Goal: Transaction & Acquisition: Purchase product/service

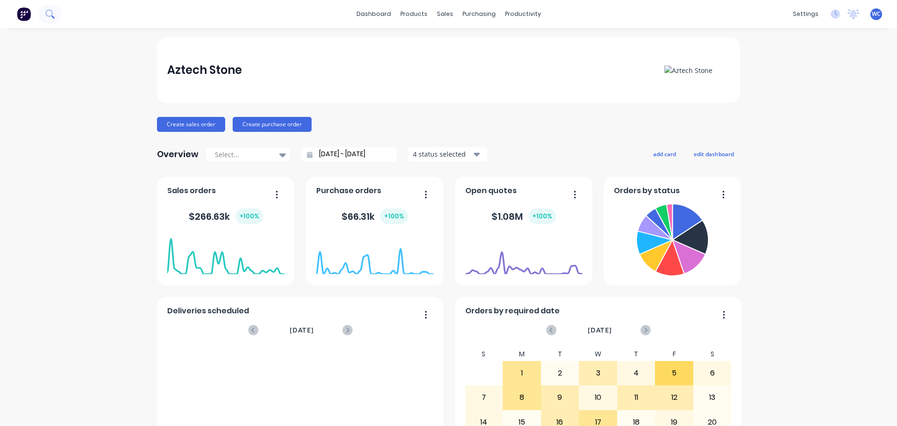
click at [54, 8] on button at bounding box center [49, 14] width 23 height 19
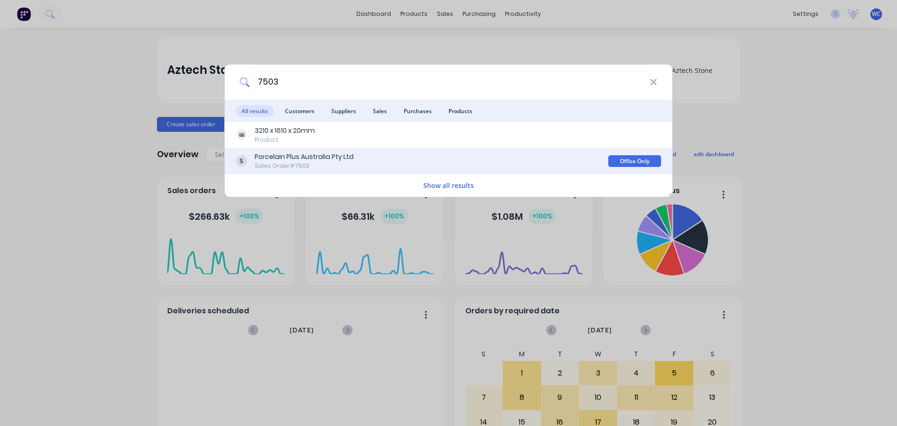
type input "7503"
click at [305, 154] on div "Porcelain Plus Australia Pty Ltd" at bounding box center [304, 157] width 99 height 10
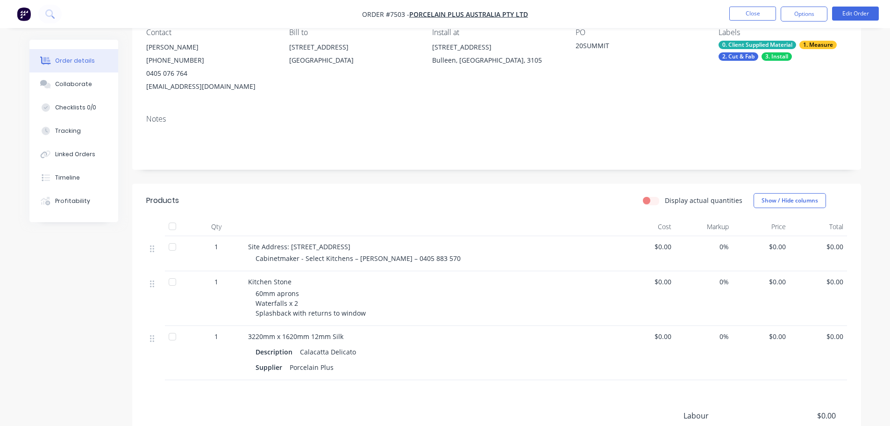
scroll to position [93, 0]
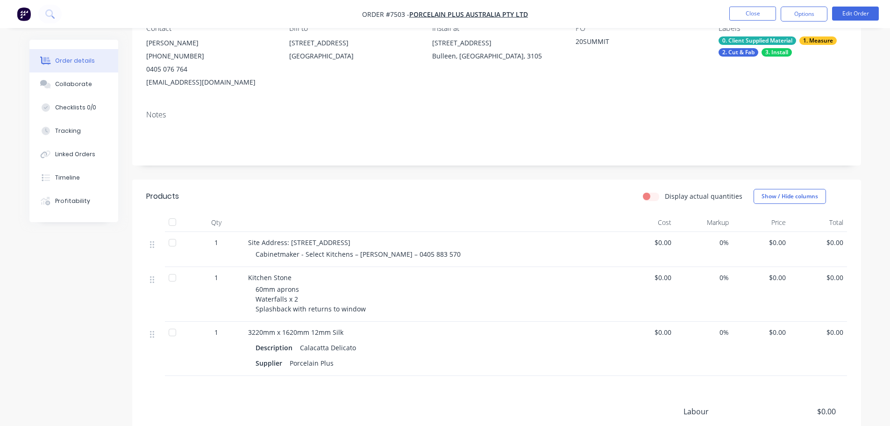
click at [658, 281] on span "$0.00" at bounding box center [647, 277] width 50 height 10
click at [849, 10] on button "Edit Order" at bounding box center [855, 14] width 47 height 14
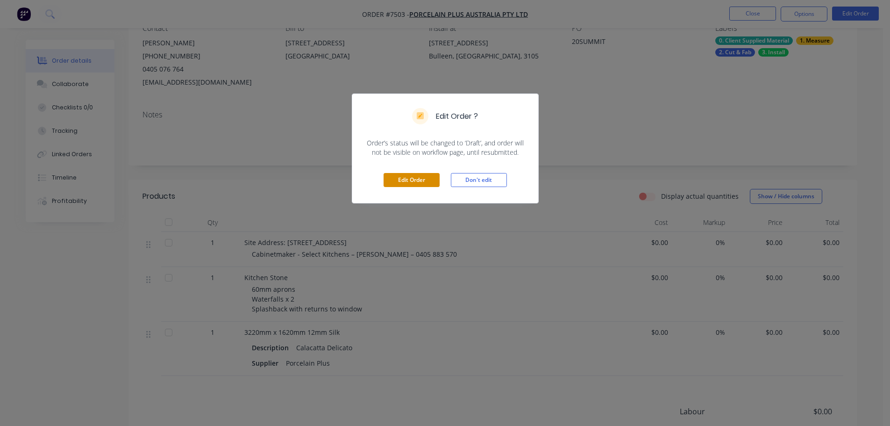
click at [418, 175] on button "Edit Order" at bounding box center [412, 180] width 56 height 14
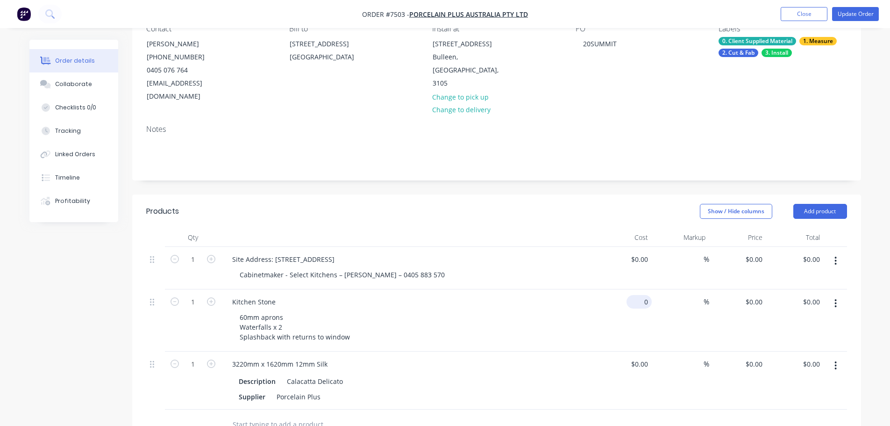
click at [633, 289] on div "0 $0.00" at bounding box center [623, 320] width 57 height 62
type input "$4,710.00"
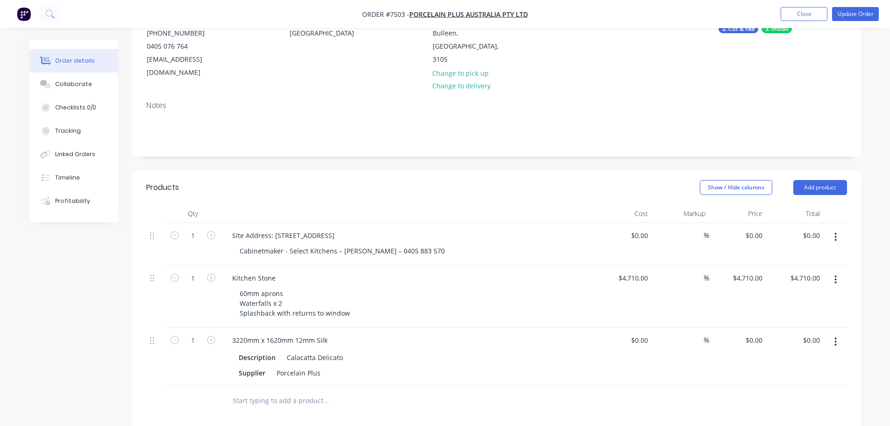
scroll to position [140, 0]
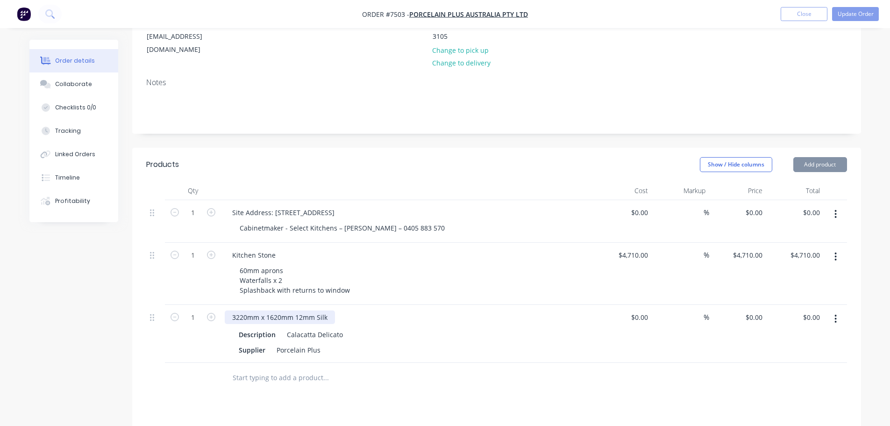
click at [328, 310] on div "3220mm x 1620mm 12mm Silk" at bounding box center [280, 317] width 110 height 14
click at [326, 310] on div "3220mm x 1620mm 12mm Silk" at bounding box center [280, 317] width 110 height 14
click at [861, 14] on button "Update Order" at bounding box center [855, 14] width 47 height 14
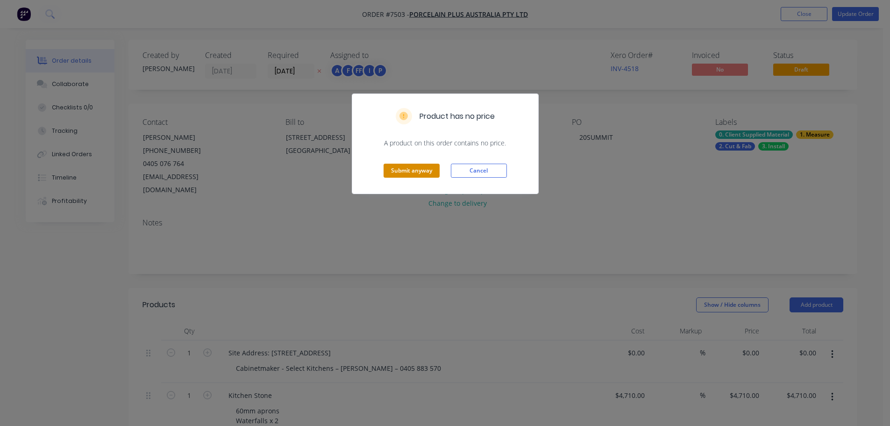
click at [425, 172] on button "Submit anyway" at bounding box center [412, 171] width 56 height 14
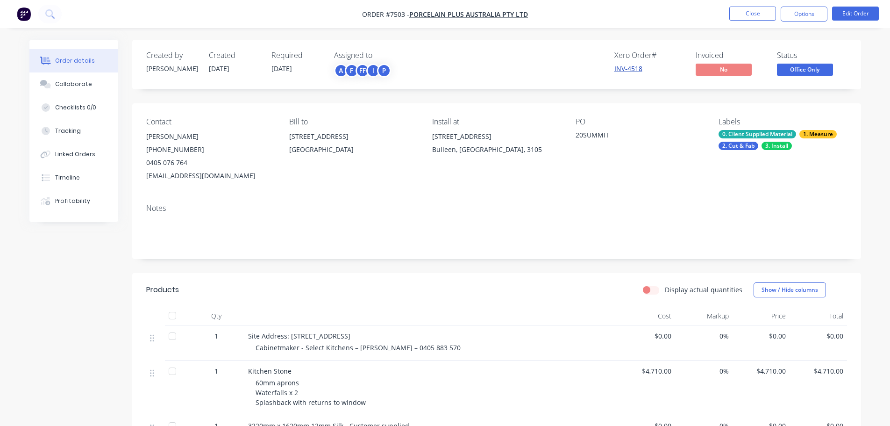
click at [629, 67] on link "INV-4518" at bounding box center [628, 68] width 28 height 9
click at [764, 13] on button "Close" at bounding box center [752, 14] width 47 height 14
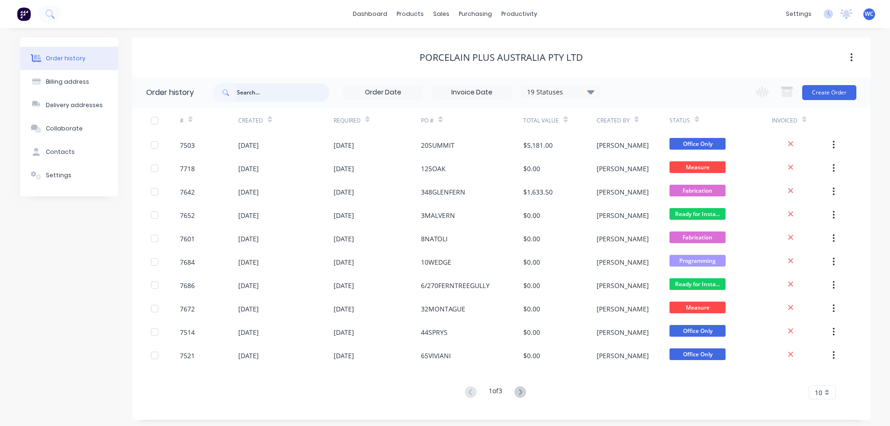
click at [247, 93] on input "text" at bounding box center [283, 92] width 93 height 19
type input "7556"
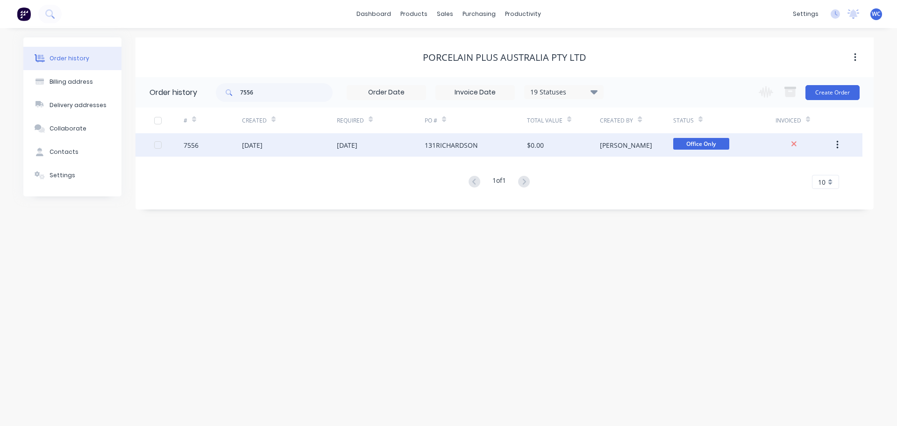
click at [584, 143] on div "$0.00" at bounding box center [563, 144] width 73 height 23
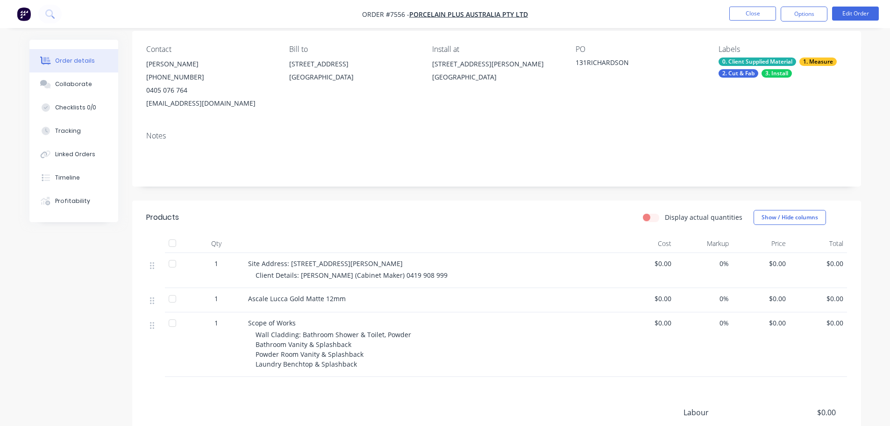
scroll to position [93, 0]
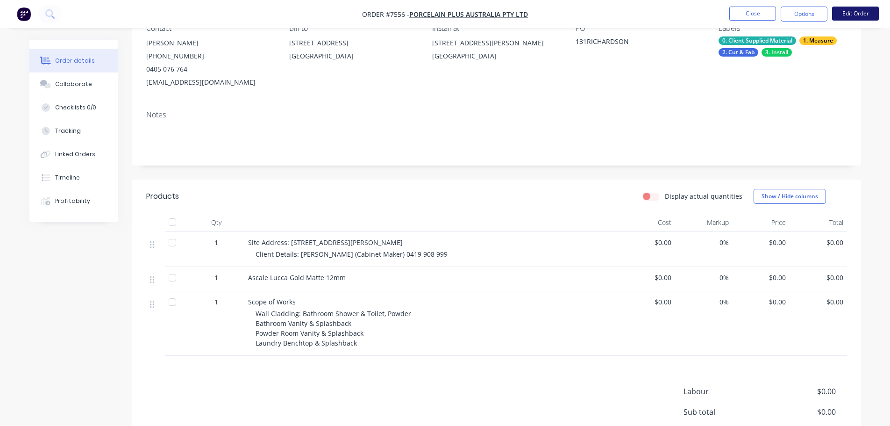
click at [854, 11] on button "Edit Order" at bounding box center [855, 14] width 47 height 14
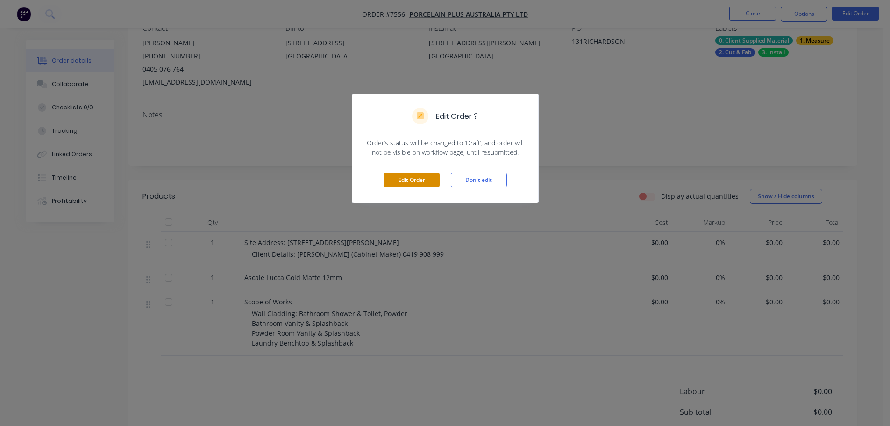
click at [411, 175] on button "Edit Order" at bounding box center [412, 180] width 56 height 14
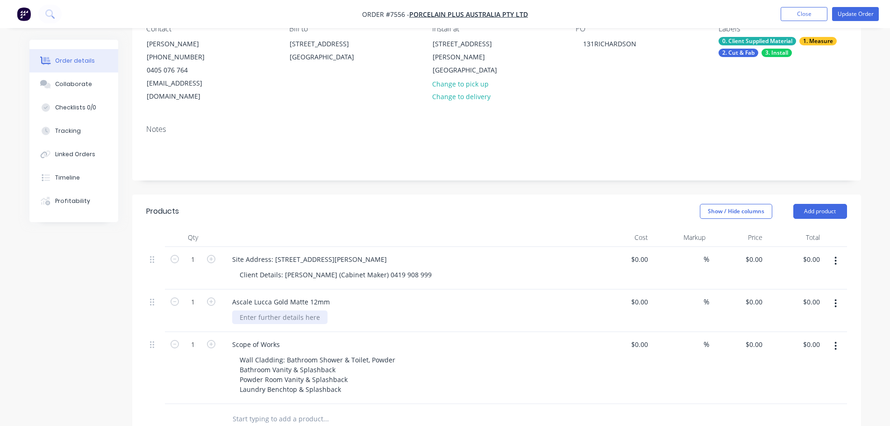
click at [293, 310] on div at bounding box center [279, 317] width 95 height 14
click at [643, 337] on input "0" at bounding box center [646, 344] width 11 height 14
type input "$2,450.00"
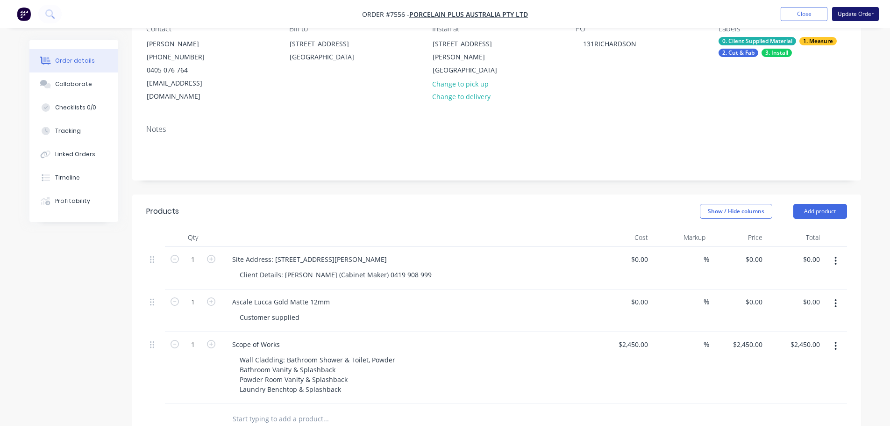
click at [850, 14] on button "Update Order" at bounding box center [855, 14] width 47 height 14
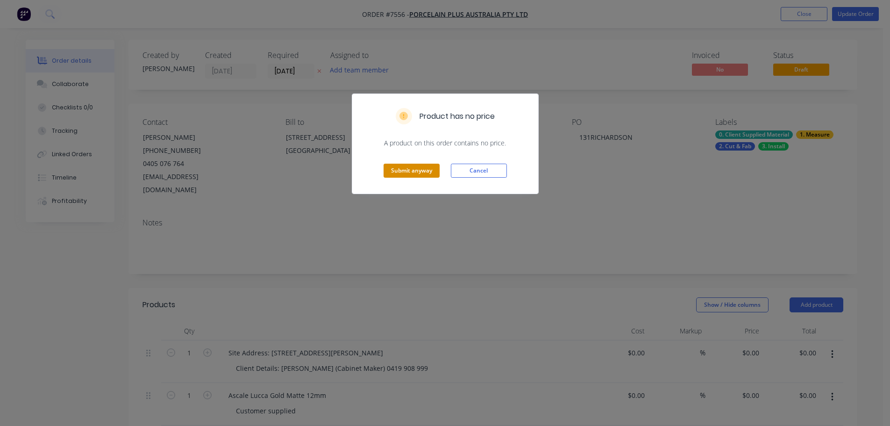
click at [417, 171] on button "Submit anyway" at bounding box center [412, 171] width 56 height 14
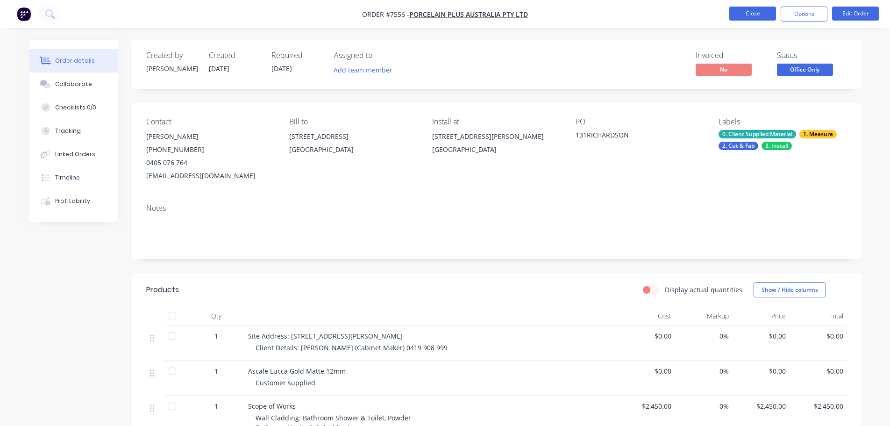
click at [760, 14] on button "Close" at bounding box center [752, 14] width 47 height 14
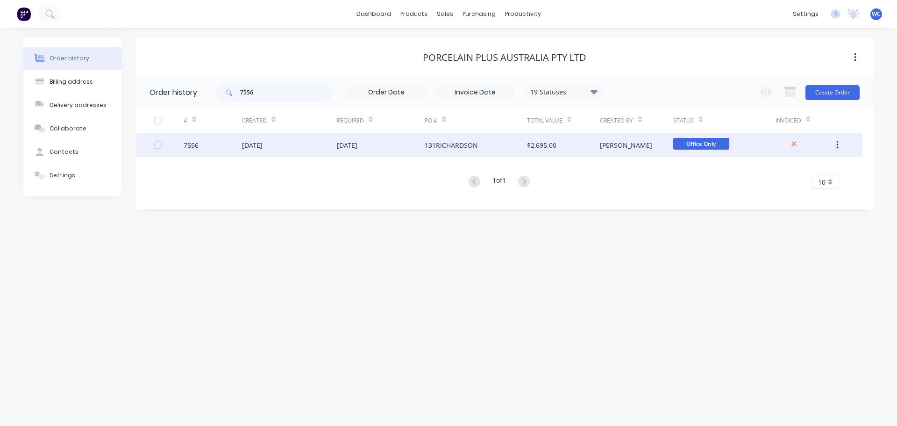
click at [617, 148] on div "[PERSON_NAME]" at bounding box center [626, 145] width 52 height 10
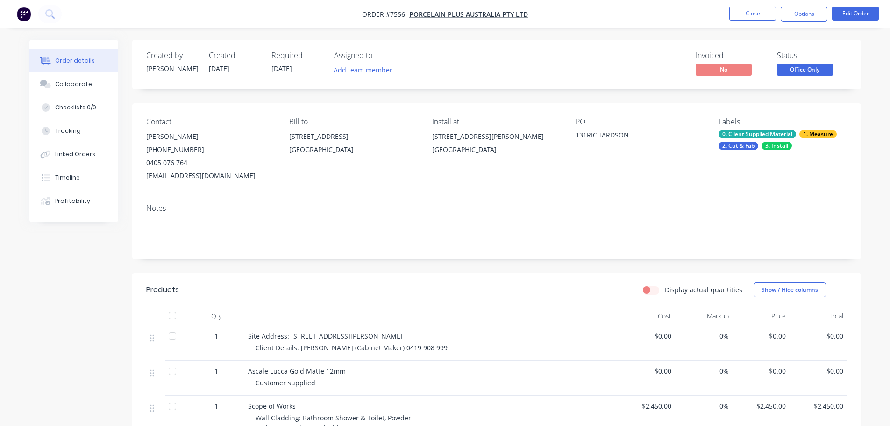
click at [653, 408] on span "$2,450.00" at bounding box center [647, 406] width 50 height 10
click at [855, 12] on button "Edit Order" at bounding box center [855, 14] width 47 height 14
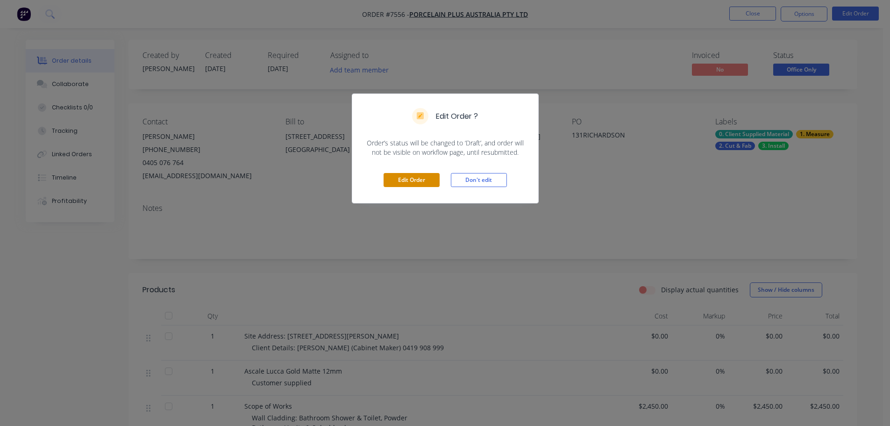
click at [433, 178] on button "Edit Order" at bounding box center [412, 180] width 56 height 14
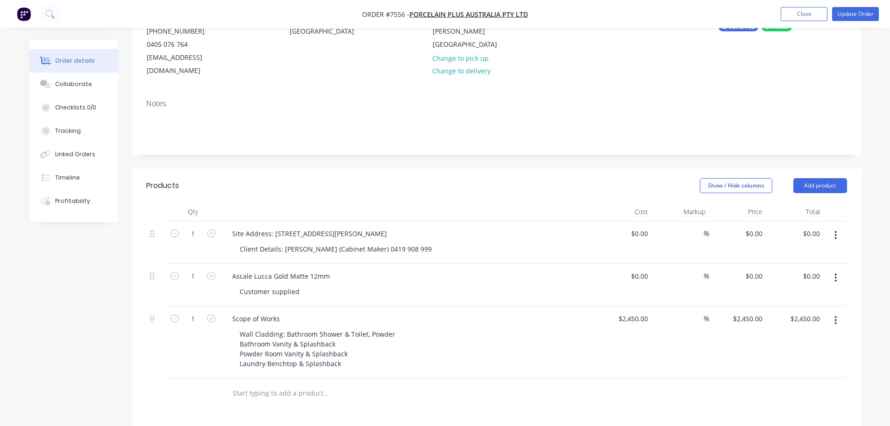
scroll to position [140, 0]
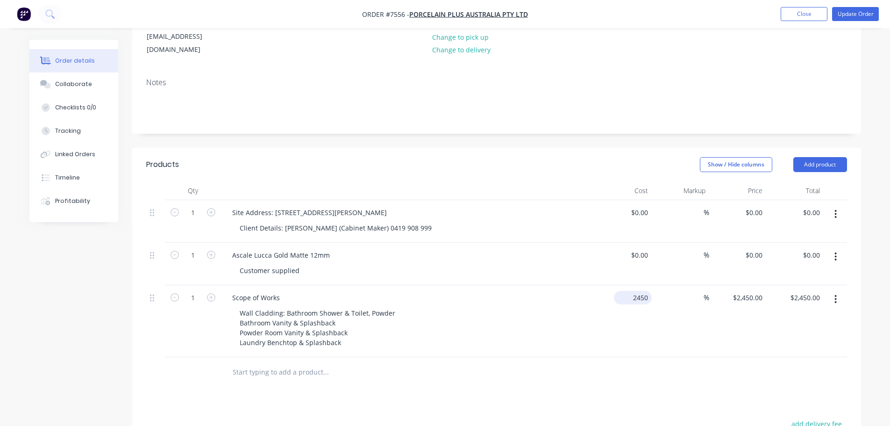
click at [630, 291] on div "2450 $2,450.00" at bounding box center [633, 298] width 38 height 14
type input "$2,900.00"
click at [852, 13] on button "Update Order" at bounding box center [855, 14] width 47 height 14
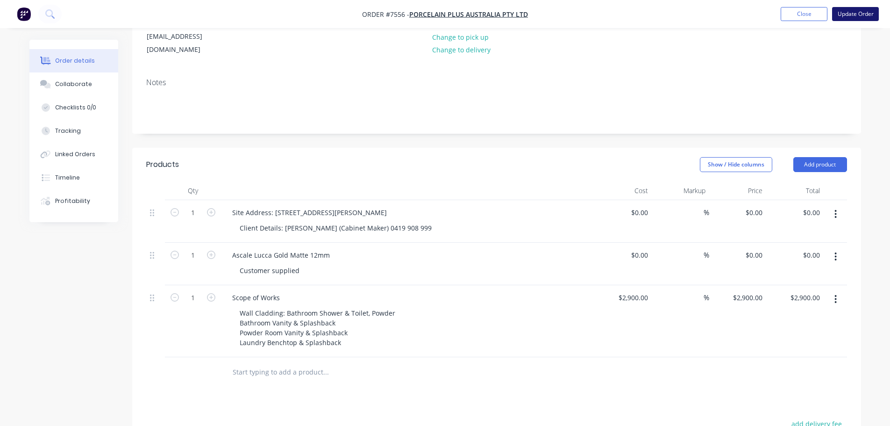
scroll to position [0, 0]
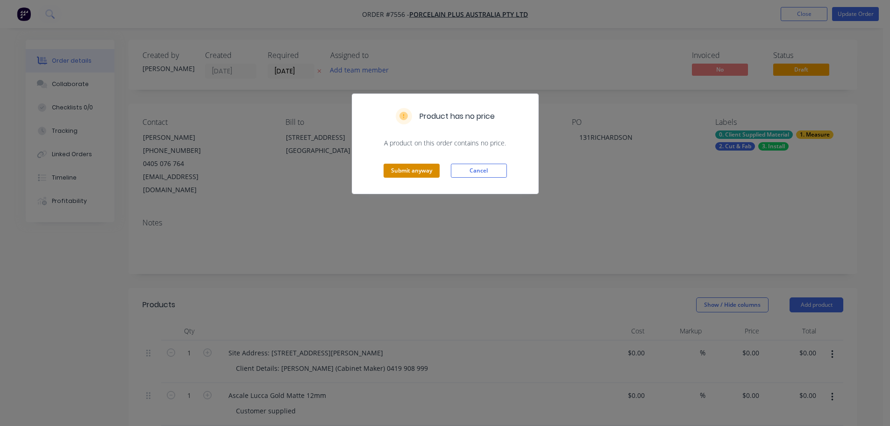
click at [407, 172] on button "Submit anyway" at bounding box center [412, 171] width 56 height 14
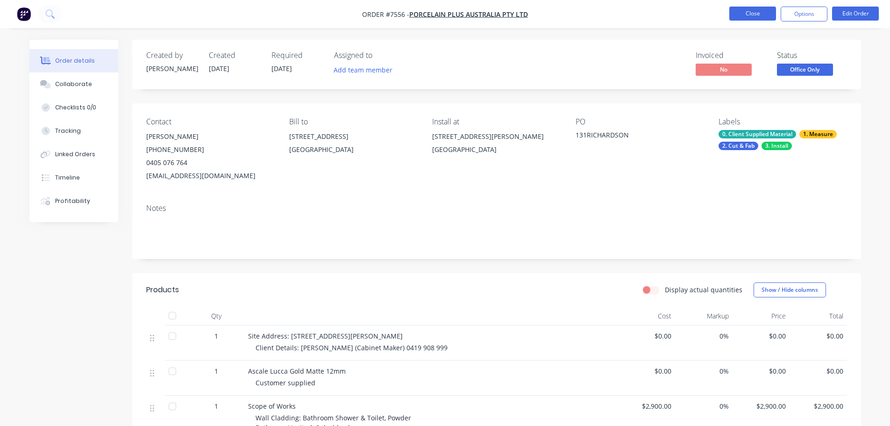
click at [743, 15] on button "Close" at bounding box center [752, 14] width 47 height 14
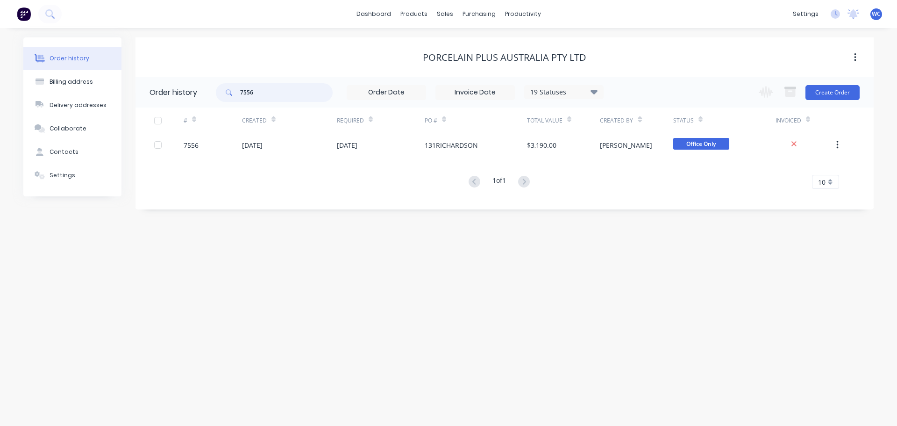
drag, startPoint x: 269, startPoint y: 95, endPoint x: 235, endPoint y: 95, distance: 34.6
click at [235, 95] on div "7556" at bounding box center [274, 92] width 117 height 19
type input "74"
click at [255, 93] on input "74" at bounding box center [286, 92] width 93 height 19
type input "7599"
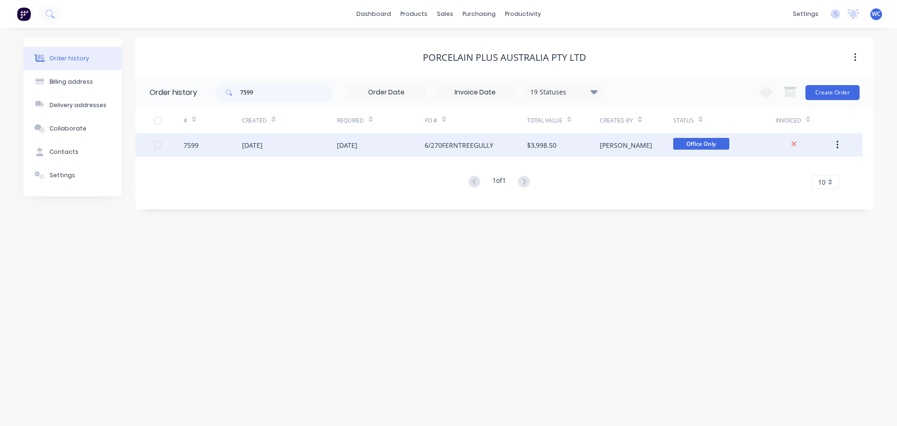
click at [442, 142] on div "6/270FERNTREEGULLY" at bounding box center [459, 145] width 69 height 10
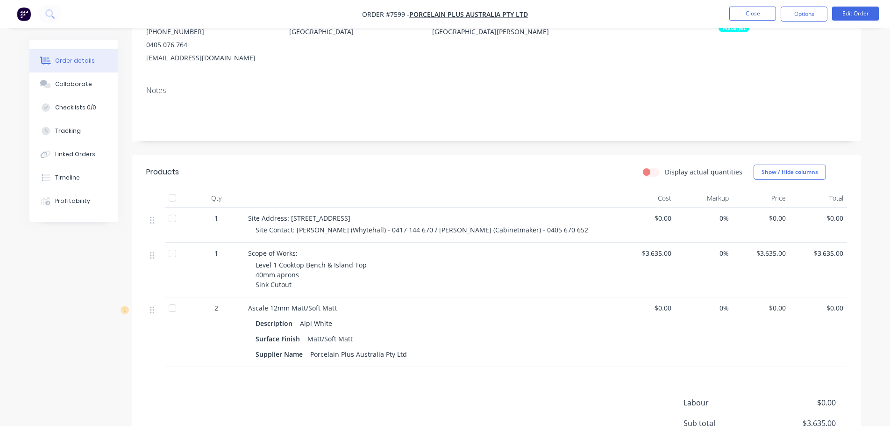
scroll to position [140, 0]
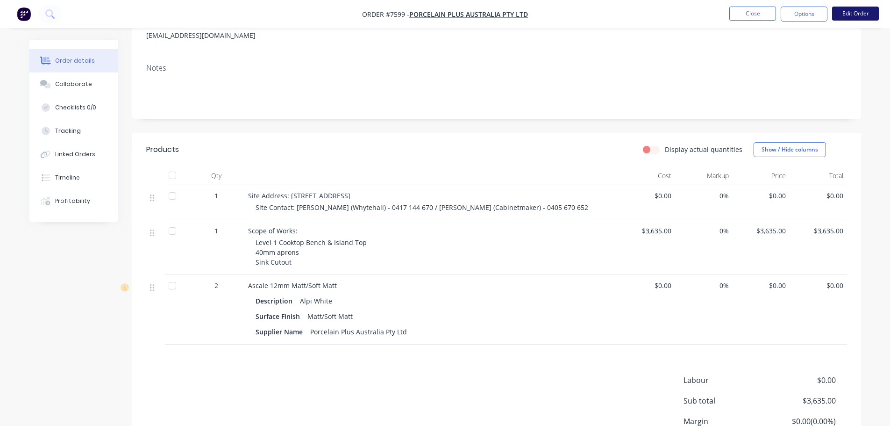
click at [847, 13] on button "Edit Order" at bounding box center [855, 14] width 47 height 14
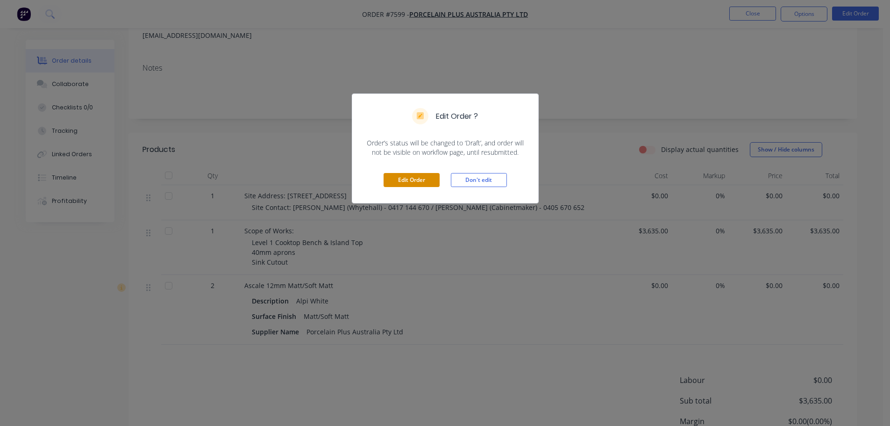
click at [421, 179] on button "Edit Order" at bounding box center [412, 180] width 56 height 14
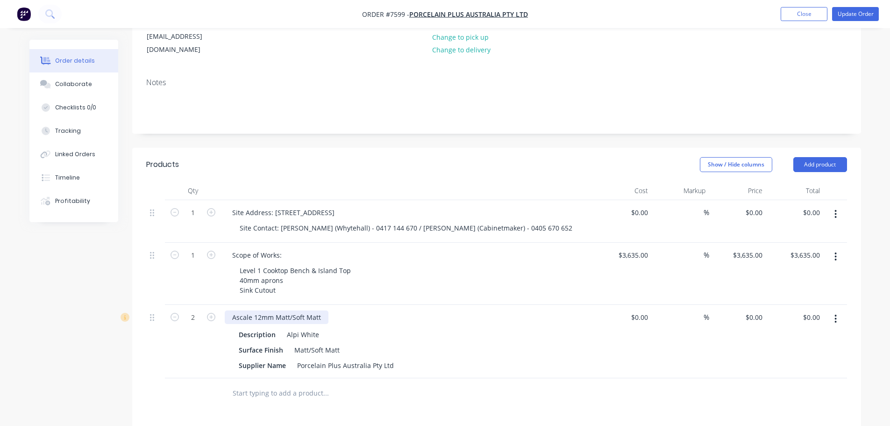
click at [318, 310] on div "Ascale 12mm Matt/Soft Matt" at bounding box center [277, 317] width 104 height 14
click at [849, 13] on button "Update Order" at bounding box center [855, 14] width 47 height 14
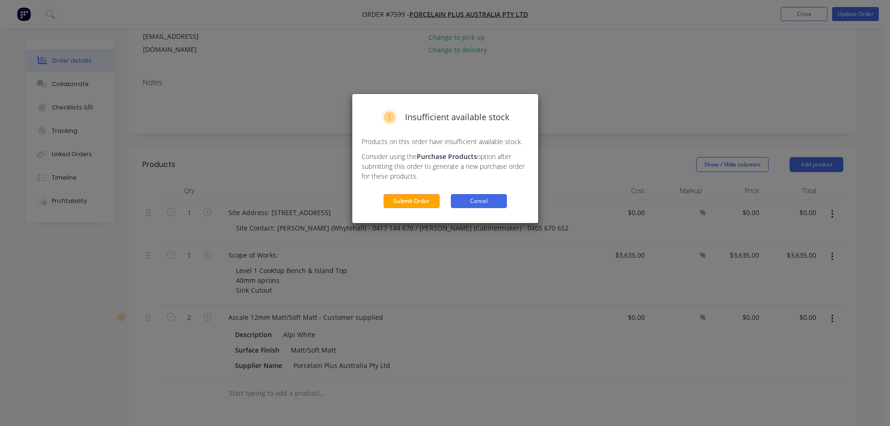
click at [468, 200] on button "Cancel" at bounding box center [479, 201] width 56 height 14
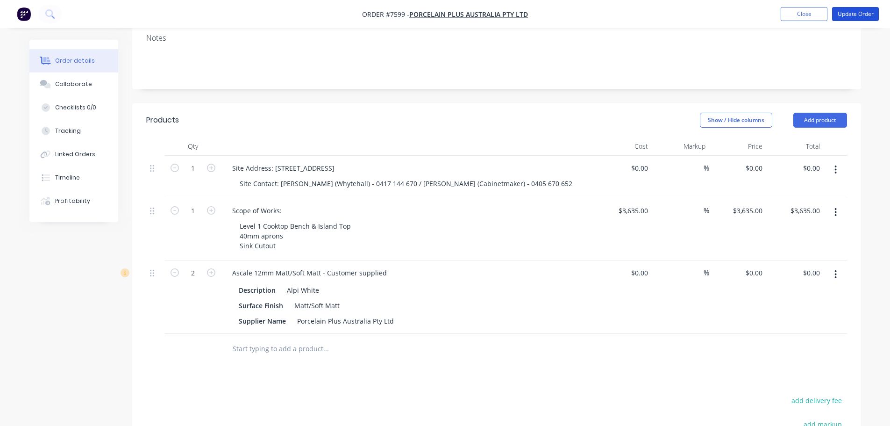
scroll to position [187, 0]
click at [621, 197] on div "3635 $3,635.00" at bounding box center [623, 227] width 57 height 62
type input "$3,960.00"
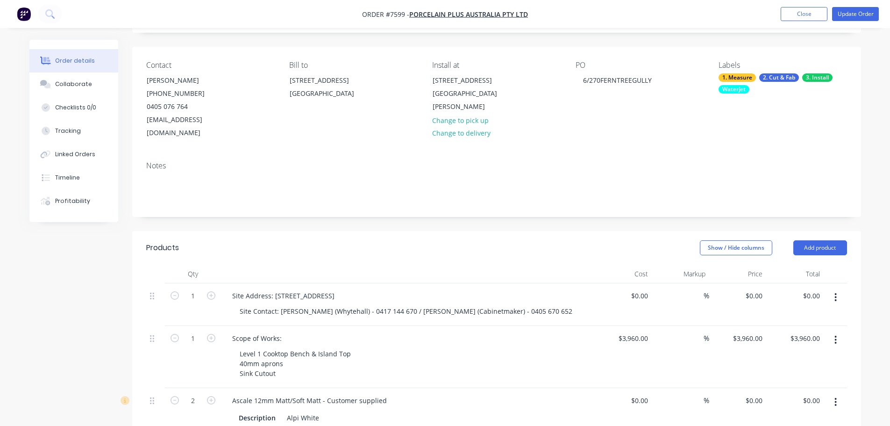
scroll to position [47, 0]
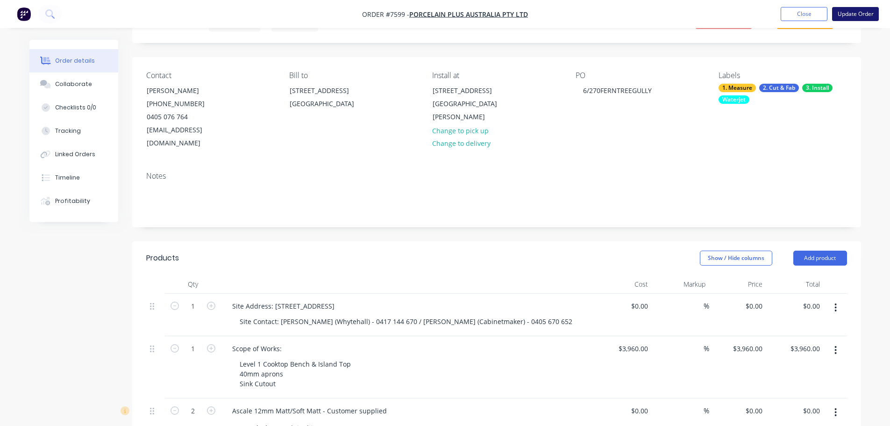
click at [847, 9] on button "Update Order" at bounding box center [855, 14] width 47 height 14
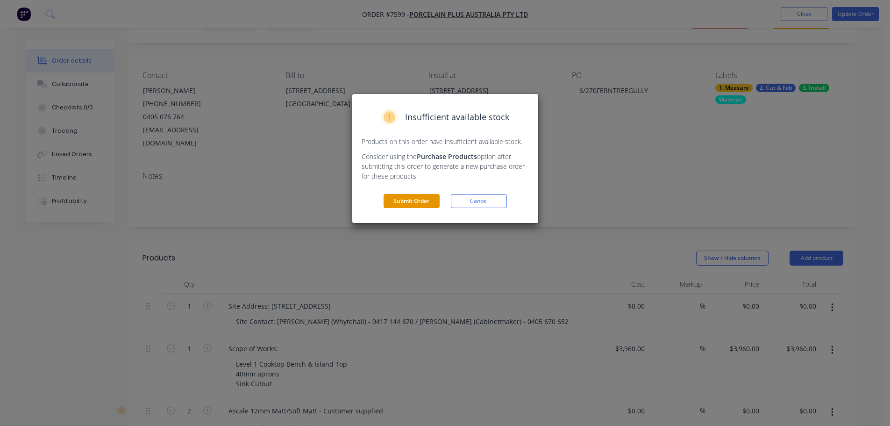
click at [415, 201] on button "Submit Order" at bounding box center [412, 201] width 56 height 14
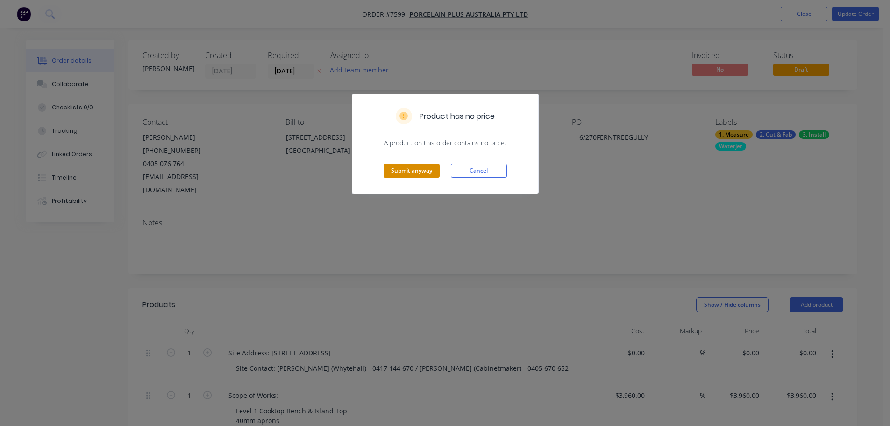
click at [412, 170] on button "Submit anyway" at bounding box center [412, 171] width 56 height 14
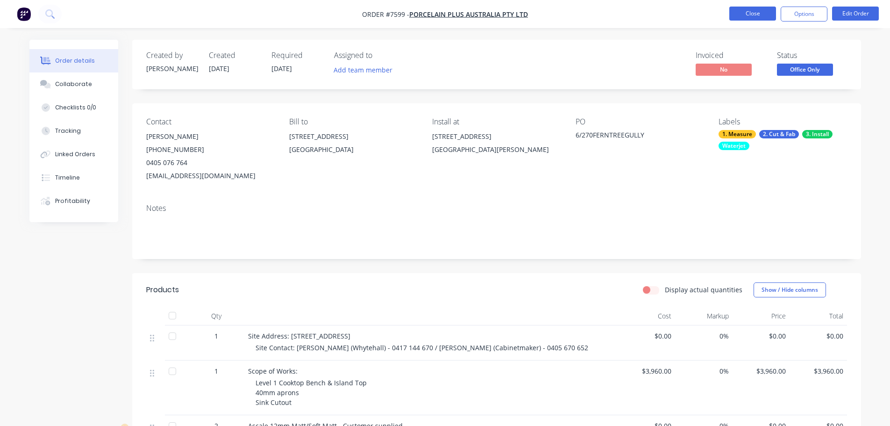
click at [749, 16] on button "Close" at bounding box center [752, 14] width 47 height 14
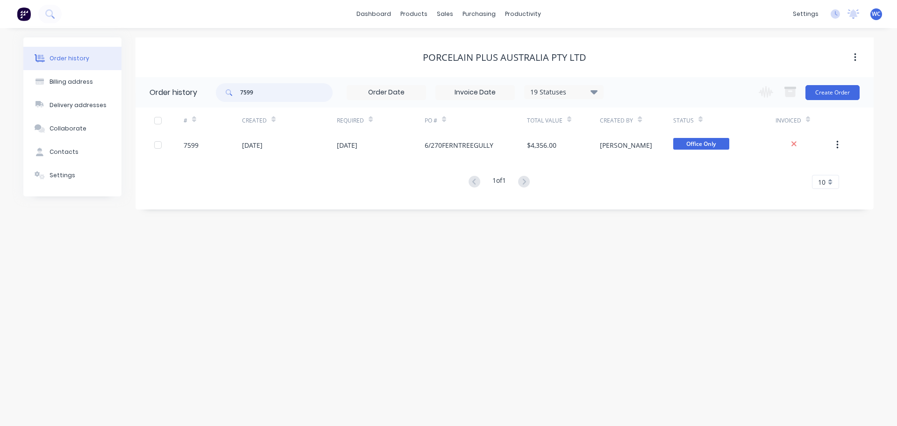
drag, startPoint x: 277, startPoint y: 92, endPoint x: 193, endPoint y: 91, distance: 83.6
click at [197, 91] on header "Order history 7599 19 Statuses Invoice Status Invoiced Not Invoiced Partial Ord…" at bounding box center [505, 92] width 738 height 30
type input "7579"
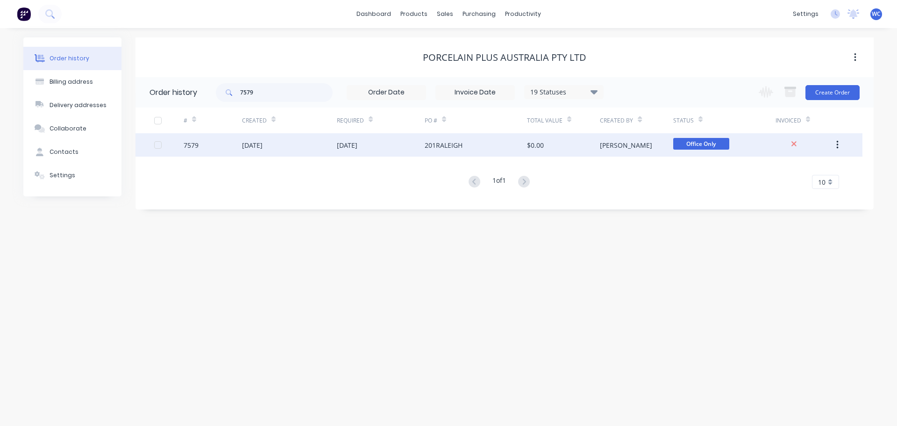
click at [286, 142] on div "[DATE]" at bounding box center [289, 144] width 95 height 23
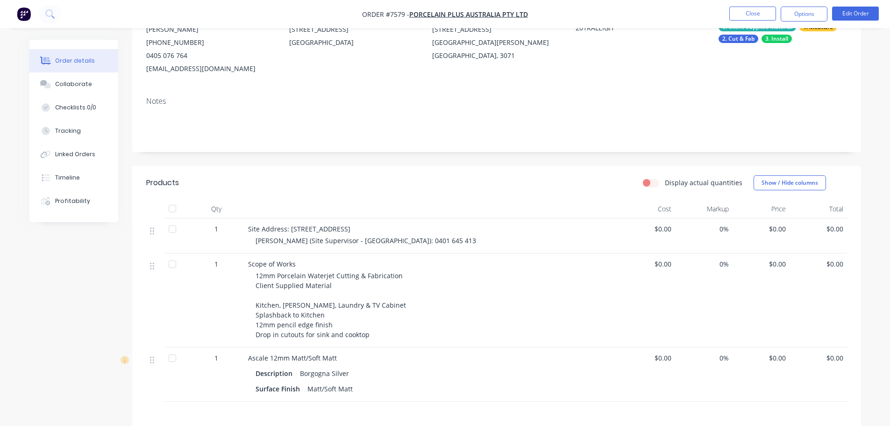
scroll to position [93, 0]
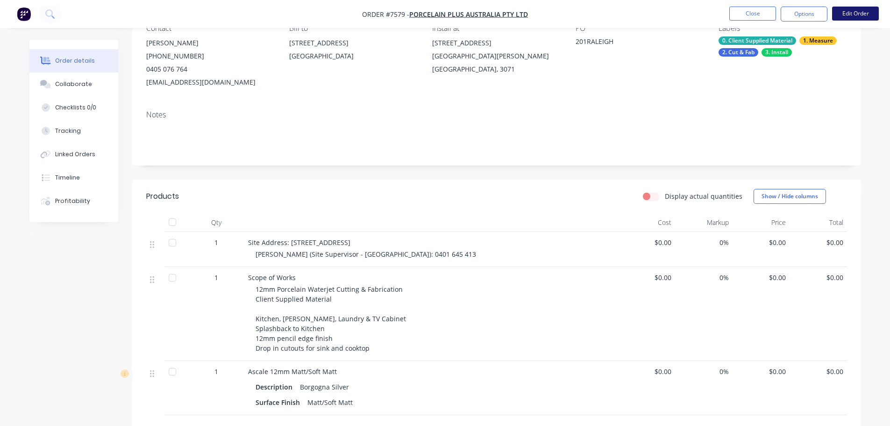
click at [857, 14] on button "Edit Order" at bounding box center [855, 14] width 47 height 14
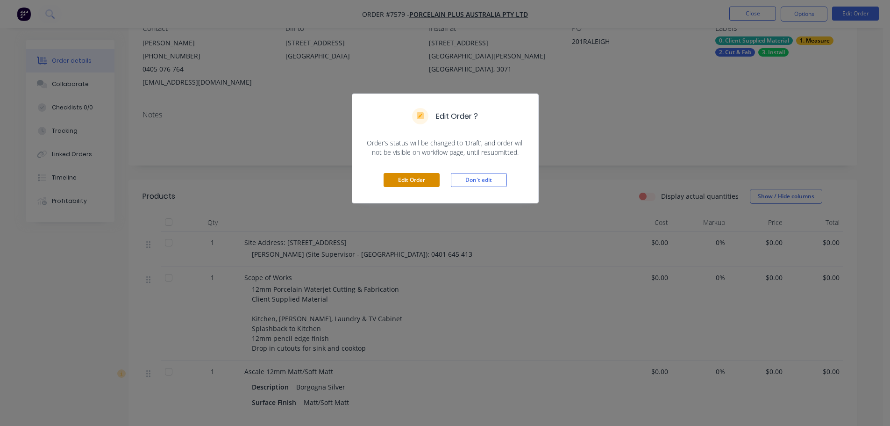
click at [433, 179] on button "Edit Order" at bounding box center [412, 180] width 56 height 14
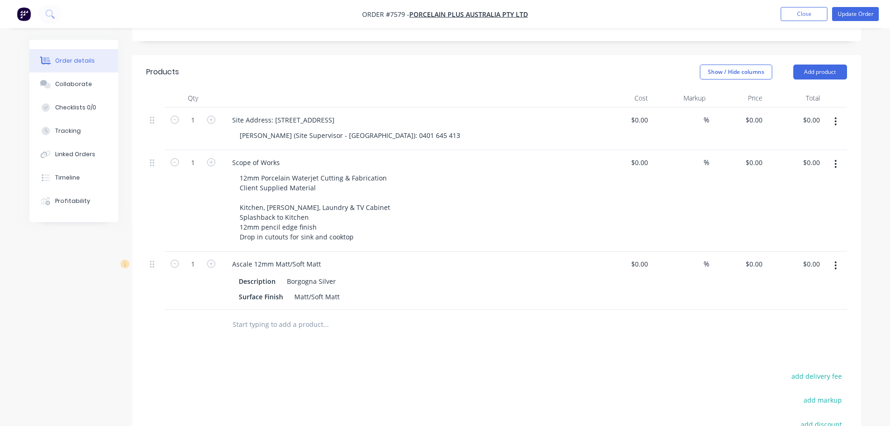
scroll to position [234, 0]
click at [643, 155] on input "0" at bounding box center [640, 162] width 21 height 14
type input "$4,650.00"
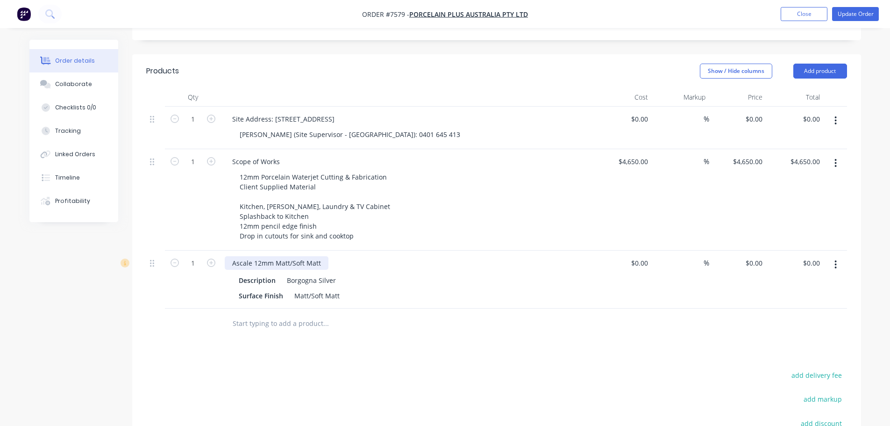
click at [305, 256] on div "Ascale 12mm Matt/Soft Matt" at bounding box center [277, 263] width 104 height 14
drag, startPoint x: 319, startPoint y: 250, endPoint x: 327, endPoint y: 256, distance: 10.0
click at [320, 256] on div "Ascale 12mm Matt/Soft Matt" at bounding box center [277, 263] width 104 height 14
click at [324, 256] on div "Ascale 12mm Matt/Soft Matt" at bounding box center [277, 263] width 104 height 14
click at [855, 12] on button "Update Order" at bounding box center [855, 14] width 47 height 14
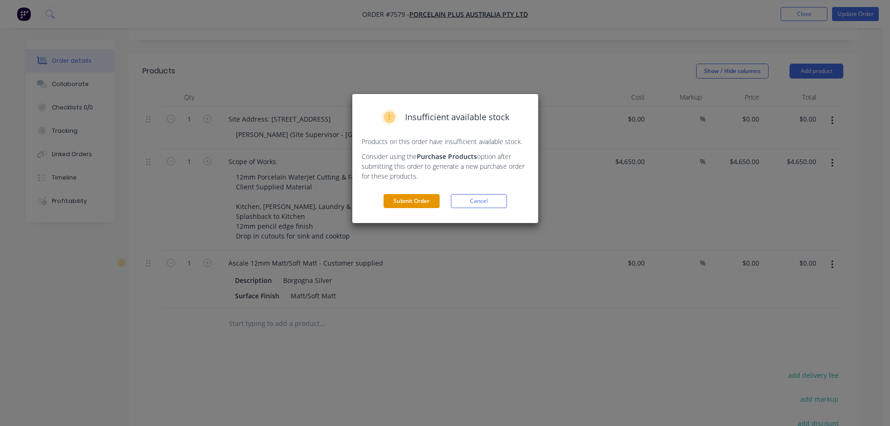
click at [423, 205] on button "Submit Order" at bounding box center [412, 201] width 56 height 14
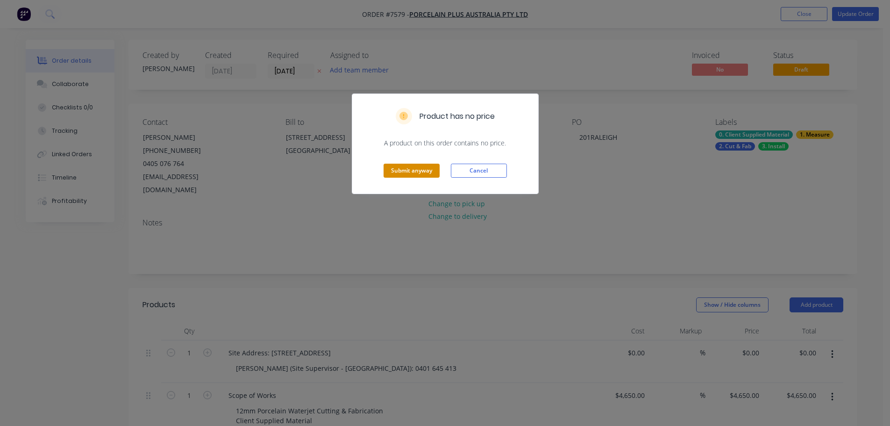
click at [422, 172] on button "Submit anyway" at bounding box center [412, 171] width 56 height 14
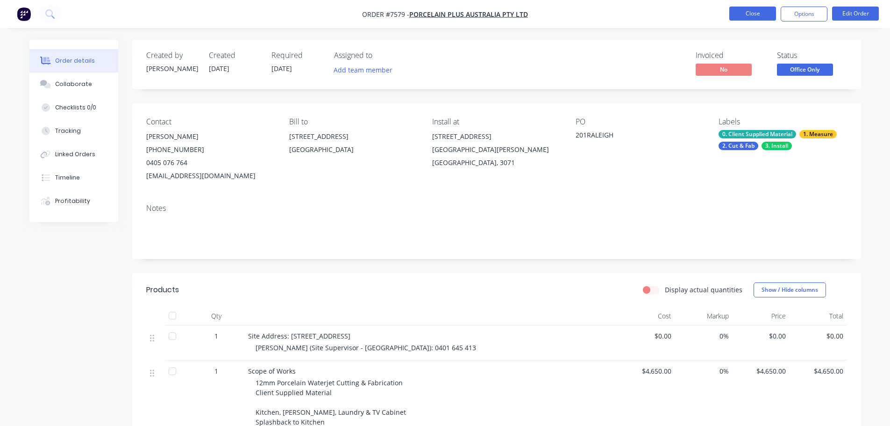
click at [756, 14] on button "Close" at bounding box center [752, 14] width 47 height 14
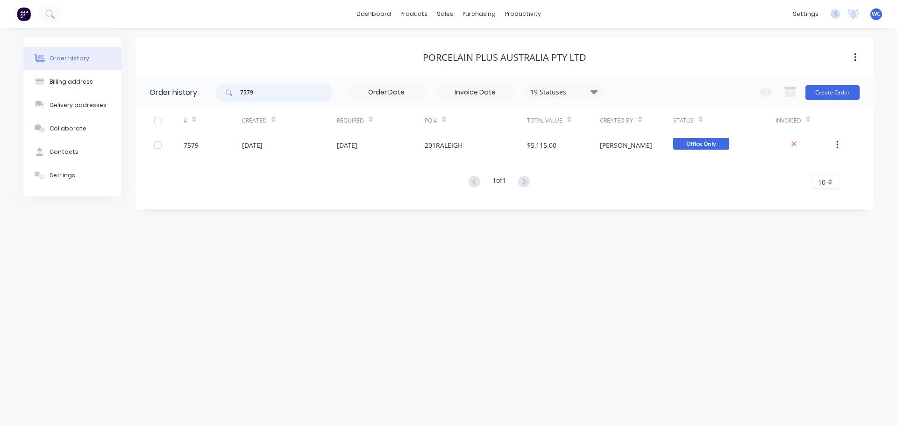
drag, startPoint x: 256, startPoint y: 92, endPoint x: 232, endPoint y: 89, distance: 24.4
click at [232, 89] on div "7579" at bounding box center [274, 92] width 117 height 19
type input "7622"
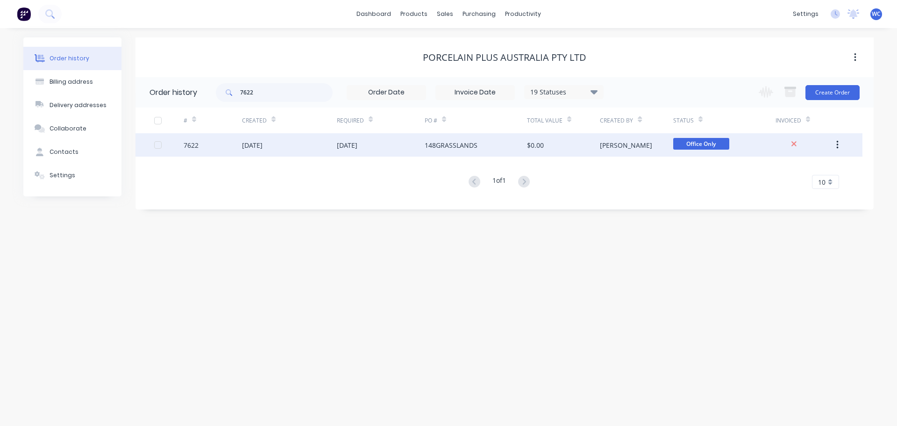
click at [307, 142] on div "[DATE]" at bounding box center [289, 144] width 95 height 23
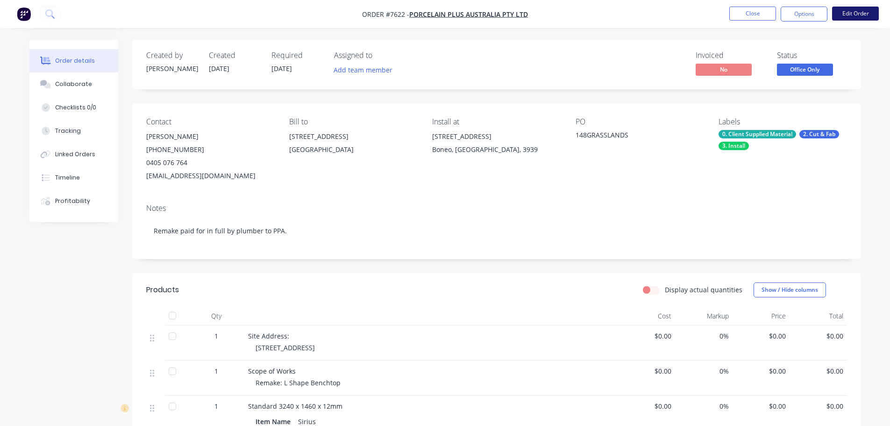
click at [842, 13] on button "Edit Order" at bounding box center [855, 14] width 47 height 14
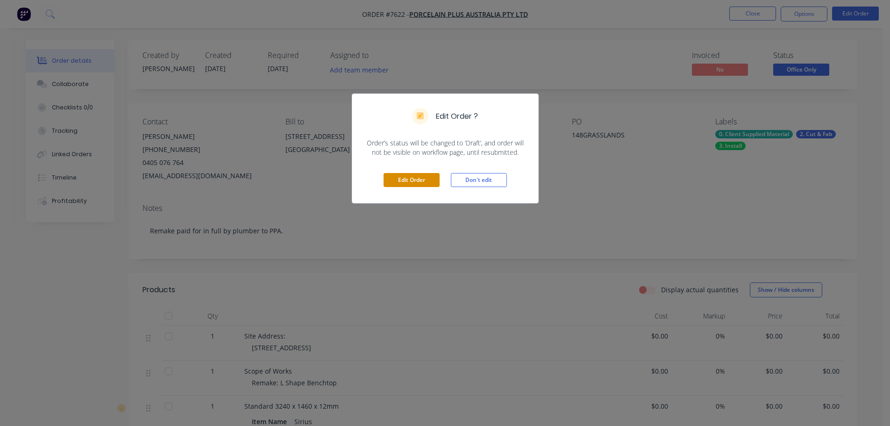
click at [415, 179] on button "Edit Order" at bounding box center [412, 180] width 56 height 14
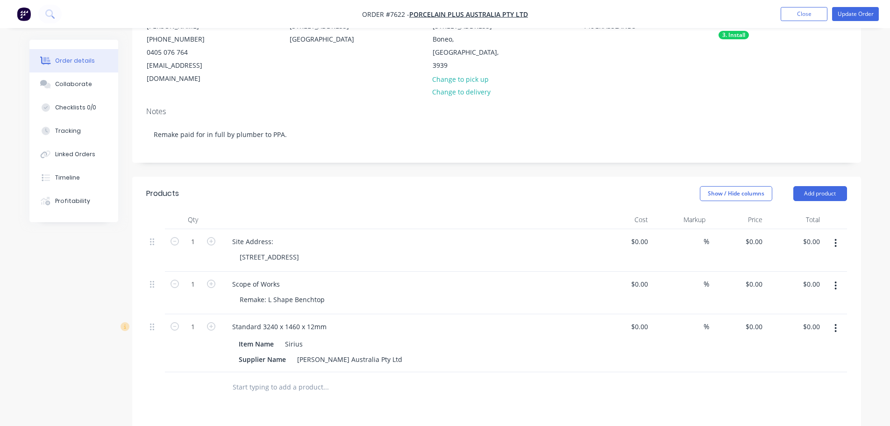
scroll to position [140, 0]
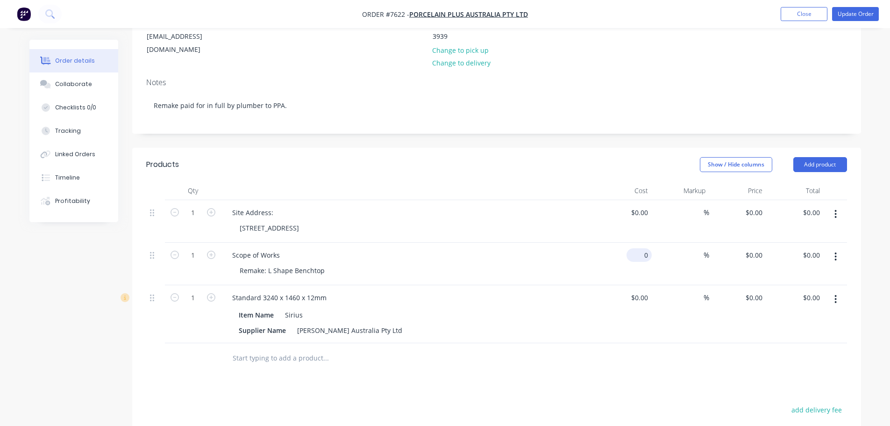
click at [638, 248] on div "0 $0.00" at bounding box center [639, 255] width 25 height 14
type input "7"
type input "$1,020.00"
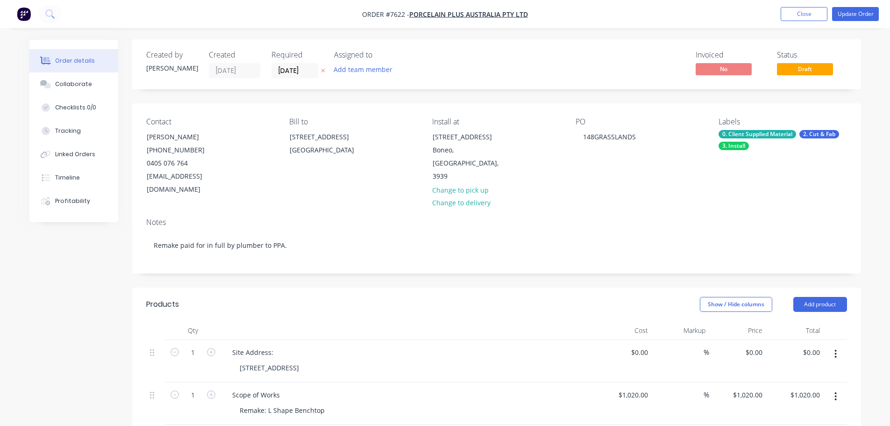
scroll to position [0, 0]
click at [852, 14] on button "Update Order" at bounding box center [855, 14] width 47 height 14
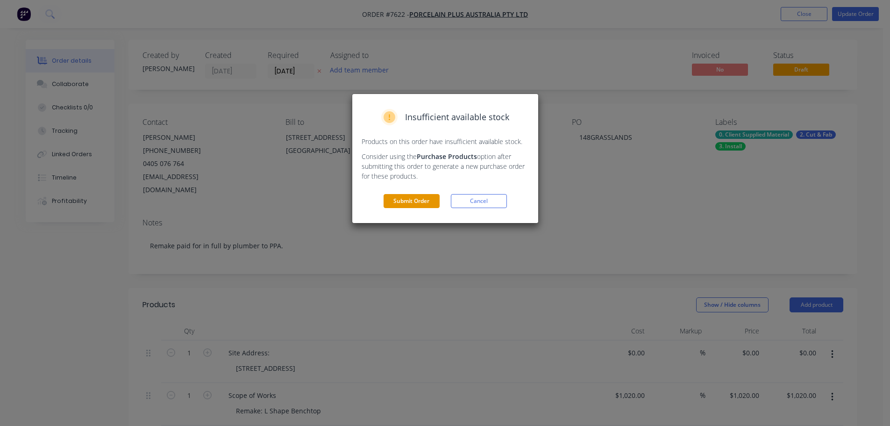
click at [423, 202] on button "Submit Order" at bounding box center [412, 201] width 56 height 14
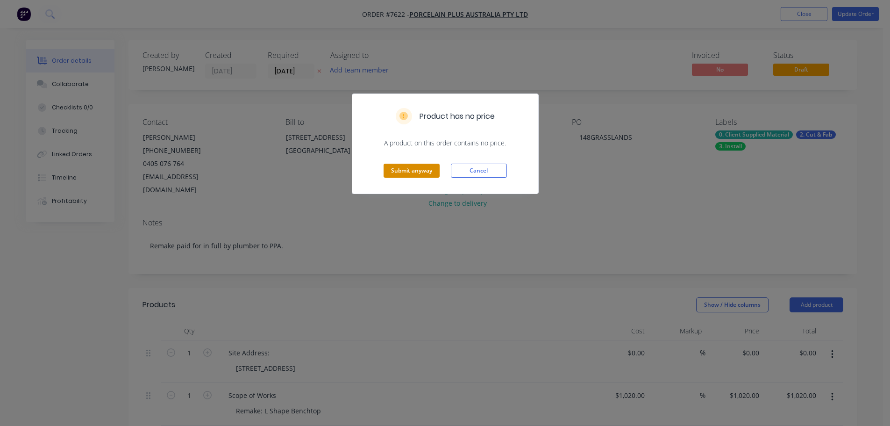
click at [427, 171] on button "Submit anyway" at bounding box center [412, 171] width 56 height 14
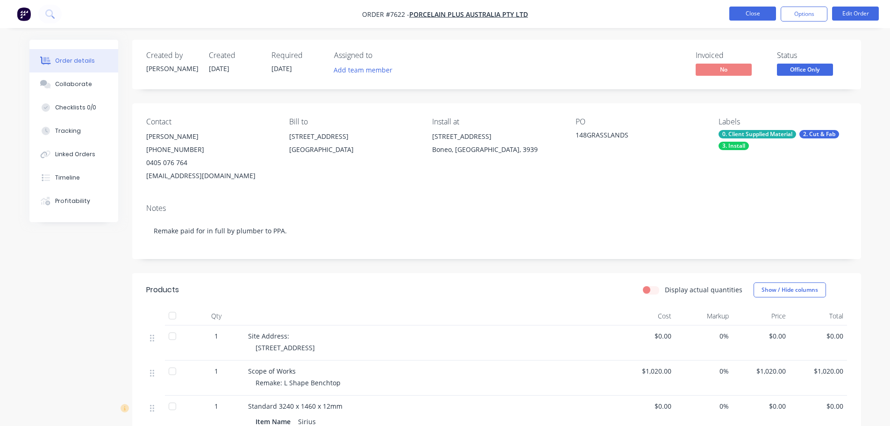
click at [752, 12] on button "Close" at bounding box center [752, 14] width 47 height 14
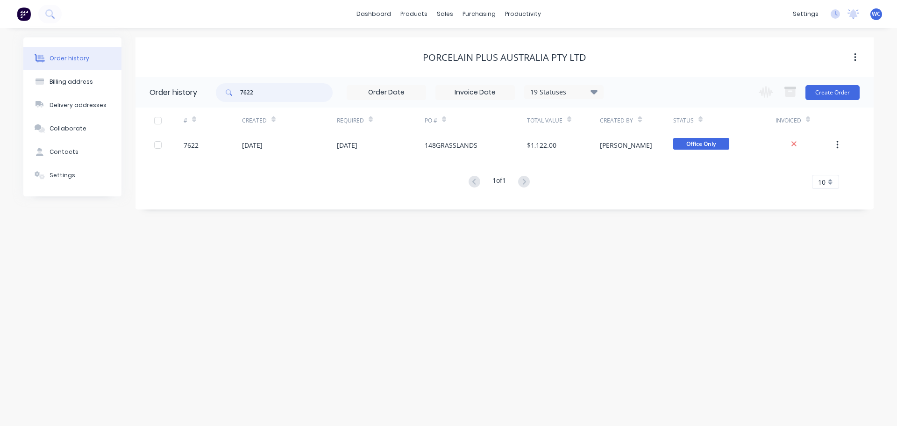
drag, startPoint x: 274, startPoint y: 90, endPoint x: 224, endPoint y: 87, distance: 50.6
click at [224, 87] on div "7622" at bounding box center [274, 92] width 117 height 19
type input "7588"
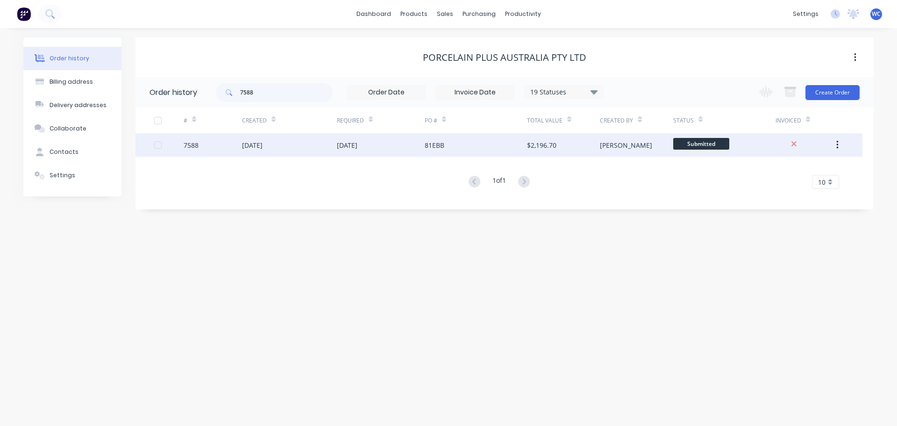
click at [278, 144] on div "[DATE]" at bounding box center [289, 144] width 95 height 23
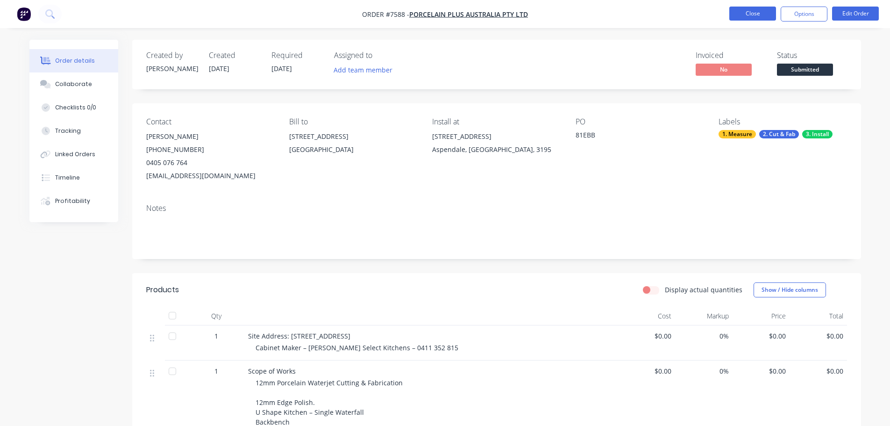
click at [767, 12] on button "Close" at bounding box center [752, 14] width 47 height 14
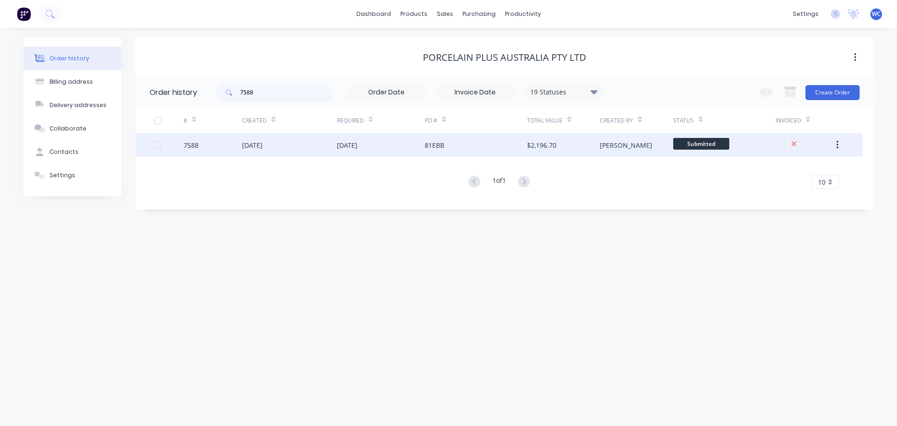
click at [311, 143] on div "[DATE]" at bounding box center [289, 144] width 95 height 23
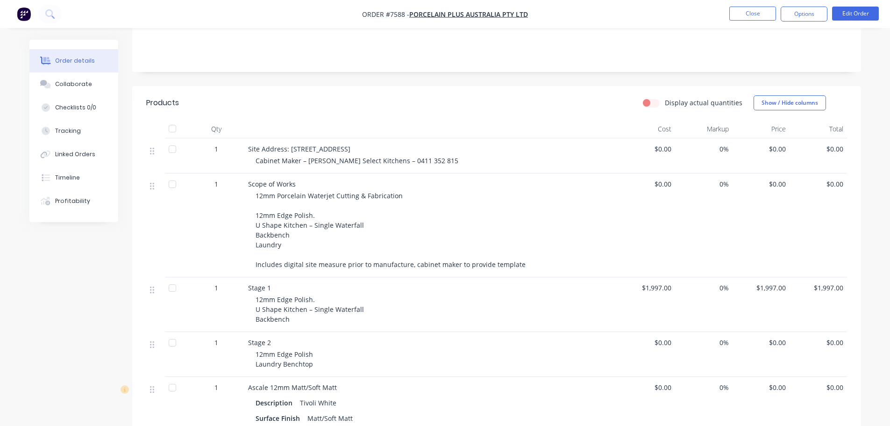
scroll to position [234, 0]
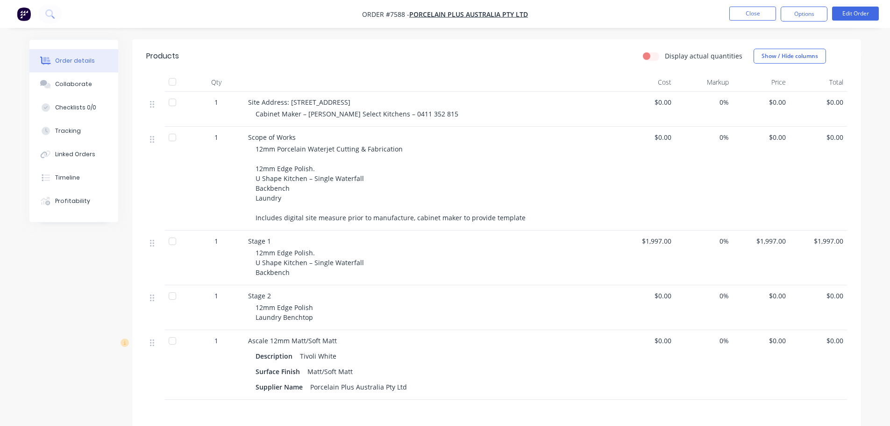
click at [665, 297] on span "$0.00" at bounding box center [647, 296] width 50 height 10
click at [854, 11] on button "Edit Order" at bounding box center [855, 14] width 47 height 14
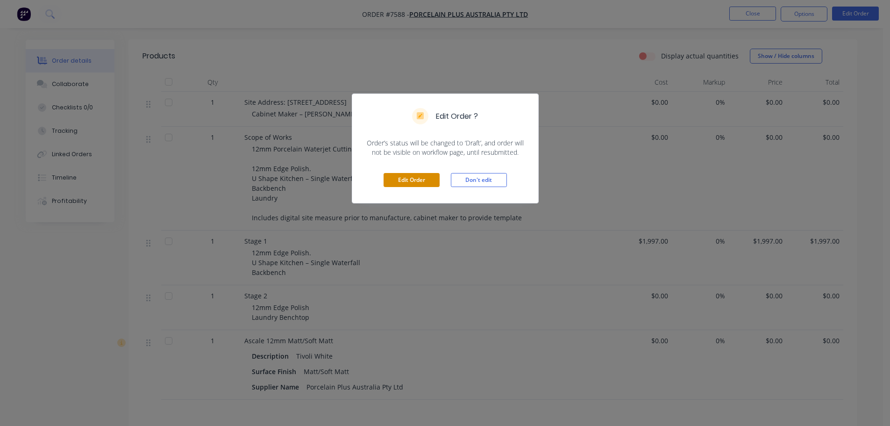
click at [419, 179] on button "Edit Order" at bounding box center [412, 180] width 56 height 14
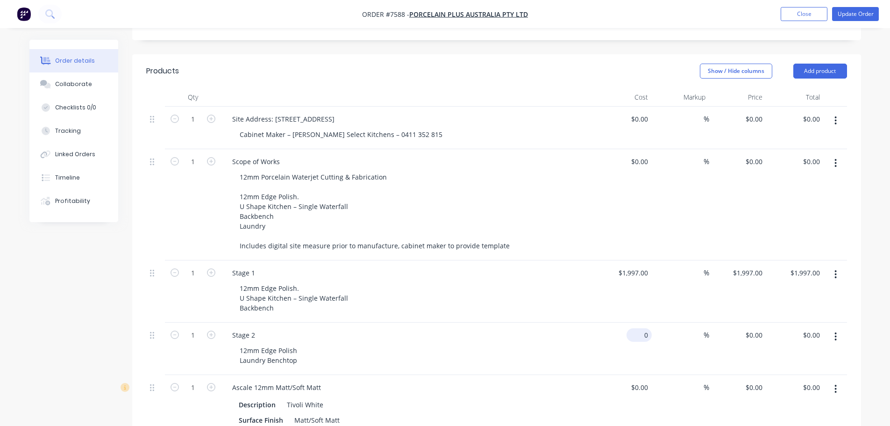
click at [636, 322] on div "0 $0.00" at bounding box center [623, 348] width 57 height 52
type input "$500.00"
click at [632, 328] on div "500 500" at bounding box center [642, 335] width 20 height 14
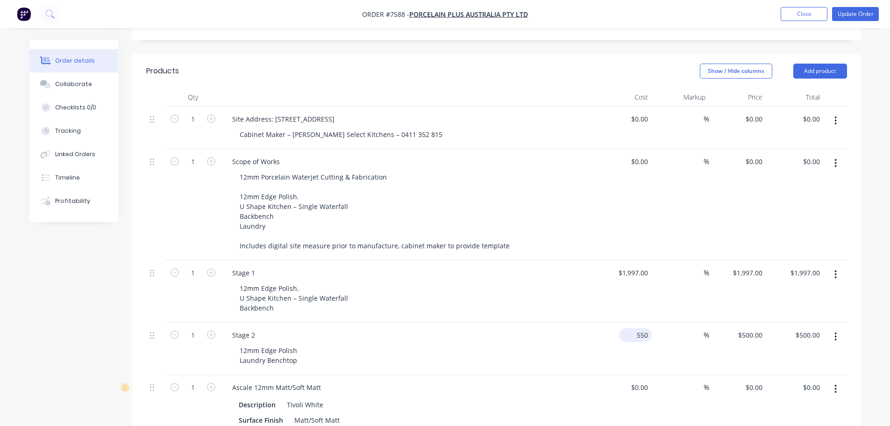
type input "$550.00"
click at [867, 14] on button "Update Order" at bounding box center [855, 14] width 47 height 14
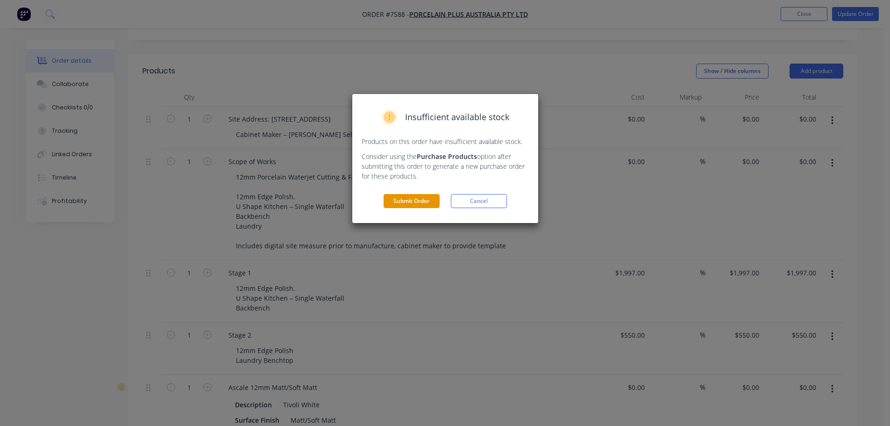
click at [413, 200] on button "Submit Order" at bounding box center [412, 201] width 56 height 14
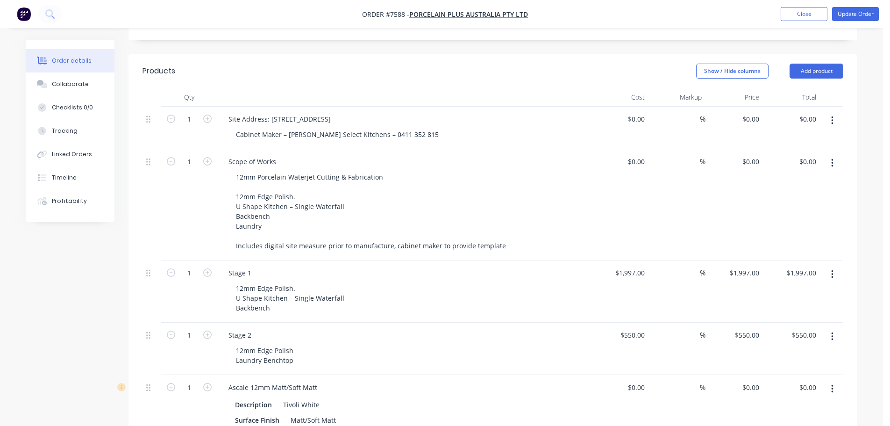
scroll to position [0, 0]
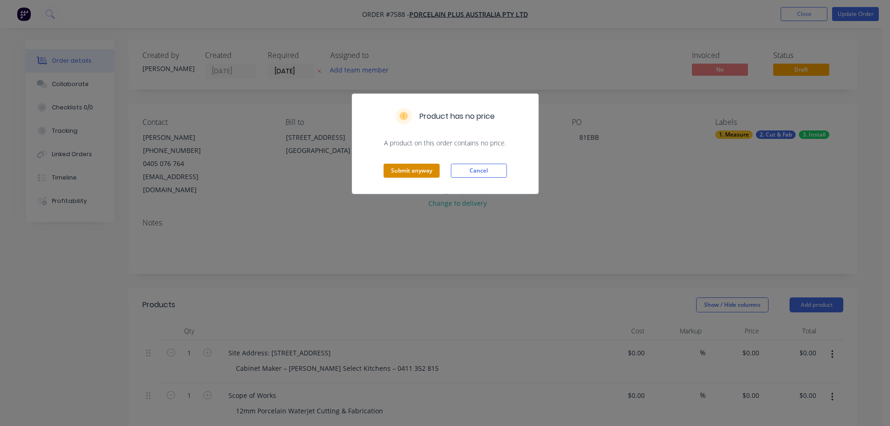
click at [409, 166] on button "Submit anyway" at bounding box center [412, 171] width 56 height 14
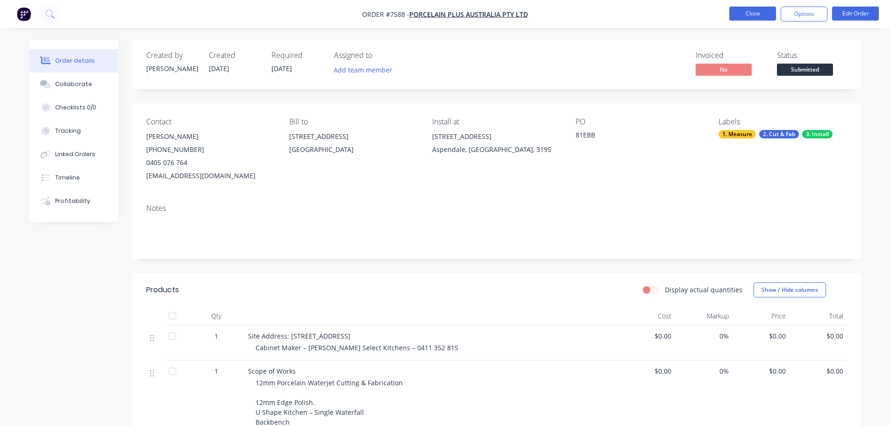
click at [735, 15] on button "Close" at bounding box center [752, 14] width 47 height 14
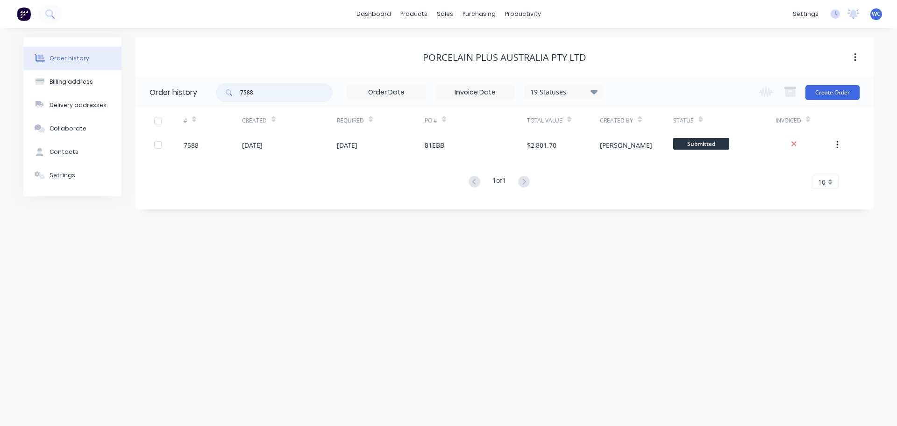
drag, startPoint x: 262, startPoint y: 93, endPoint x: 238, endPoint y: 93, distance: 24.3
click at [238, 93] on div "7588" at bounding box center [274, 92] width 117 height 19
type input "7607"
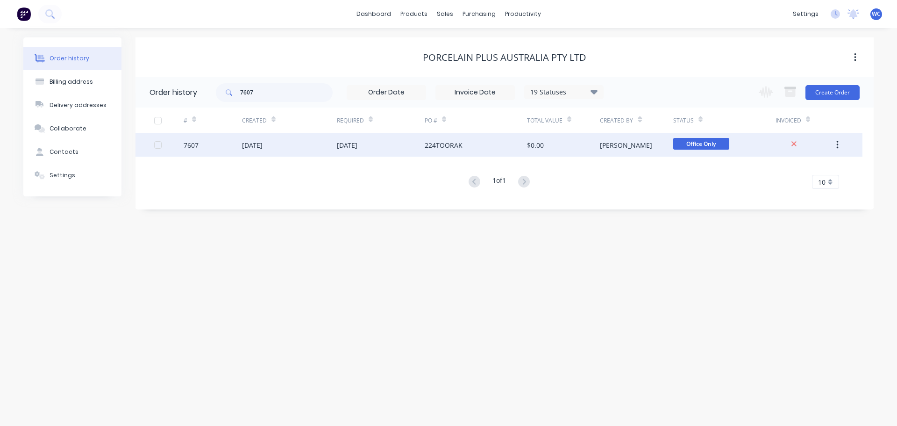
click at [263, 143] on div "[DATE]" at bounding box center [252, 145] width 21 height 10
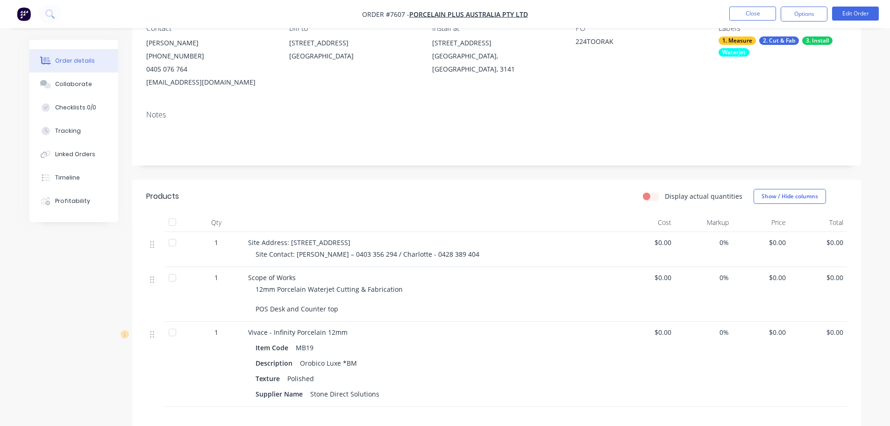
scroll to position [140, 0]
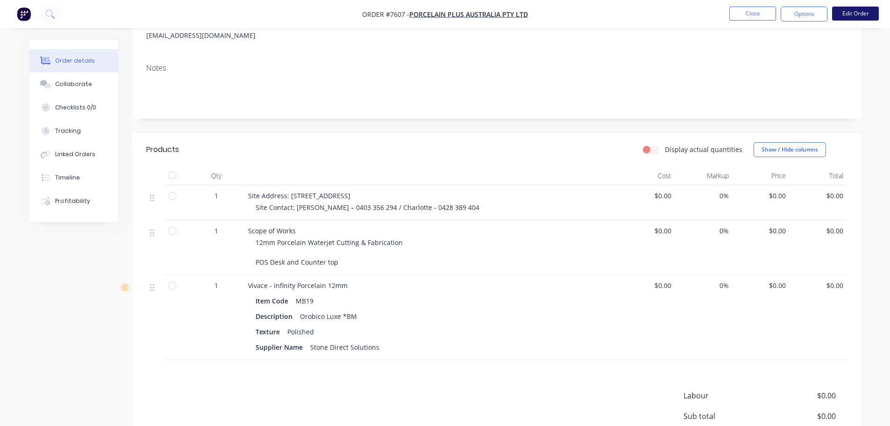
click at [857, 11] on button "Edit Order" at bounding box center [855, 14] width 47 height 14
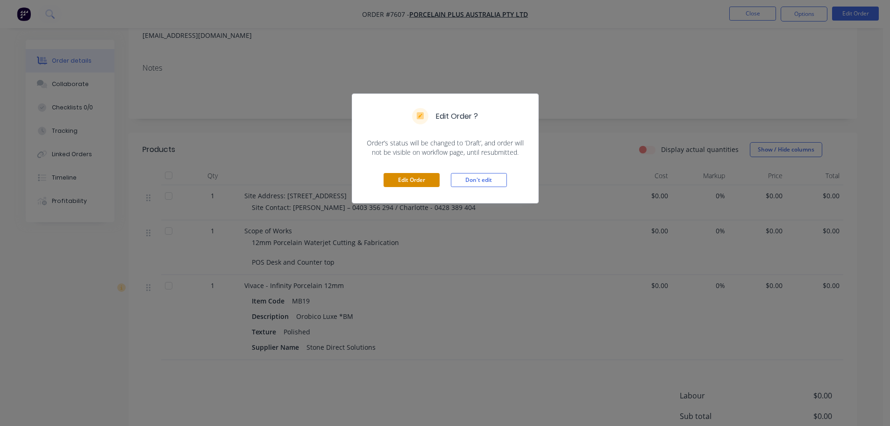
click at [423, 179] on button "Edit Order" at bounding box center [412, 180] width 56 height 14
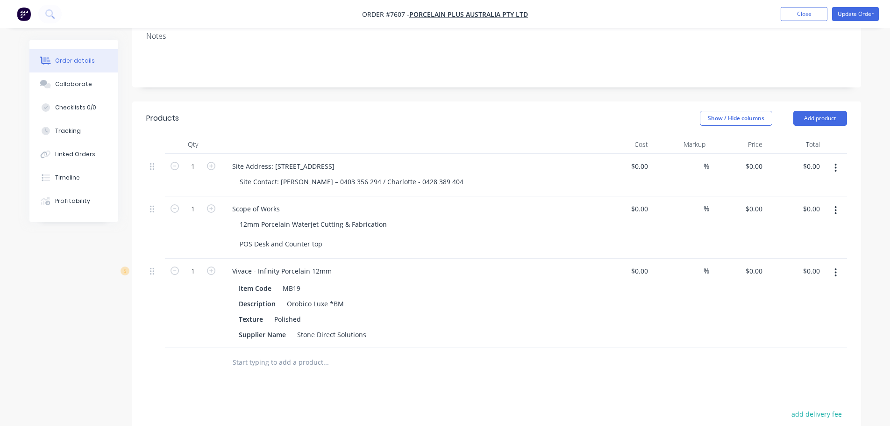
scroll to position [187, 0]
click at [639, 201] on div "0 $0.00" at bounding box center [639, 208] width 25 height 14
type input "$2,000.00"
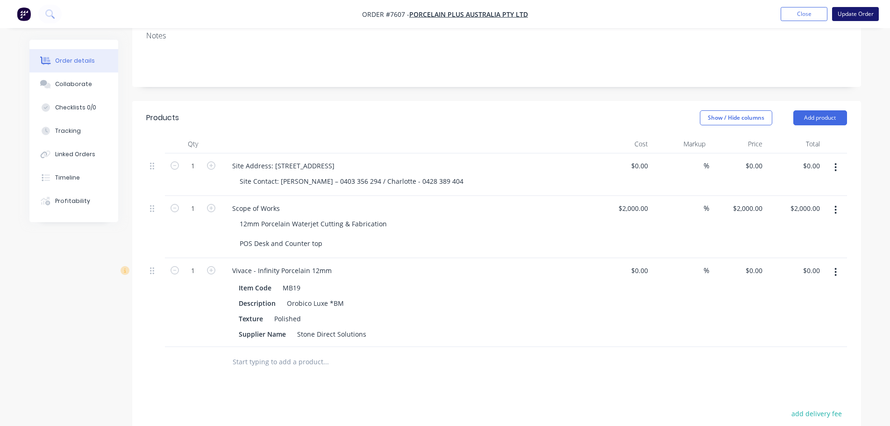
click at [857, 13] on button "Update Order" at bounding box center [855, 14] width 47 height 14
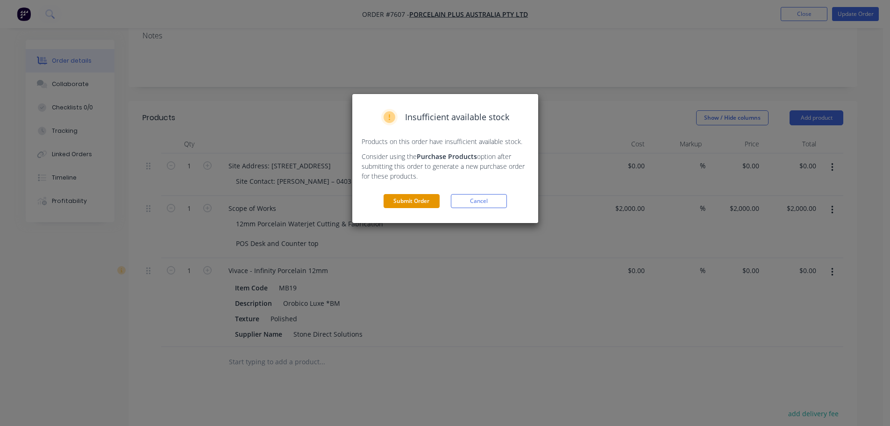
click at [421, 195] on button "Submit Order" at bounding box center [412, 201] width 56 height 14
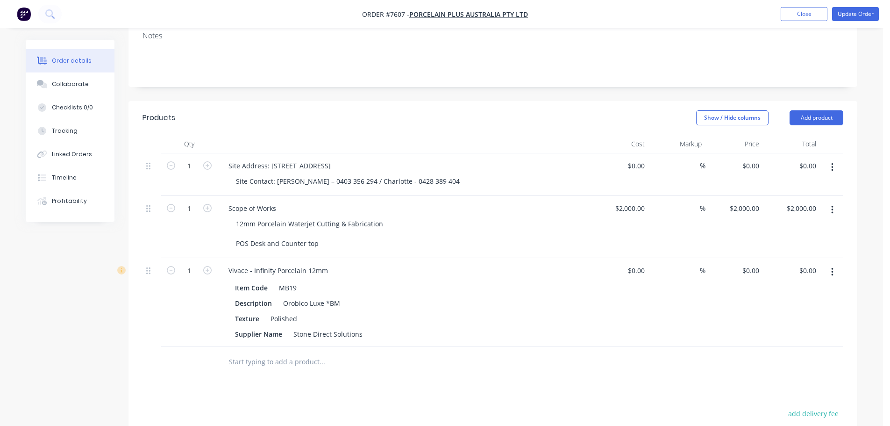
scroll to position [0, 0]
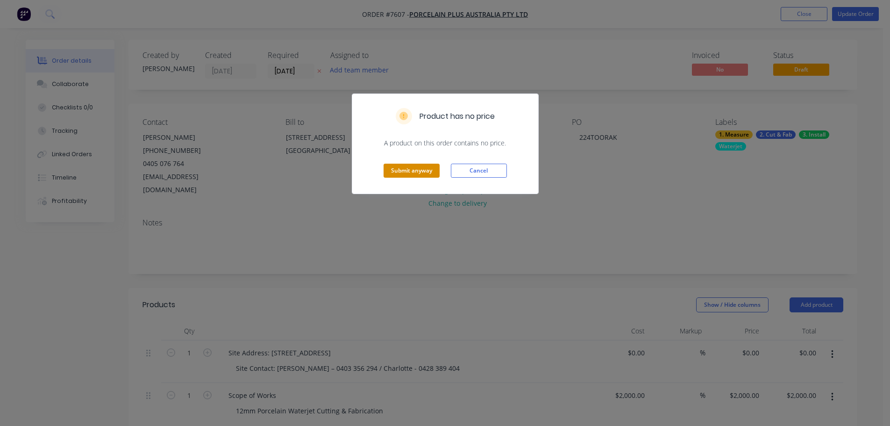
click at [412, 174] on button "Submit anyway" at bounding box center [412, 171] width 56 height 14
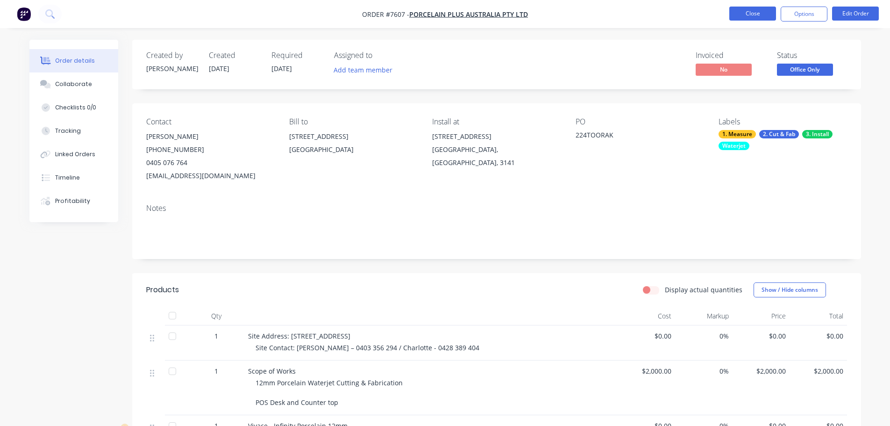
click at [750, 14] on button "Close" at bounding box center [752, 14] width 47 height 14
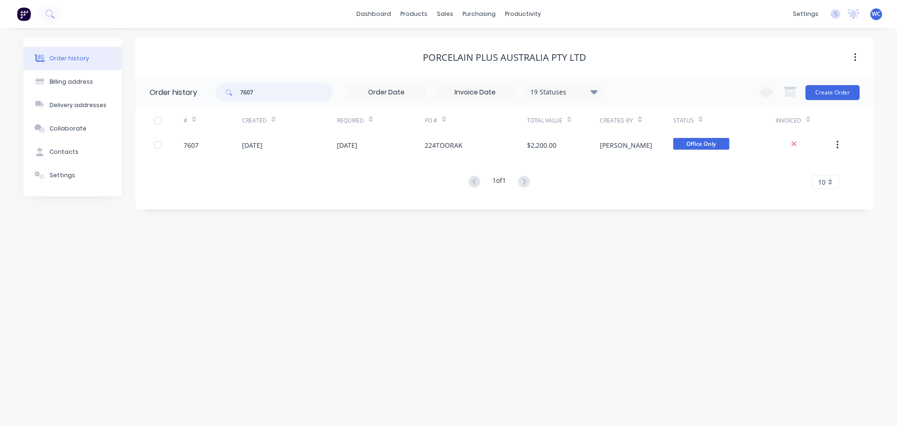
drag, startPoint x: 258, startPoint y: 93, endPoint x: 229, endPoint y: 93, distance: 29.4
click at [229, 93] on div "7607" at bounding box center [274, 92] width 117 height 19
type input "7514"
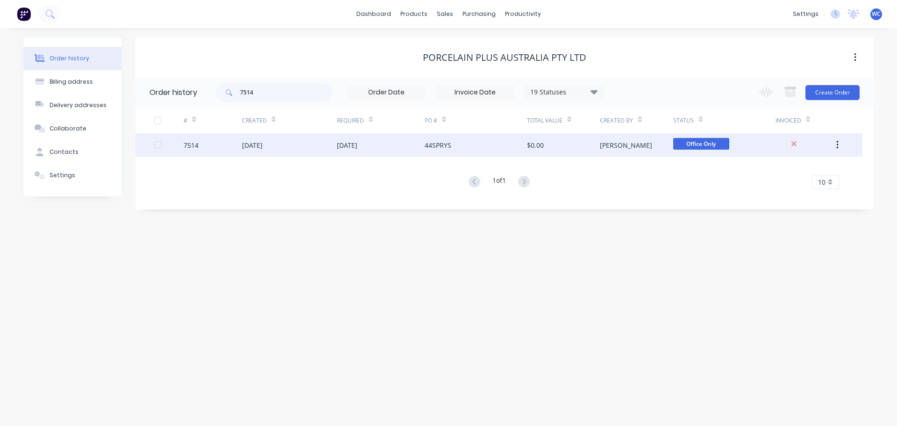
click at [285, 143] on div "[DATE]" at bounding box center [289, 144] width 95 height 23
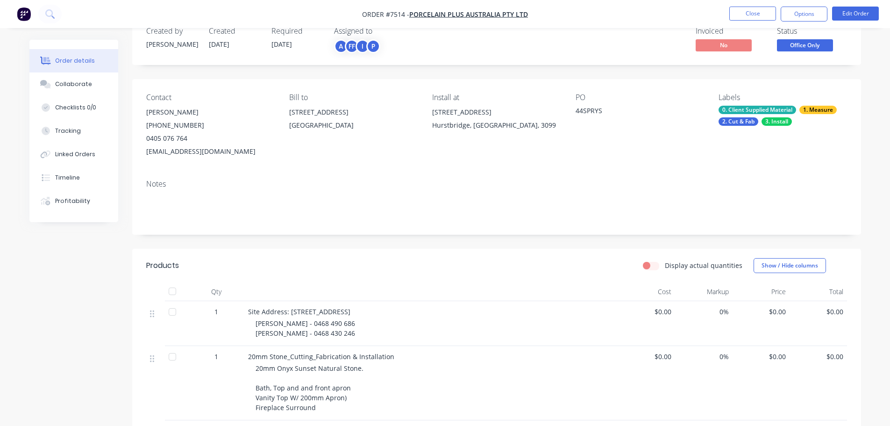
scroll to position [47, 0]
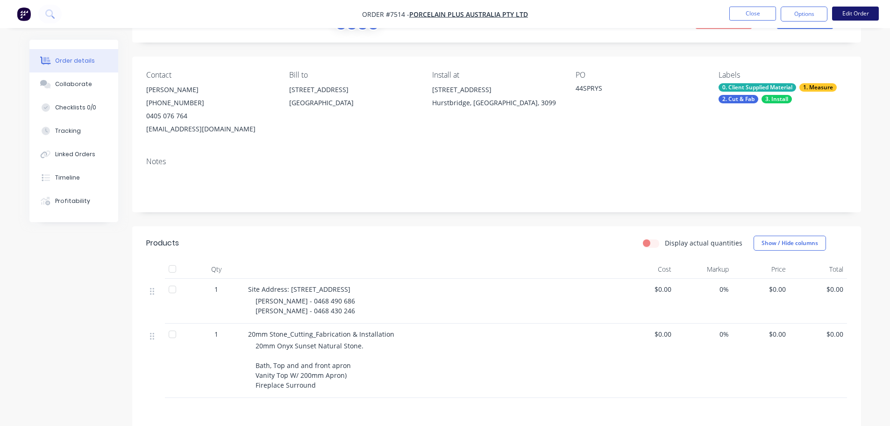
click at [839, 11] on button "Edit Order" at bounding box center [855, 14] width 47 height 14
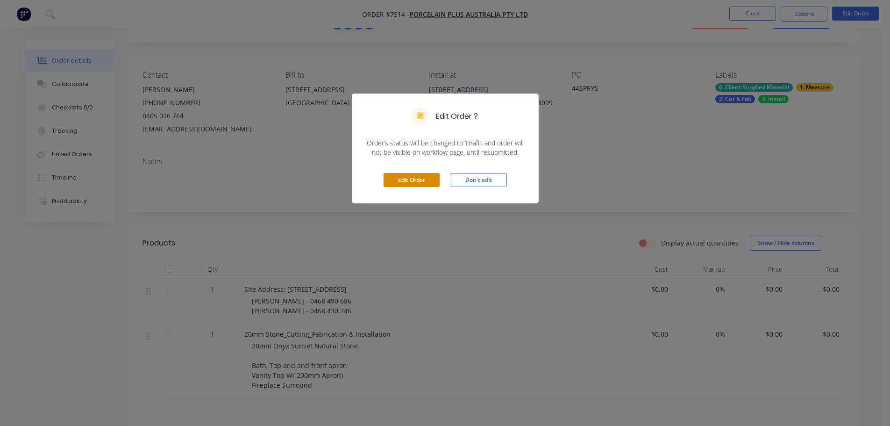
click at [410, 175] on button "Edit Order" at bounding box center [412, 180] width 56 height 14
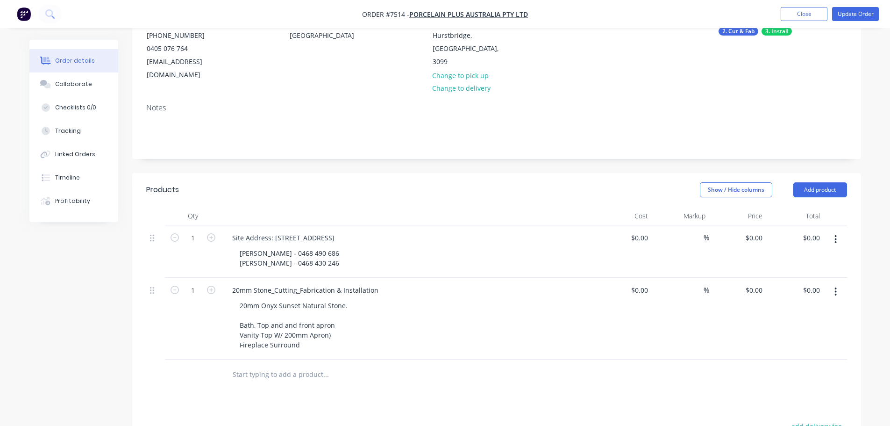
scroll to position [140, 0]
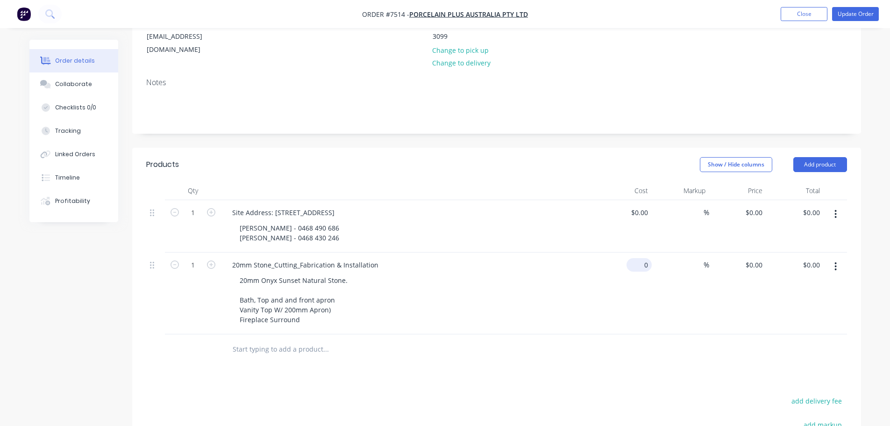
click at [632, 252] on div "0 $0.00" at bounding box center [623, 293] width 57 height 82
type input "$4,015.00"
click at [851, 13] on button "Update Order" at bounding box center [855, 14] width 47 height 14
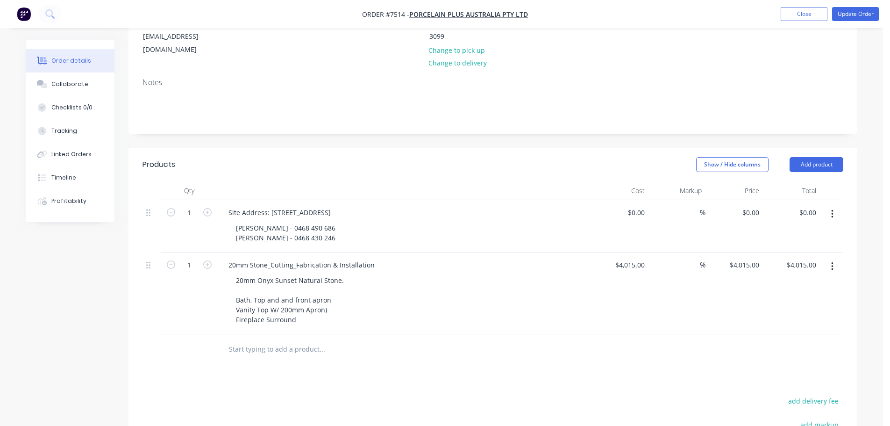
scroll to position [0, 0]
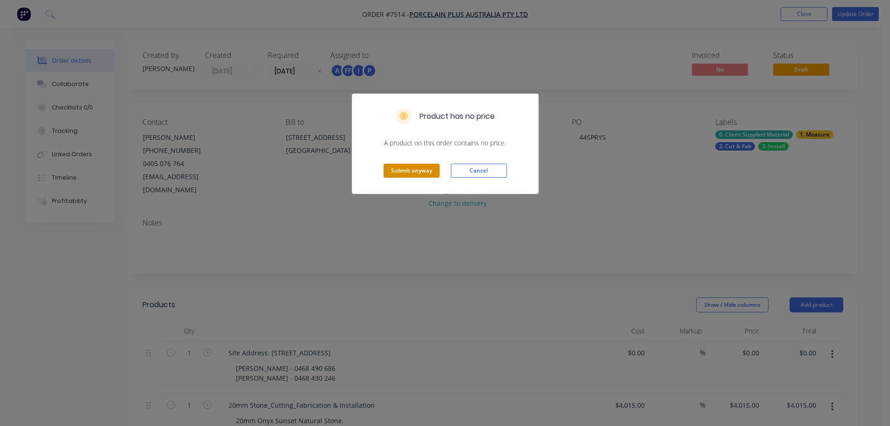
click at [409, 168] on button "Submit anyway" at bounding box center [412, 171] width 56 height 14
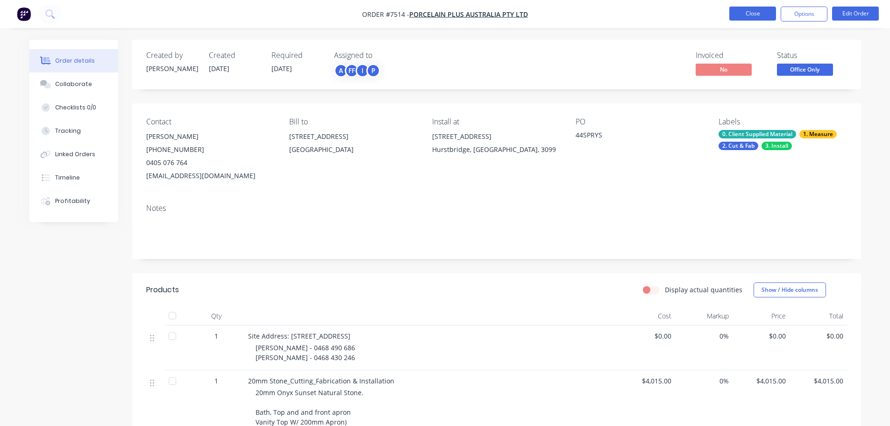
click at [757, 12] on button "Close" at bounding box center [752, 14] width 47 height 14
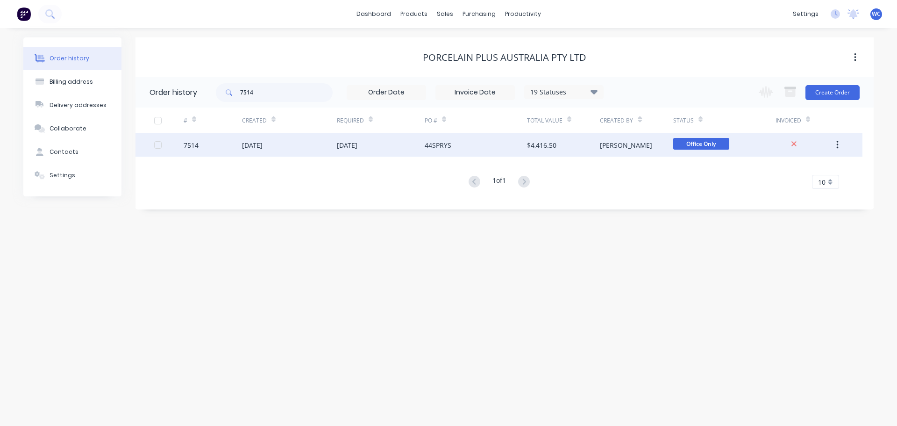
click at [482, 145] on div "44SPRYS" at bounding box center [476, 144] width 102 height 23
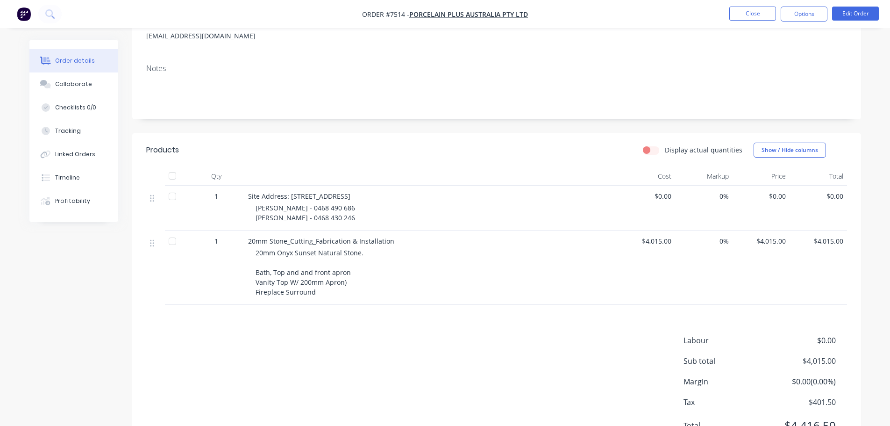
scroll to position [140, 0]
click at [765, 13] on button "Close" at bounding box center [752, 14] width 47 height 14
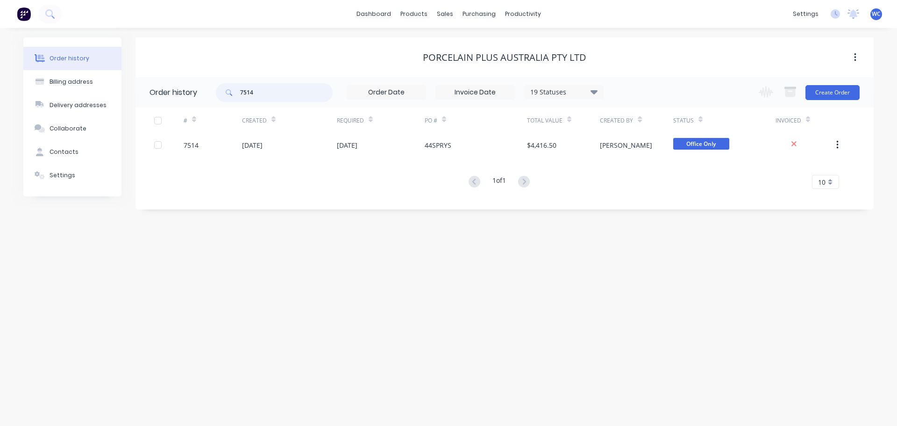
drag, startPoint x: 259, startPoint y: 93, endPoint x: 234, endPoint y: 93, distance: 25.7
click at [239, 93] on div "7514" at bounding box center [274, 92] width 117 height 19
type input "7607"
drag, startPoint x: 280, startPoint y: 94, endPoint x: 234, endPoint y: 93, distance: 46.7
click at [234, 93] on div "7607" at bounding box center [274, 92] width 117 height 19
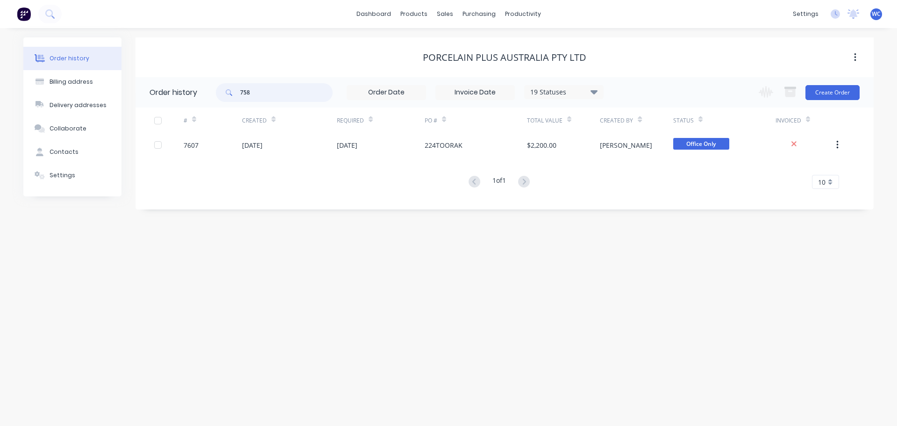
type input "7588"
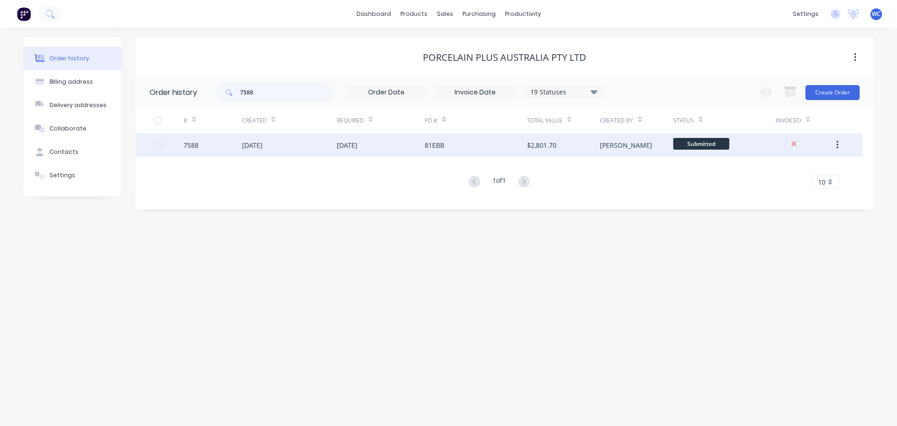
click at [286, 146] on div "[DATE]" at bounding box center [289, 144] width 95 height 23
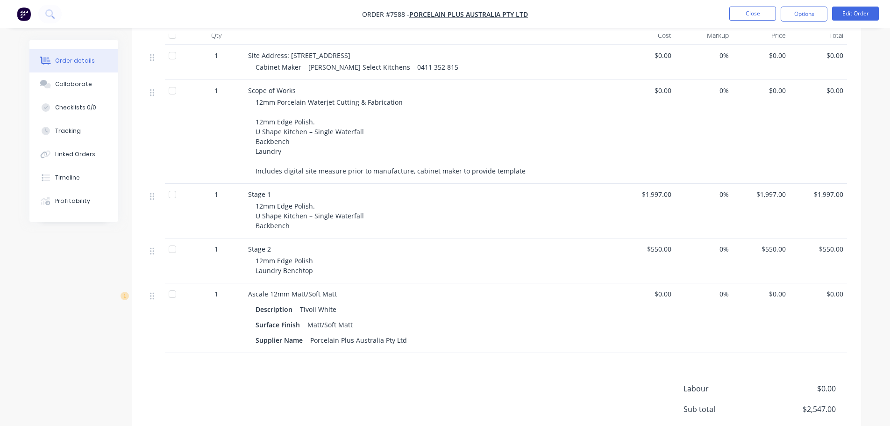
scroll to position [327, 0]
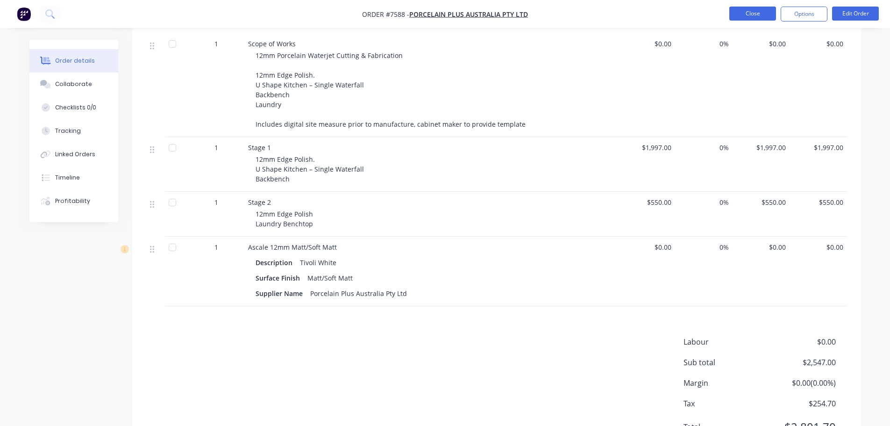
click at [743, 12] on button "Close" at bounding box center [752, 14] width 47 height 14
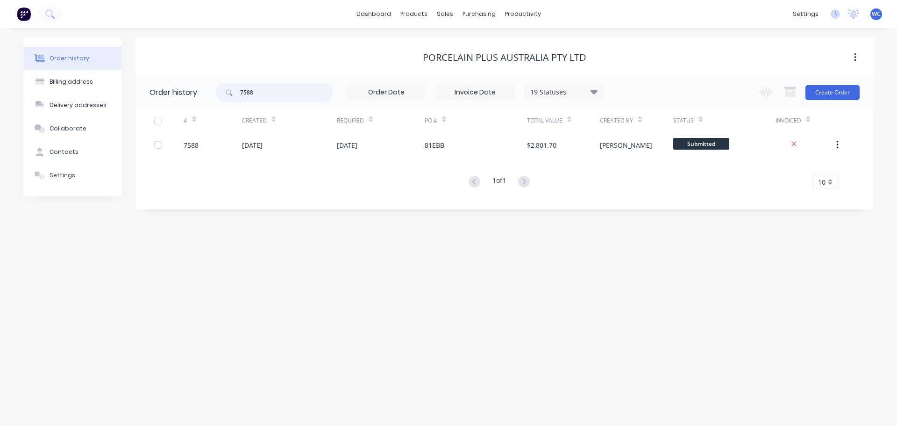
drag, startPoint x: 263, startPoint y: 91, endPoint x: 238, endPoint y: 90, distance: 25.2
click at [238, 90] on div "7588" at bounding box center [274, 92] width 117 height 19
type input "7622"
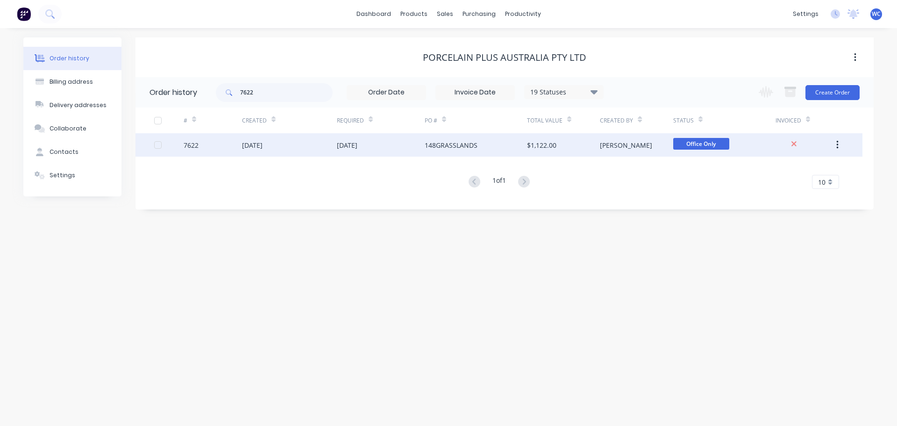
click at [327, 145] on div "[DATE]" at bounding box center [289, 144] width 95 height 23
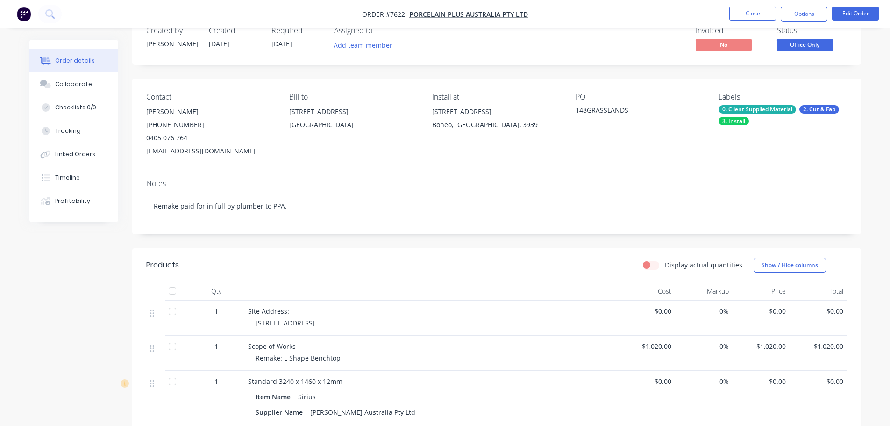
scroll to position [47, 0]
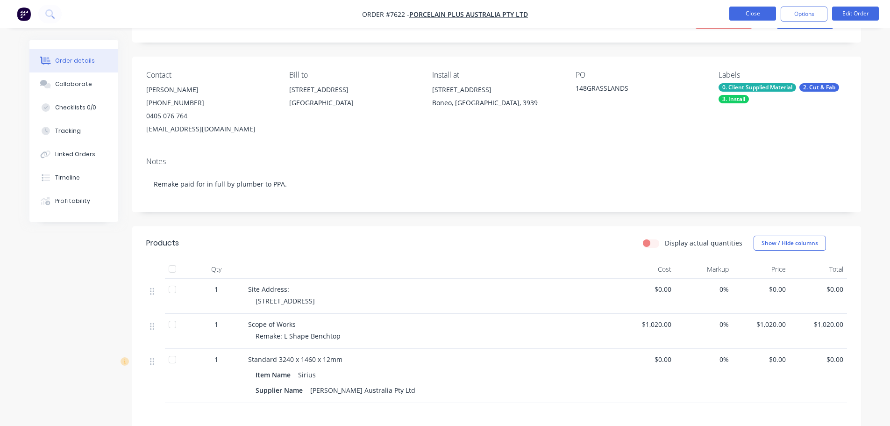
click at [749, 13] on button "Close" at bounding box center [752, 14] width 47 height 14
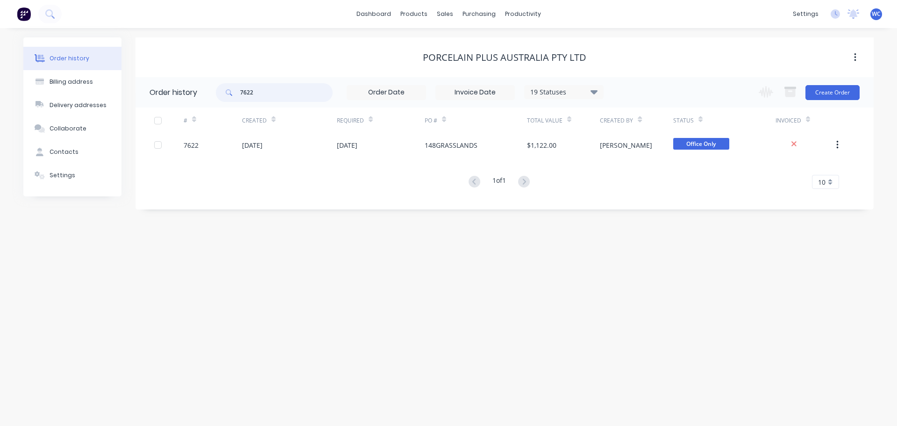
drag, startPoint x: 271, startPoint y: 90, endPoint x: 237, endPoint y: 90, distance: 33.2
click at [237, 90] on div "7622" at bounding box center [274, 92] width 117 height 19
type input "7579"
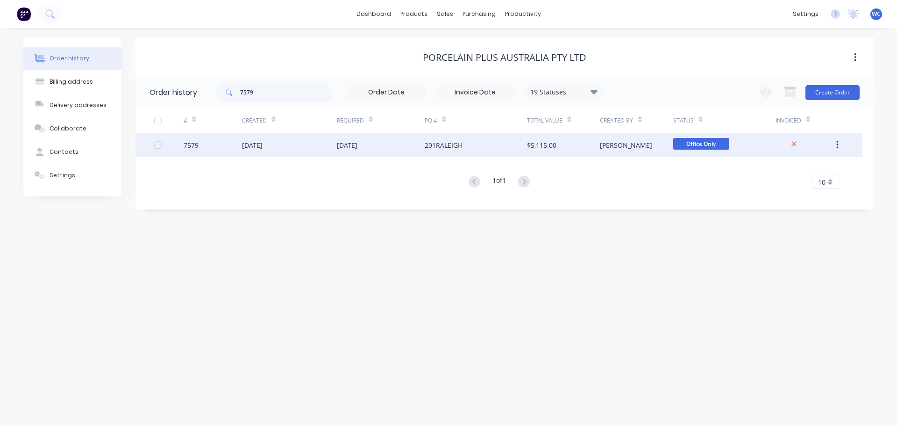
click at [412, 143] on div "[DATE]" at bounding box center [381, 144] width 88 height 23
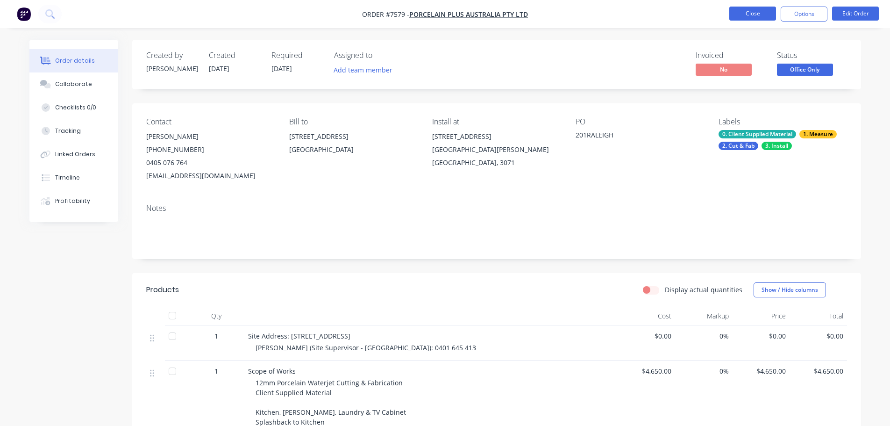
click at [759, 11] on button "Close" at bounding box center [752, 14] width 47 height 14
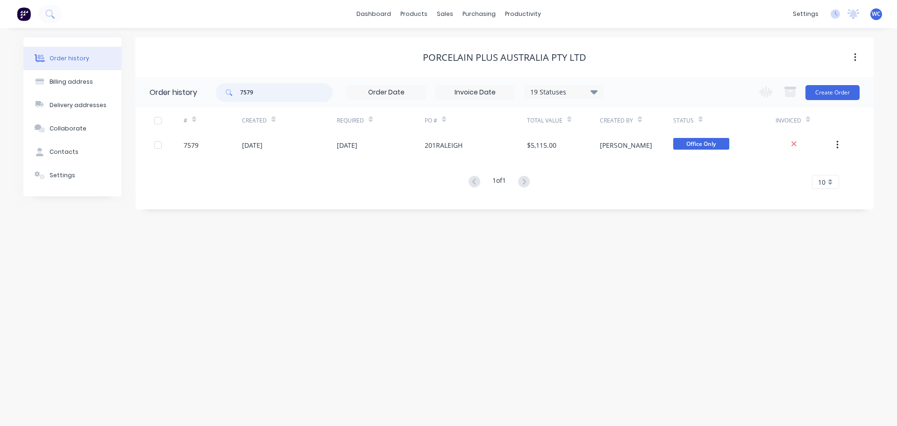
drag, startPoint x: 265, startPoint y: 93, endPoint x: 237, endPoint y: 90, distance: 27.8
click at [237, 90] on div "7579" at bounding box center [274, 92] width 117 height 19
type input "7599"
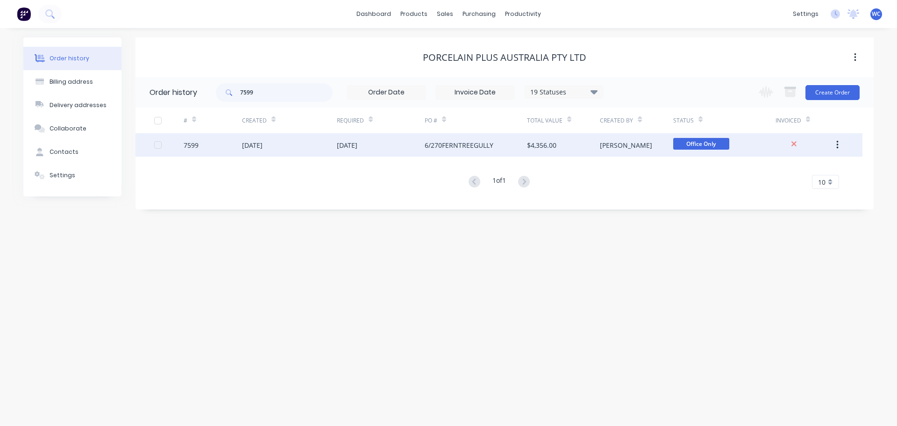
click at [319, 147] on div "[DATE]" at bounding box center [289, 144] width 95 height 23
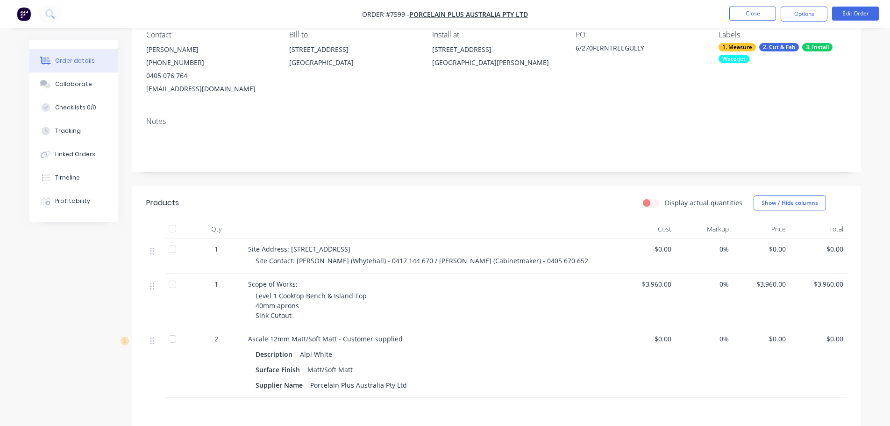
scroll to position [93, 0]
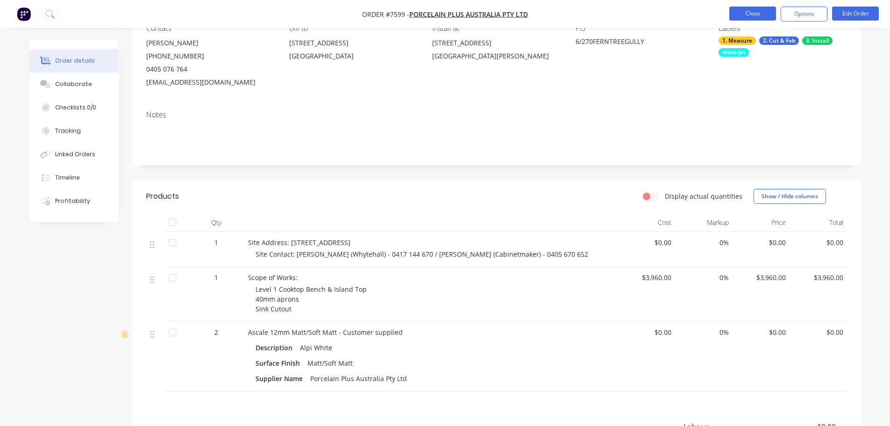
click at [766, 12] on button "Close" at bounding box center [752, 14] width 47 height 14
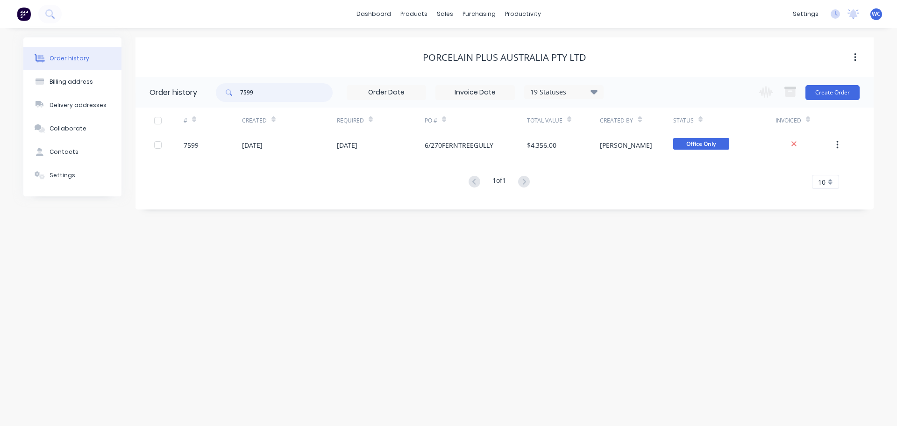
drag, startPoint x: 272, startPoint y: 90, endPoint x: 237, endPoint y: 91, distance: 35.0
click at [237, 91] on div "7599" at bounding box center [274, 92] width 117 height 19
type input "7556"
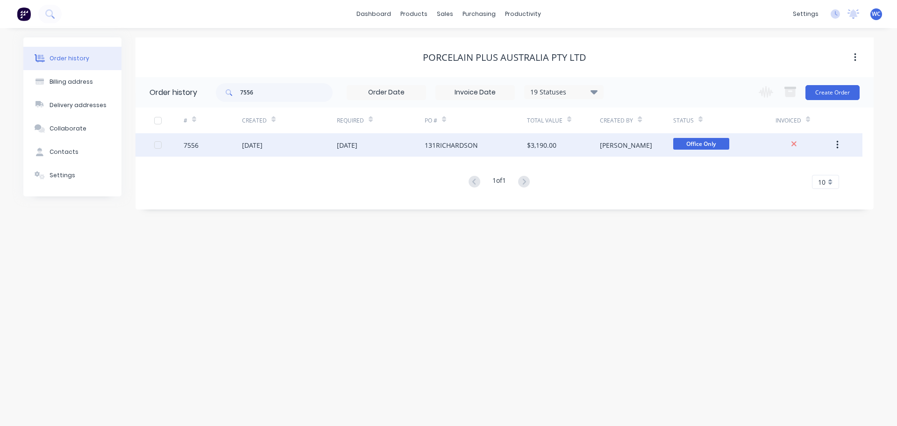
click at [323, 143] on div "[DATE]" at bounding box center [289, 144] width 95 height 23
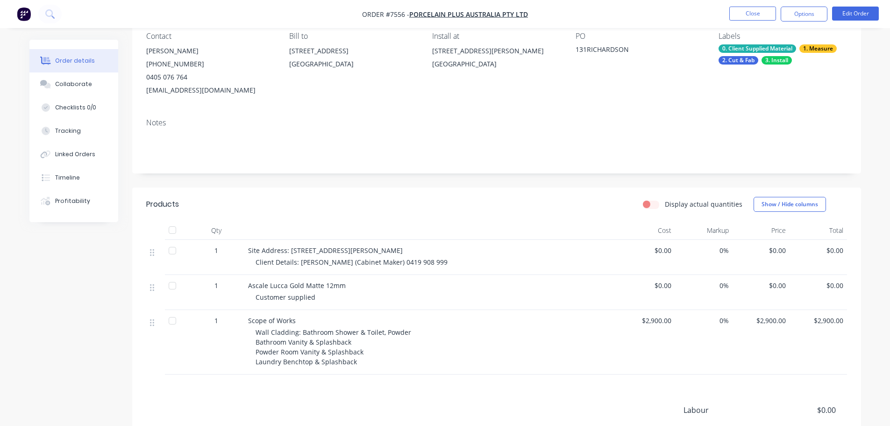
scroll to position [140, 0]
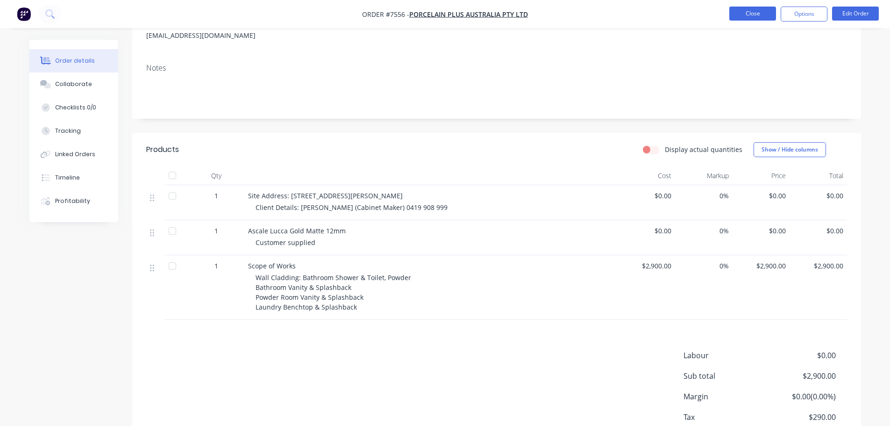
click at [750, 12] on button "Close" at bounding box center [752, 14] width 47 height 14
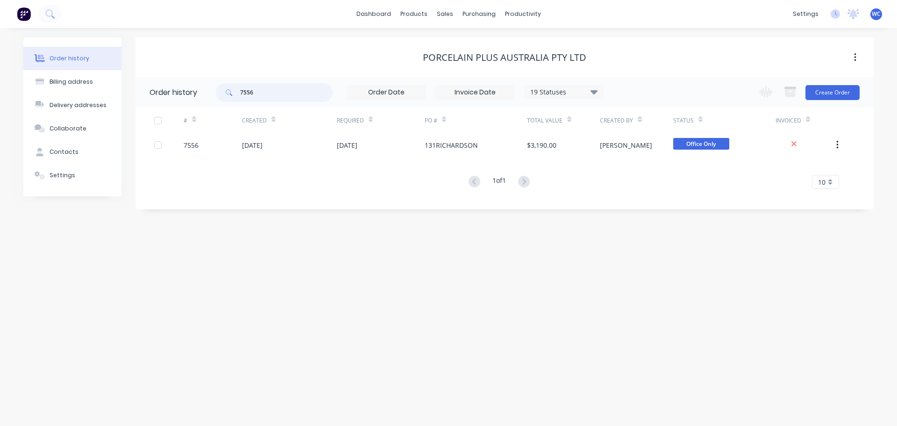
drag, startPoint x: 269, startPoint y: 93, endPoint x: 234, endPoint y: 93, distance: 35.0
click at [234, 93] on div "7556" at bounding box center [274, 92] width 117 height 19
type input "7503"
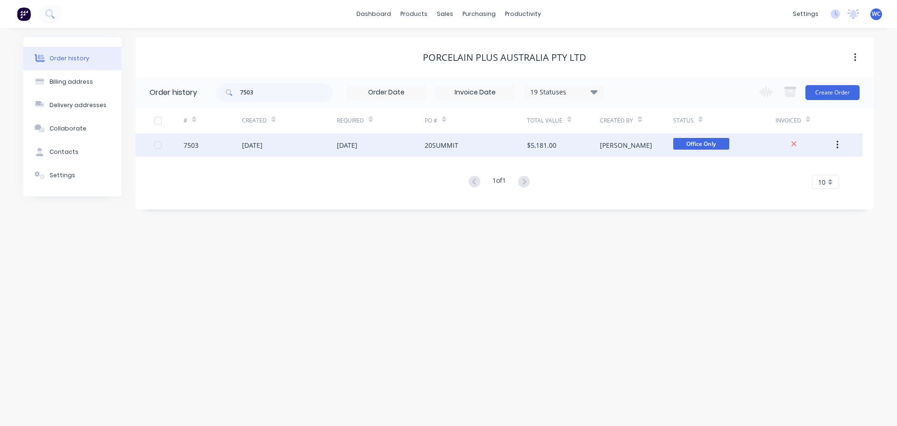
click at [293, 143] on div "[DATE]" at bounding box center [289, 144] width 95 height 23
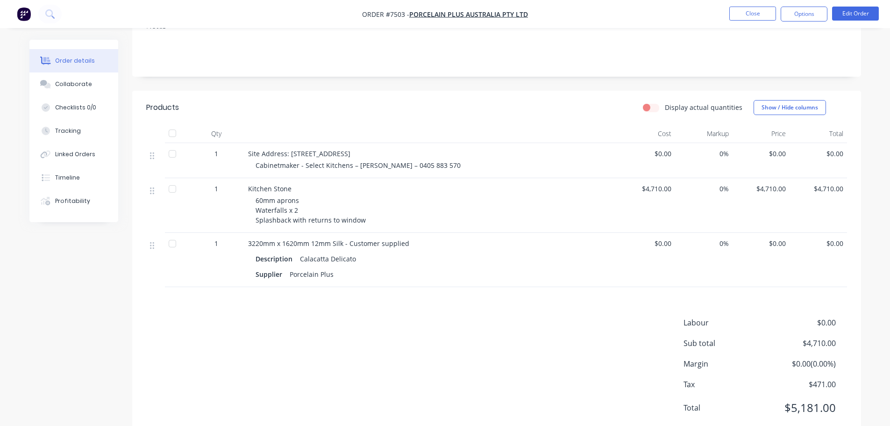
scroll to position [187, 0]
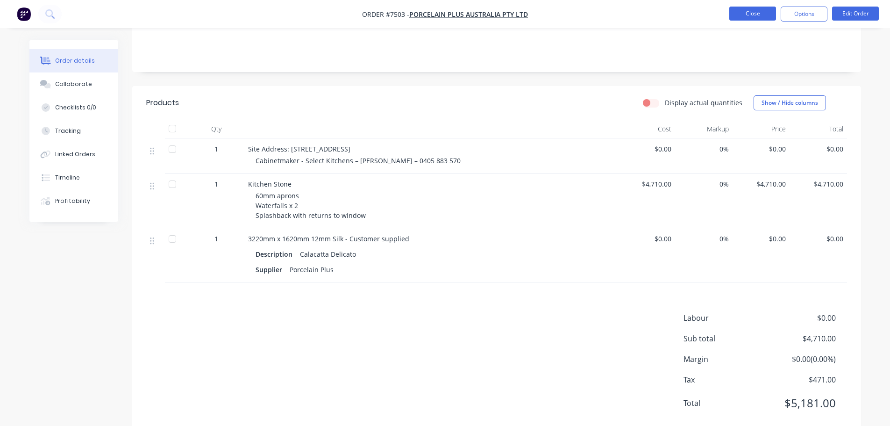
click at [757, 13] on button "Close" at bounding box center [752, 14] width 47 height 14
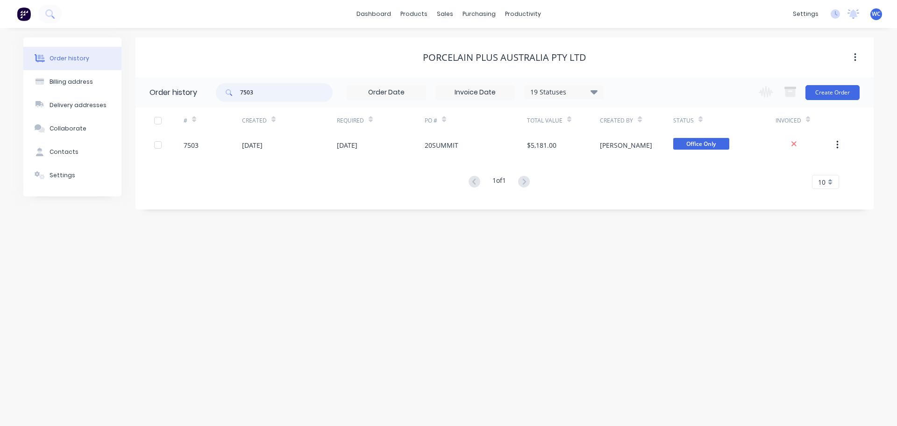
drag, startPoint x: 268, startPoint y: 91, endPoint x: 226, endPoint y: 91, distance: 42.1
click at [226, 91] on div "7503" at bounding box center [274, 92] width 117 height 19
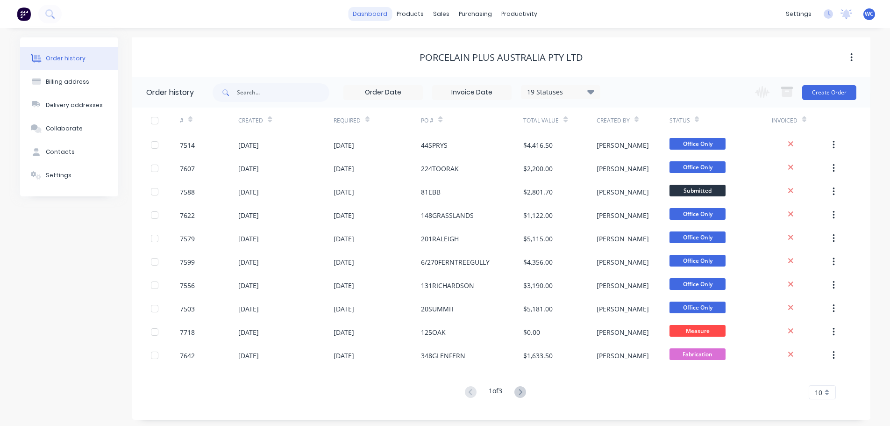
click at [370, 10] on link "dashboard" at bounding box center [370, 14] width 44 height 14
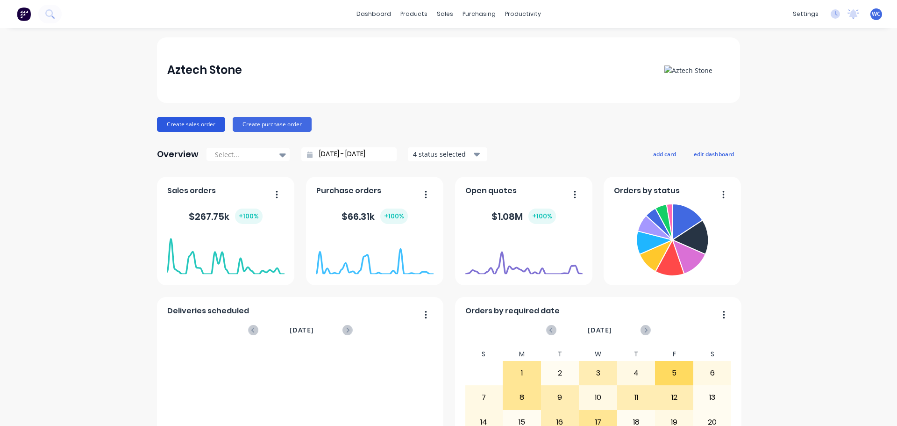
click at [186, 120] on button "Create sales order" at bounding box center [191, 124] width 68 height 15
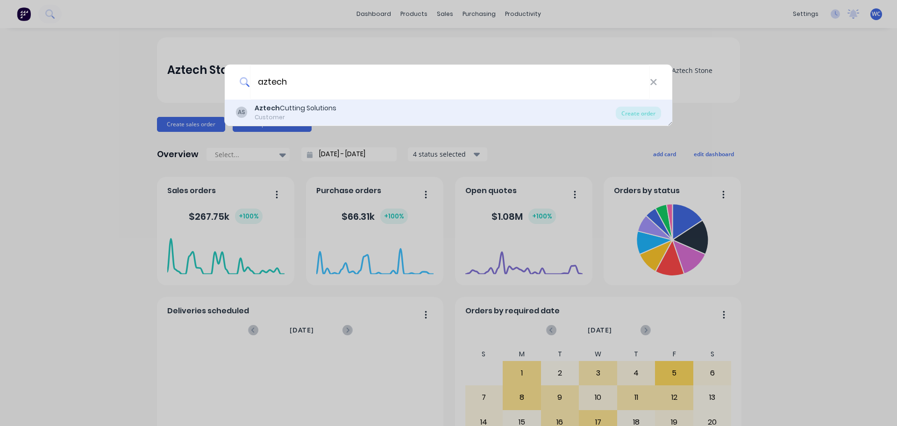
type input "aztech"
click at [294, 105] on div "Aztech Cutting Solutions" at bounding box center [296, 108] width 82 height 10
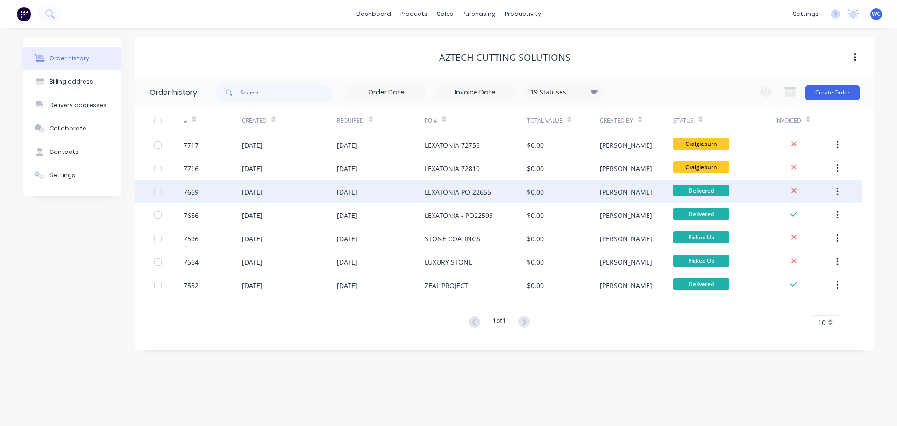
click at [263, 191] on div "[DATE]" at bounding box center [252, 192] width 21 height 10
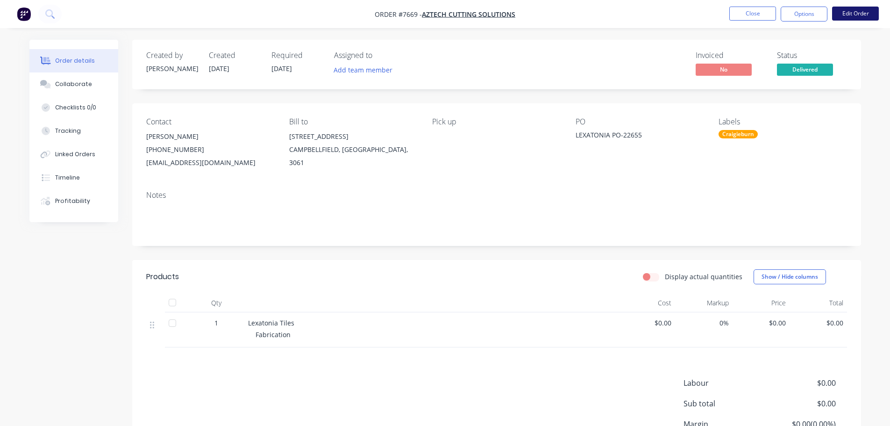
click at [850, 14] on button "Edit Order" at bounding box center [855, 14] width 47 height 14
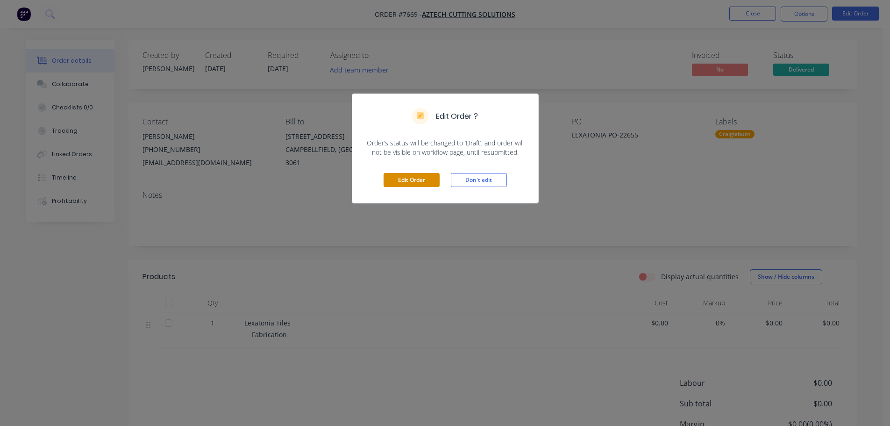
click at [407, 178] on button "Edit Order" at bounding box center [412, 180] width 56 height 14
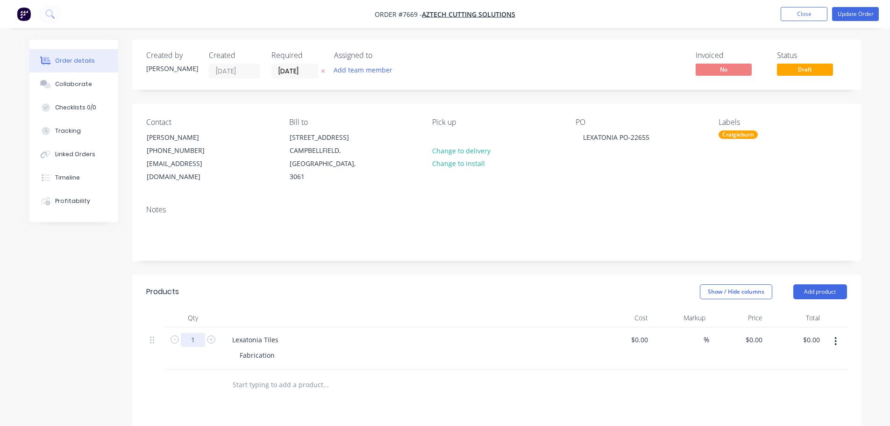
click at [191, 333] on input "1" at bounding box center [193, 340] width 24 height 14
click at [643, 333] on input "0" at bounding box center [646, 340] width 11 height 14
type input "$1,100.00"
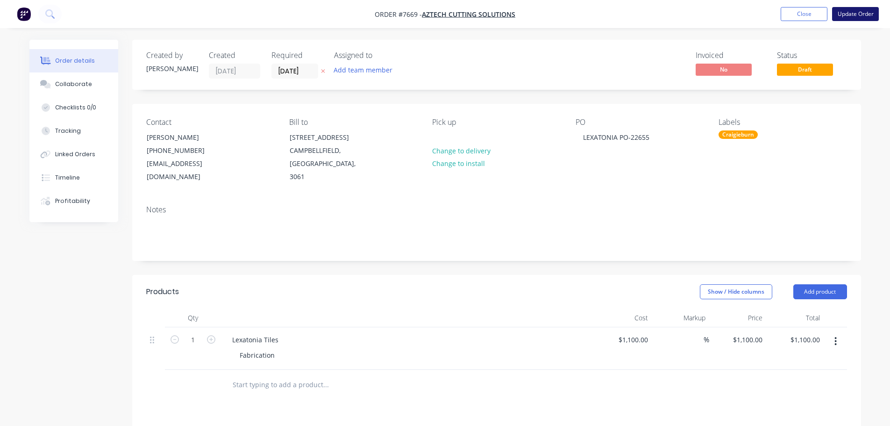
click at [862, 13] on button "Update Order" at bounding box center [855, 14] width 47 height 14
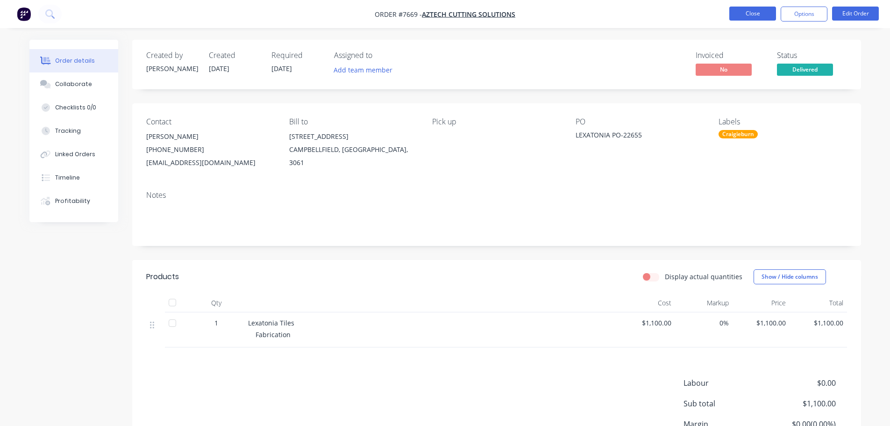
click at [753, 12] on button "Close" at bounding box center [752, 14] width 47 height 14
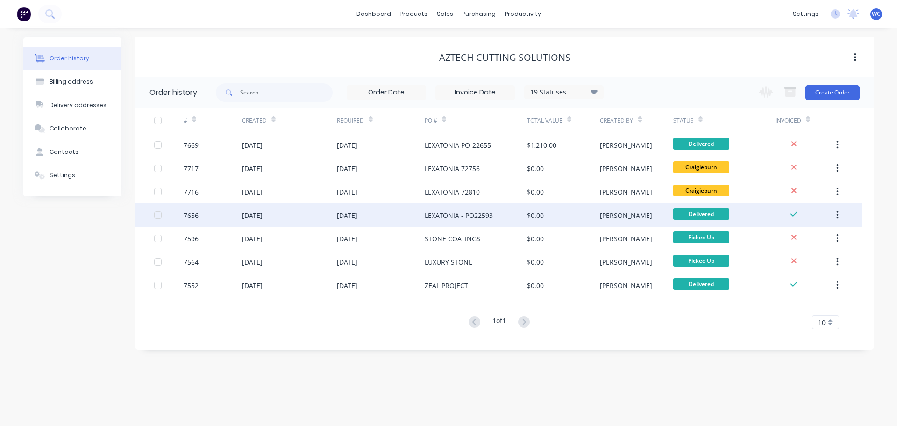
click at [357, 212] on div "[DATE]" at bounding box center [347, 215] width 21 height 10
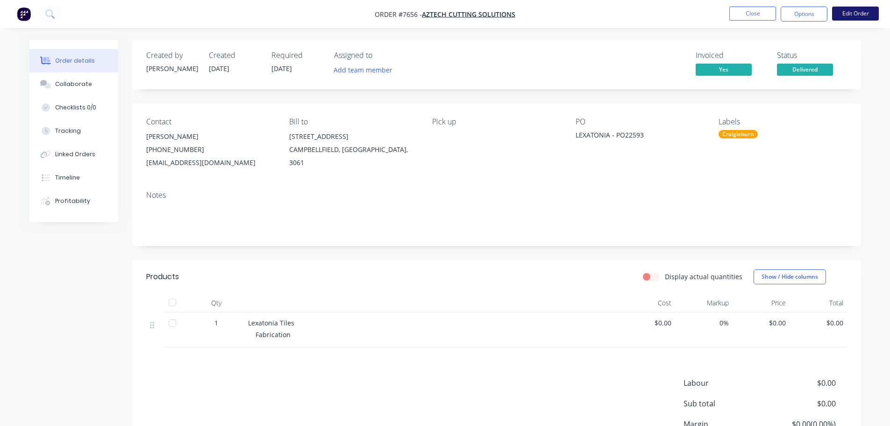
click at [851, 10] on button "Edit Order" at bounding box center [855, 14] width 47 height 14
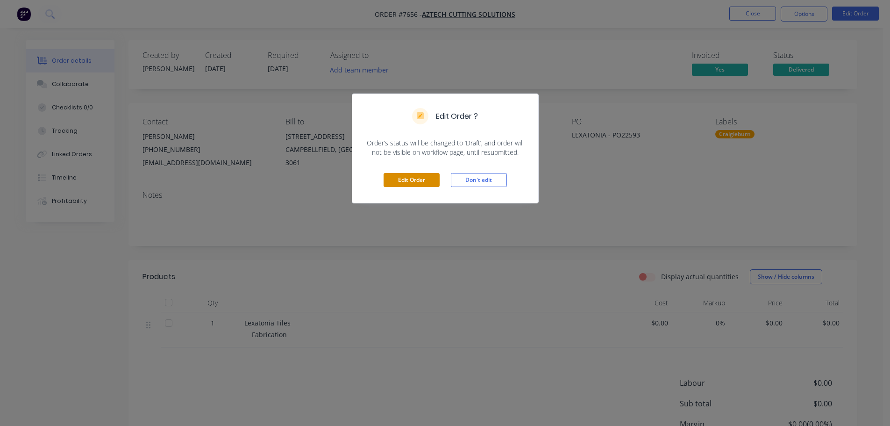
click at [423, 182] on button "Edit Order" at bounding box center [412, 180] width 56 height 14
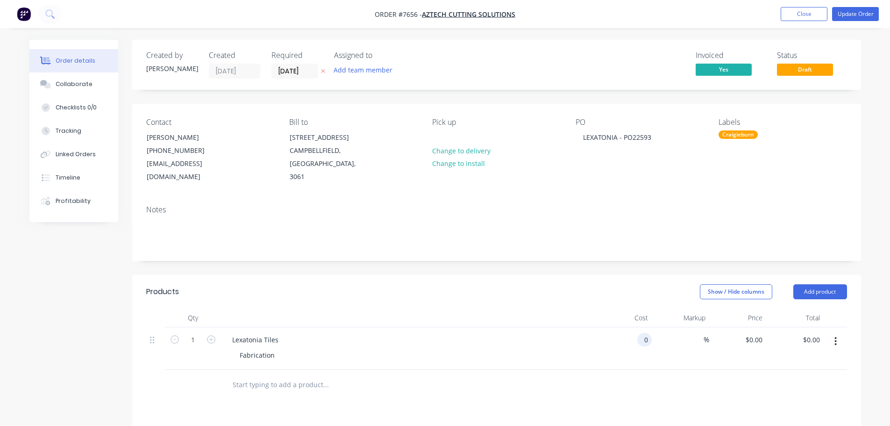
click at [640, 333] on div "0 0" at bounding box center [644, 340] width 14 height 14
type input "$1,250.00"
click at [863, 12] on button "Update Order" at bounding box center [855, 14] width 47 height 14
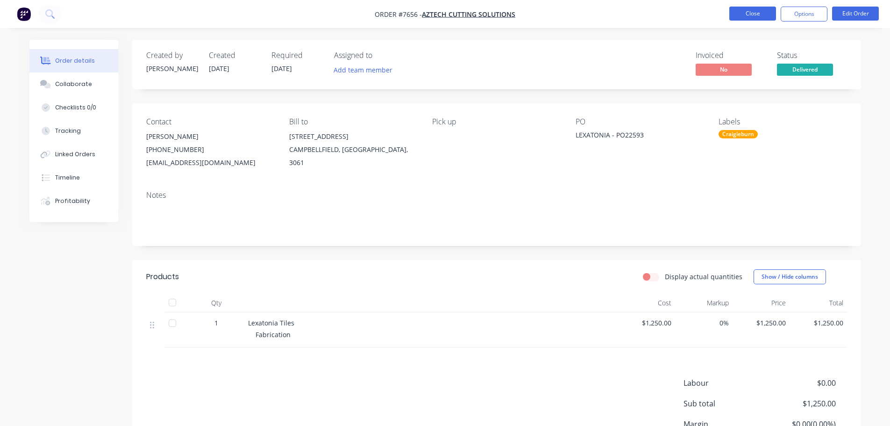
click at [757, 11] on button "Close" at bounding box center [752, 14] width 47 height 14
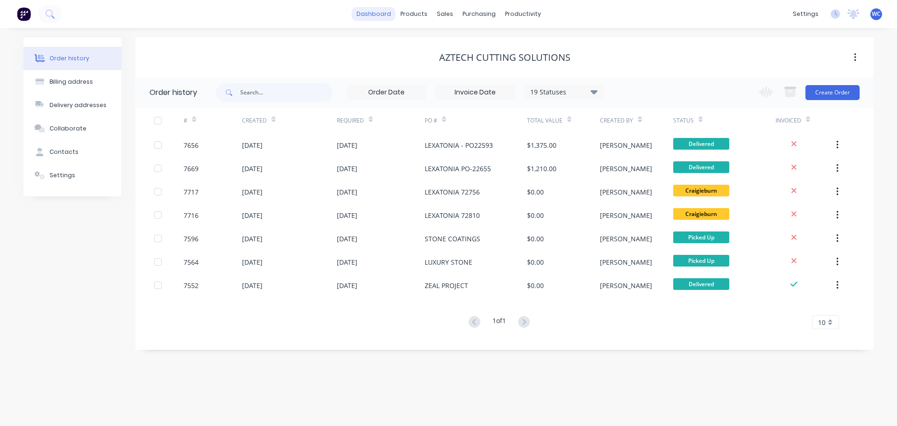
click at [374, 14] on link "dashboard" at bounding box center [374, 14] width 44 height 14
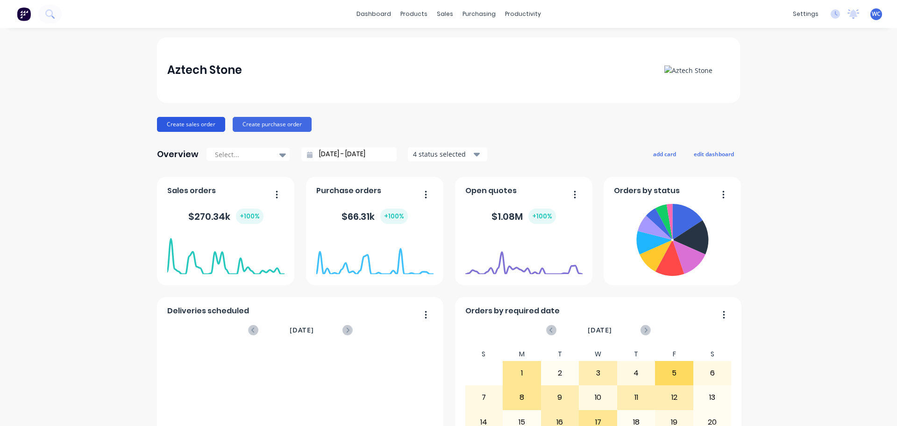
click at [186, 123] on button "Create sales order" at bounding box center [191, 124] width 68 height 15
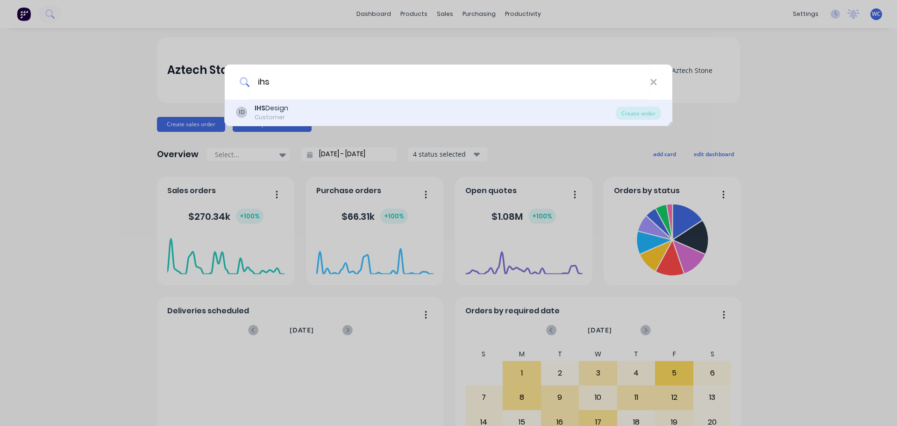
type input "ihs"
click at [273, 104] on div "IHS Design" at bounding box center [272, 108] width 34 height 10
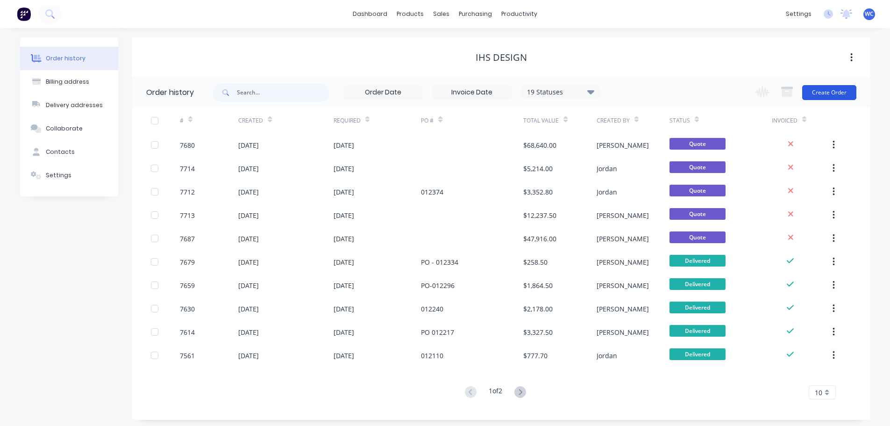
click at [823, 89] on button "Create Order" at bounding box center [829, 92] width 54 height 15
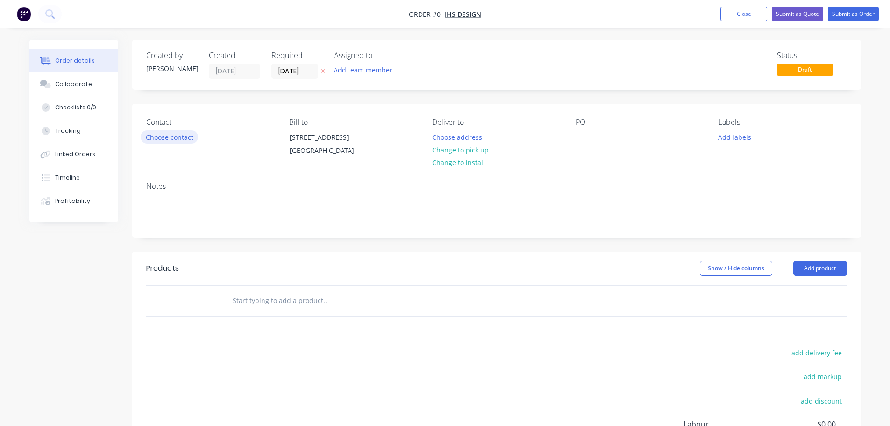
click at [179, 133] on button "Choose contact" at bounding box center [169, 136] width 57 height 13
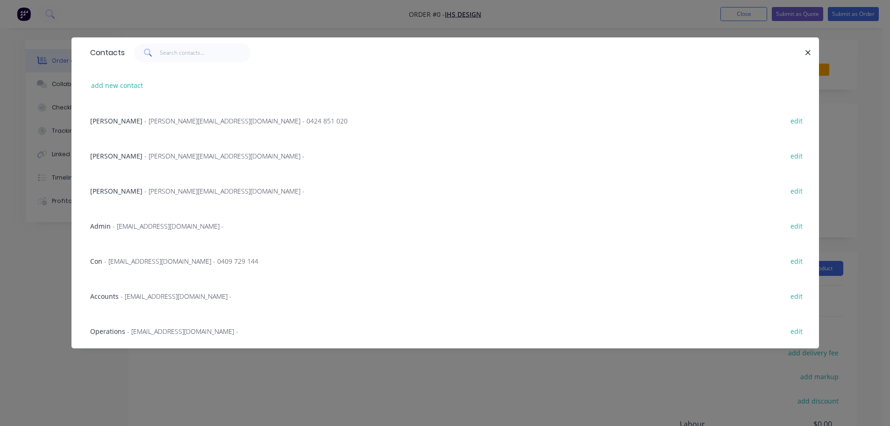
click at [144, 117] on span "- [PERSON_NAME][EMAIL_ADDRESS][DOMAIN_NAME] - 0424 851 020" at bounding box center [245, 120] width 203 height 9
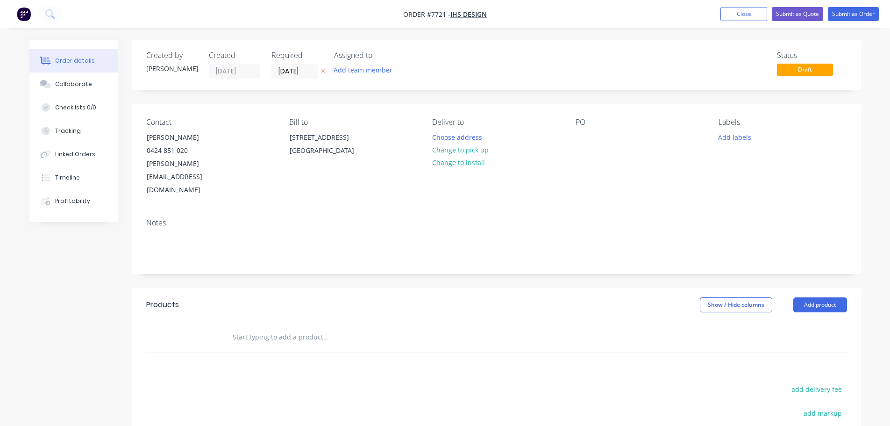
click at [262, 328] on input "text" at bounding box center [325, 337] width 187 height 19
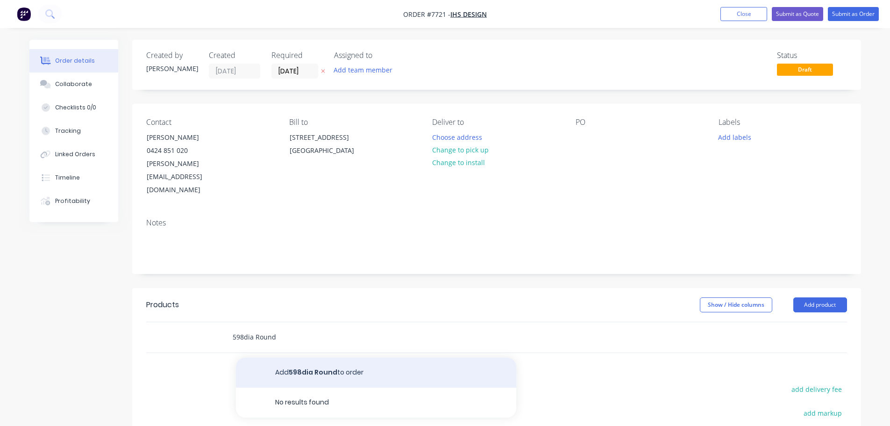
type input "598dia Round"
click at [302, 357] on button "Add 598dia Round to order" at bounding box center [376, 372] width 280 height 30
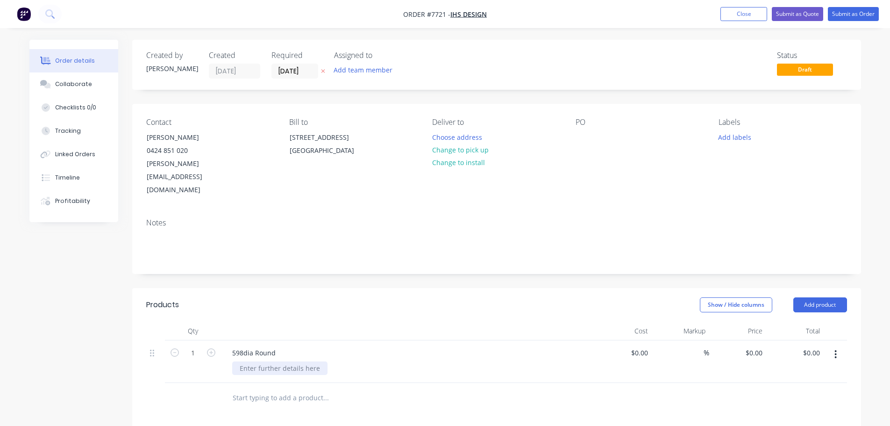
click at [284, 361] on div at bounding box center [279, 368] width 95 height 14
click at [630, 340] on div "$0.00 $0.00" at bounding box center [623, 361] width 57 height 43
click at [646, 346] on input "0" at bounding box center [646, 353] width 11 height 14
type input "$175.00"
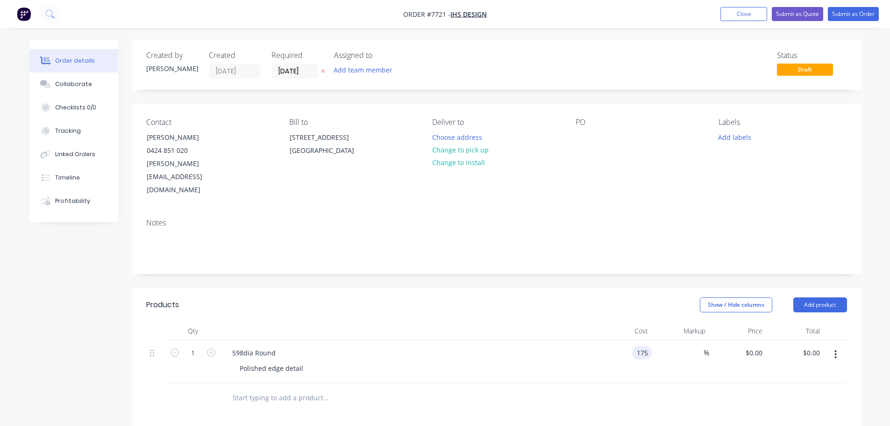
type input "$175.00"
click at [281, 346] on div "598dia Round" at bounding box center [254, 353] width 58 height 14
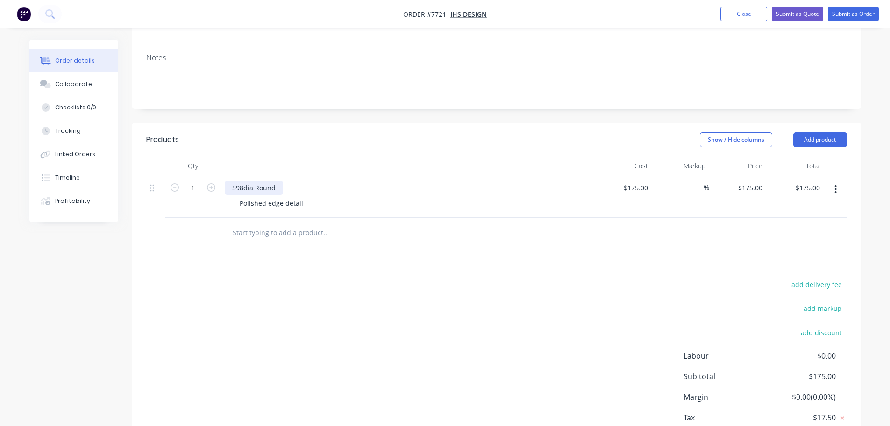
scroll to position [200, 0]
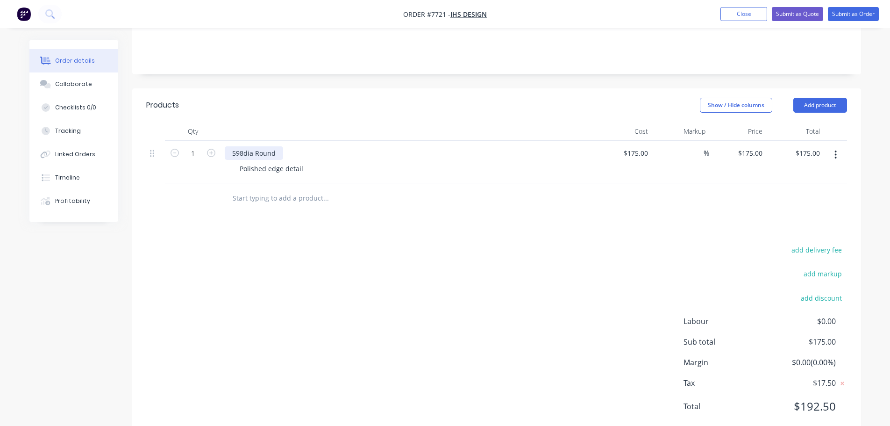
click at [276, 146] on div "598dia Round" at bounding box center [254, 153] width 58 height 14
drag, startPoint x: 276, startPoint y: 127, endPoint x: 328, endPoint y: 124, distance: 51.9
click at [340, 141] on div "598dia Round - Ascale Croma Black Polished edge detail" at bounding box center [408, 162] width 374 height 43
click at [306, 162] on div "Polished edge detail" at bounding box center [271, 169] width 79 height 14
click at [302, 162] on div "Polished edge detail" at bounding box center [271, 169] width 79 height 14
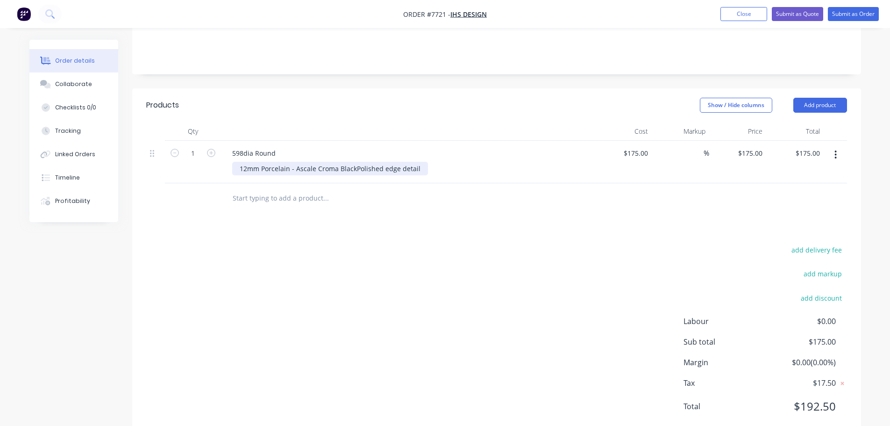
click at [314, 162] on div "12mm Porcelain - Ascale Croma Black Polished edge detail" at bounding box center [330, 169] width 196 height 14
click at [272, 189] on input "text" at bounding box center [325, 198] width 187 height 19
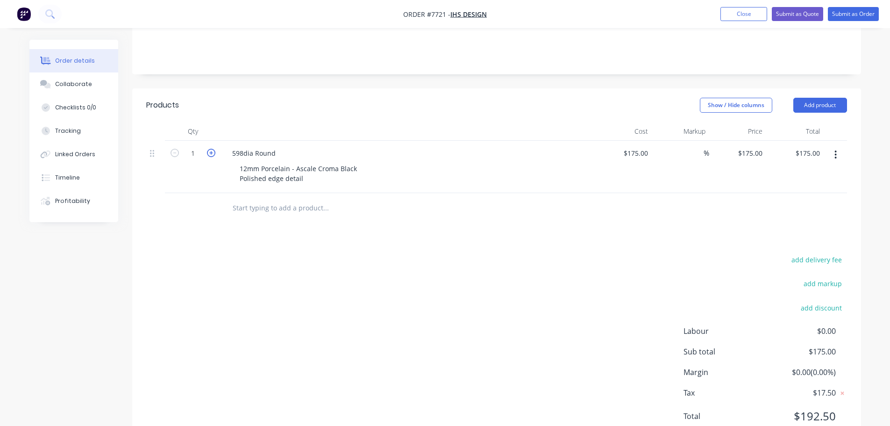
click at [211, 149] on icon "button" at bounding box center [211, 153] width 8 height 8
type input "2"
type input "$350.00"
click at [211, 149] on icon "button" at bounding box center [211, 153] width 8 height 8
type input "3"
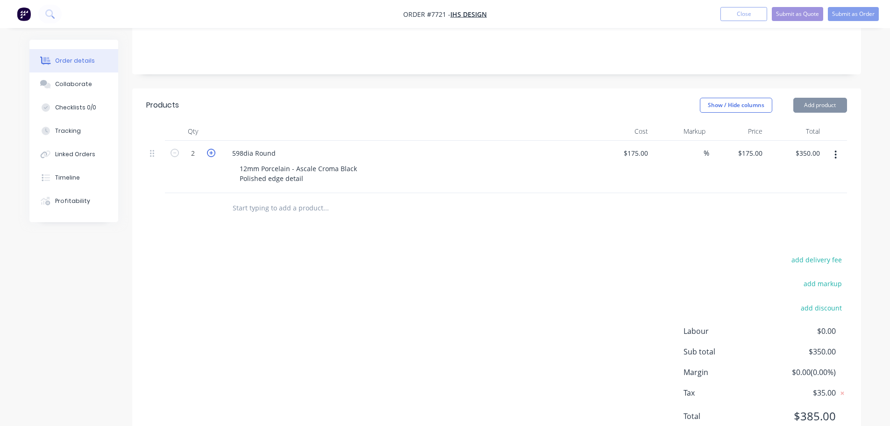
type input "$525.00"
click at [211, 149] on icon "button" at bounding box center [211, 153] width 8 height 8
type input "4"
type input "$700.00"
click at [243, 199] on input "text" at bounding box center [325, 208] width 187 height 19
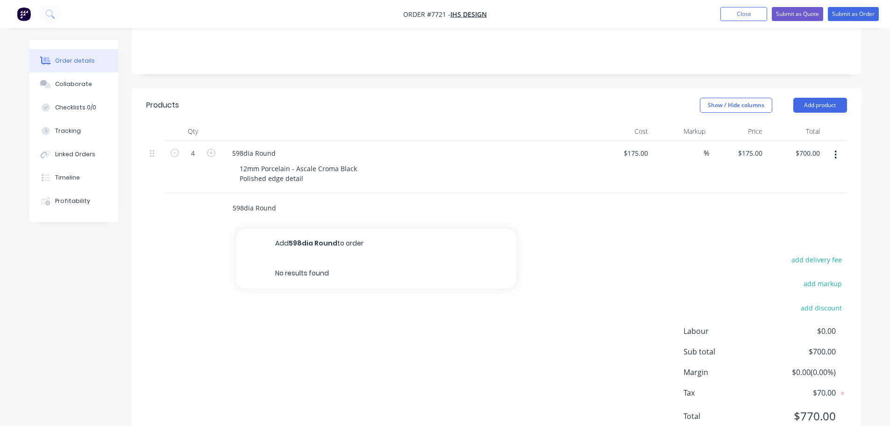
type input "598dia Round"
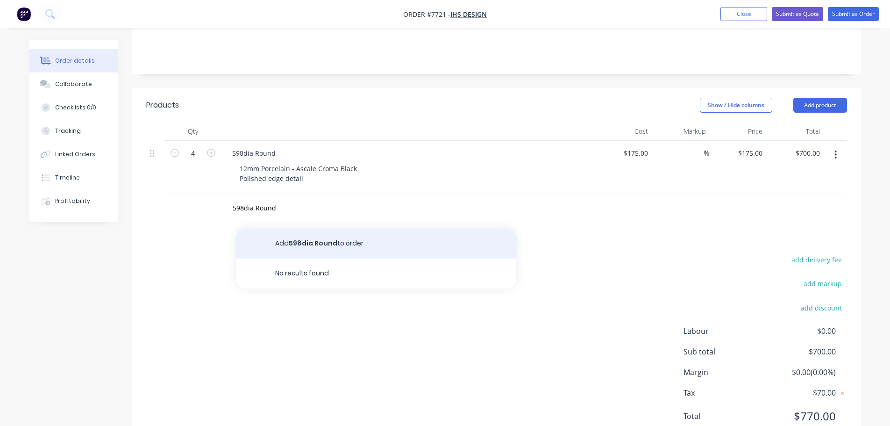
click at [286, 229] on button "Add 598dia Round to order" at bounding box center [376, 244] width 280 height 30
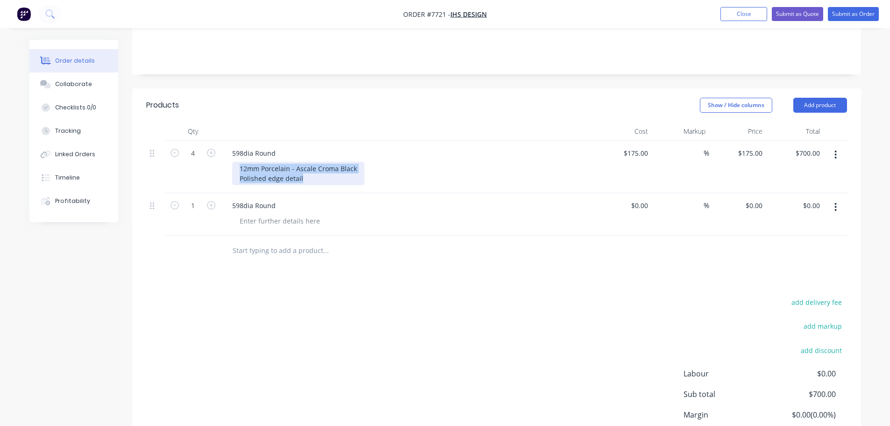
drag, startPoint x: 240, startPoint y: 141, endPoint x: 305, endPoint y: 154, distance: 66.6
click at [305, 162] on div "12mm Porcelain - Ascale Croma Black Polished edge detail" at bounding box center [298, 173] width 132 height 23
copy div "12mm Porcelain - Ascale Croma Black Polished edge detail"
click at [269, 214] on div at bounding box center [279, 221] width 95 height 14
paste div
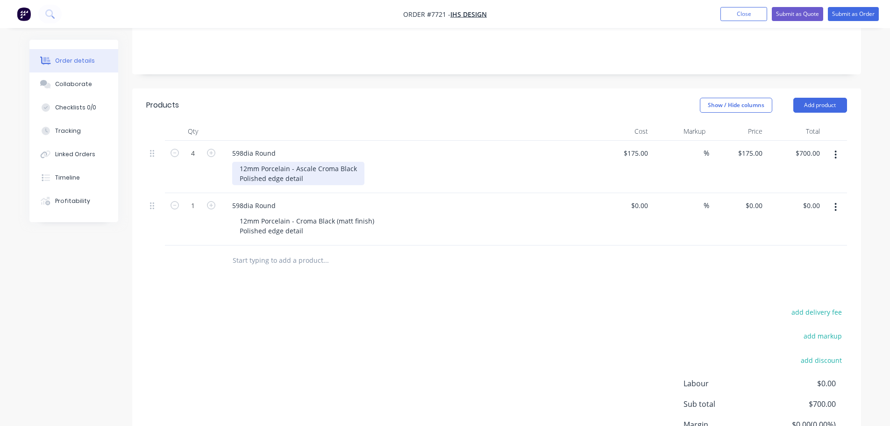
click at [317, 162] on div "12mm Porcelain - Ascale Croma Black Polished edge detail" at bounding box center [298, 173] width 132 height 23
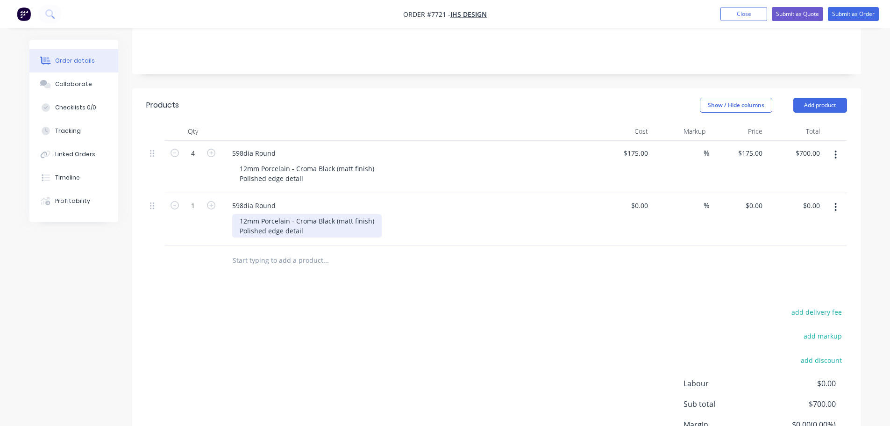
click at [295, 214] on div "12mm Porcelain - Croma Black (matt finish) Polished edge detail" at bounding box center [307, 225] width 150 height 23
click at [299, 214] on div "12mm Porcelain - Croma Black (matt finish) Polished edge detail" at bounding box center [307, 225] width 150 height 23
type input "$175.00"
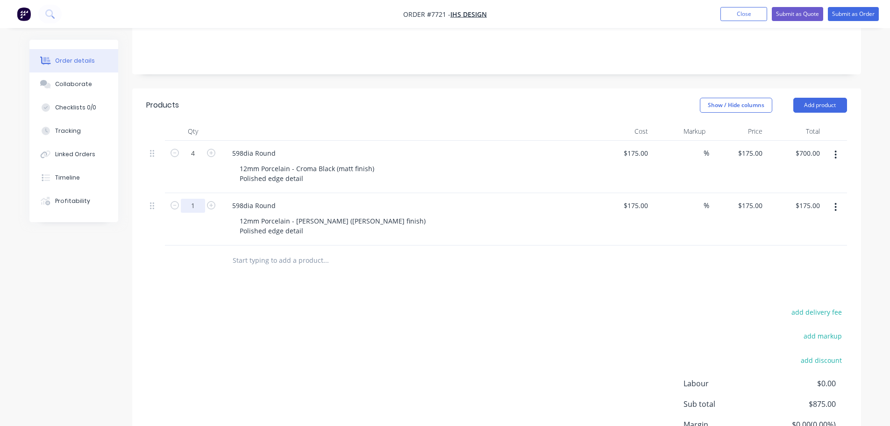
drag, startPoint x: 191, startPoint y: 180, endPoint x: 200, endPoint y: 180, distance: 8.9
click at [191, 199] on input "1" at bounding box center [193, 206] width 24 height 14
type input "5"
type input "$875.00"
click at [256, 251] on input "text" at bounding box center [325, 260] width 187 height 19
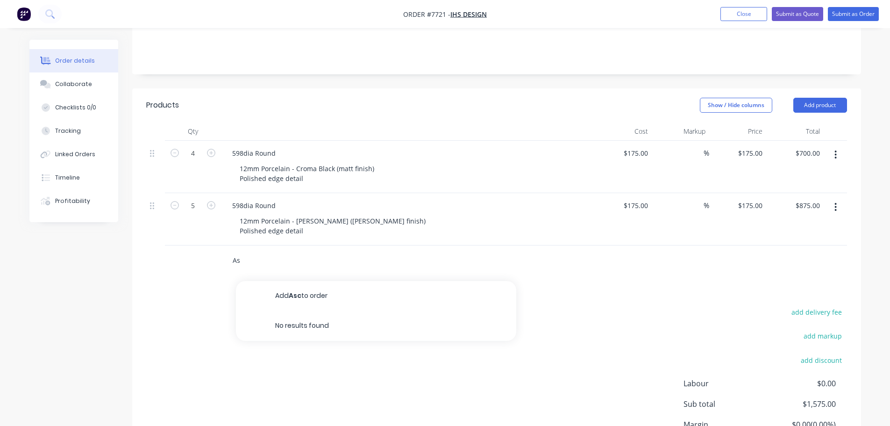
type input "A"
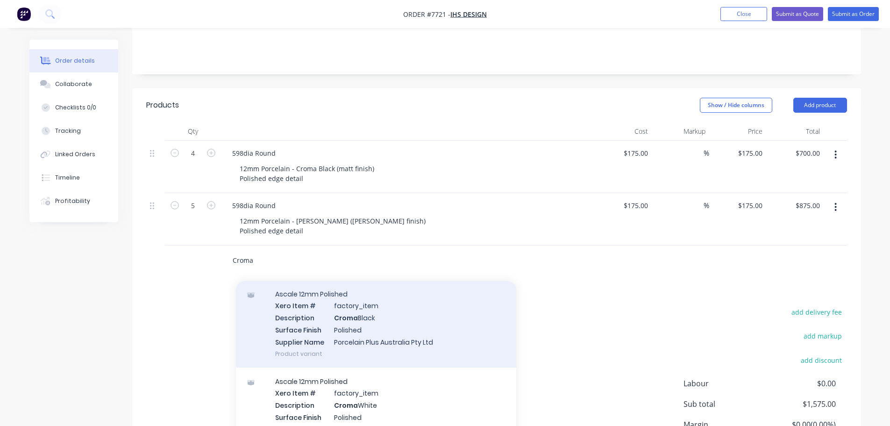
scroll to position [47, 0]
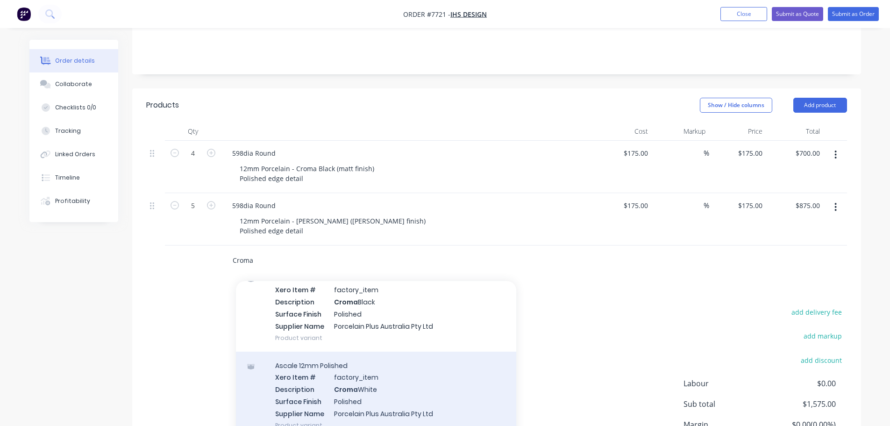
type input "Croma"
click at [299, 354] on div "Ascale 12mm Polished Xero Item # factory_item Description Croma White Surface F…" at bounding box center [376, 394] width 280 height 87
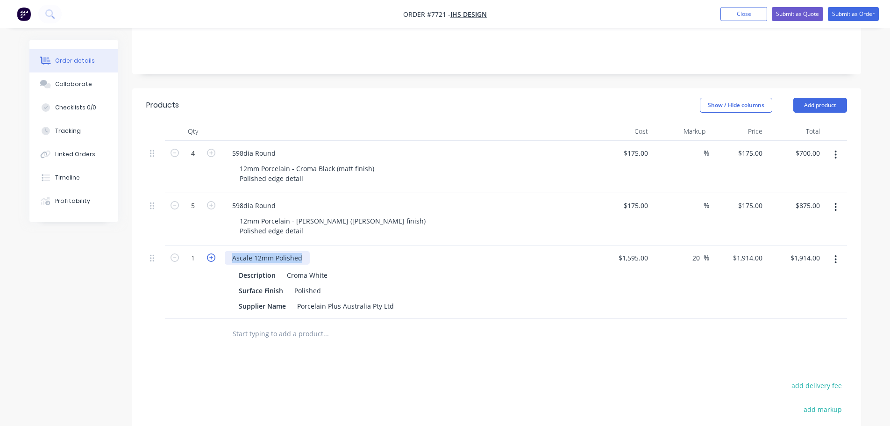
drag, startPoint x: 303, startPoint y: 231, endPoint x: 213, endPoint y: 229, distance: 89.7
click at [213, 245] on div "1 Ascale 12mm Polished Description Croma White Surface Finish Polished Supplier…" at bounding box center [496, 281] width 701 height 73
click at [836, 255] on icon "button" at bounding box center [836, 259] width 2 height 8
click at [788, 333] on div "Delete" at bounding box center [803, 340] width 72 height 14
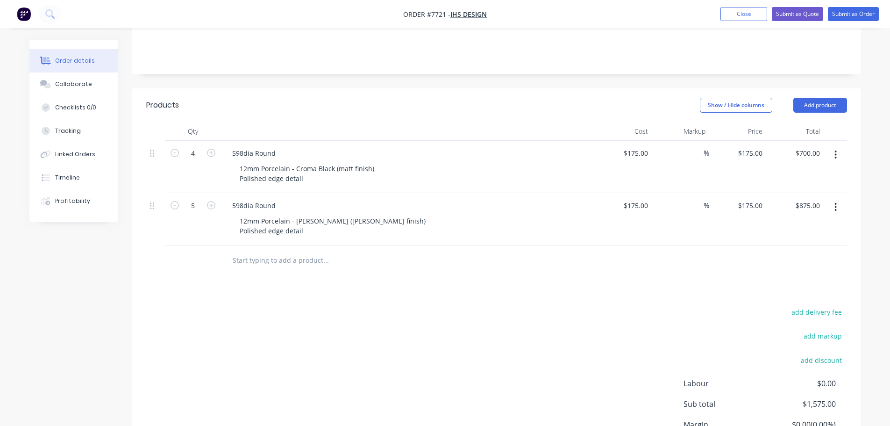
click at [246, 251] on input "text" at bounding box center [325, 260] width 187 height 19
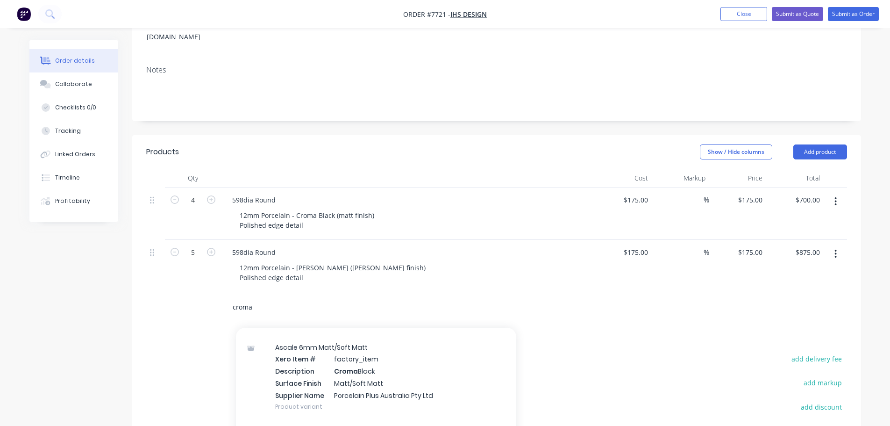
scroll to position [421, 0]
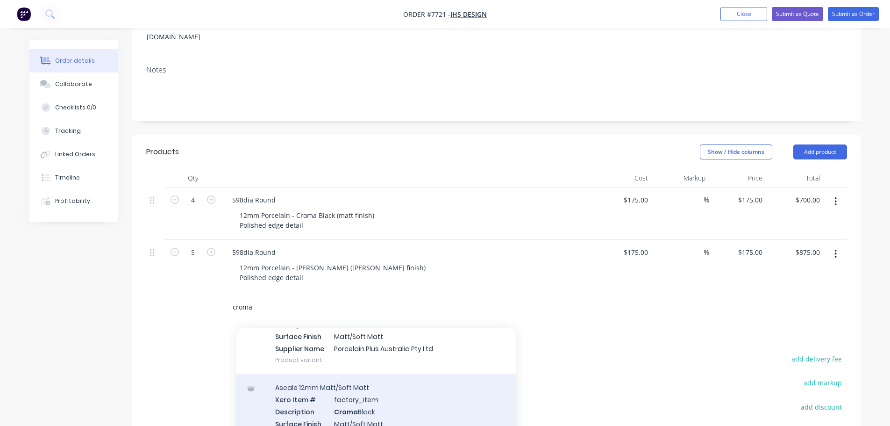
type input "croma"
click at [320, 378] on div "Ascale 12mm Matt/Soft Matt Xero Item # factory_item Description Croma Black Sur…" at bounding box center [376, 416] width 280 height 87
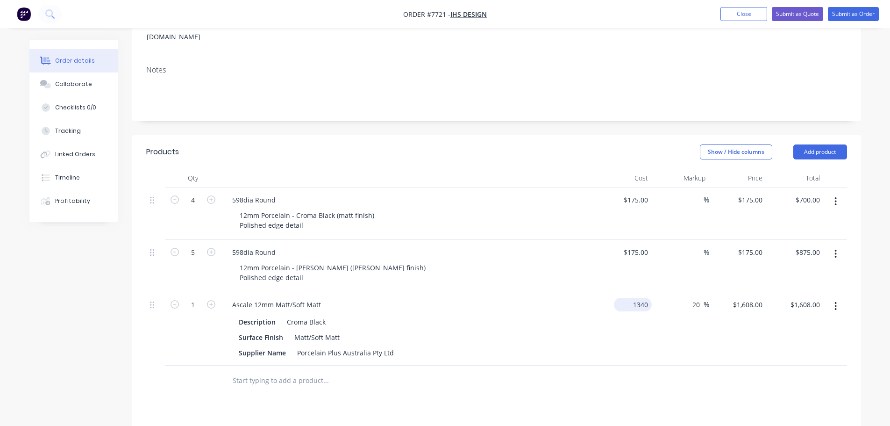
click at [627, 292] on div "1340 $1,340.00" at bounding box center [623, 328] width 57 height 73
type input "$1,250.00"
type input "$1,500.00"
type input "0"
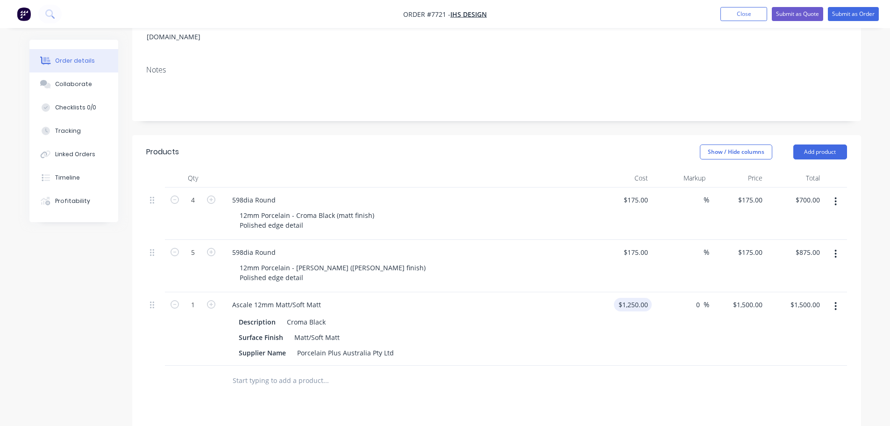
type input "1250"
type input "$1,250.00"
click at [250, 371] on input "text" at bounding box center [325, 380] width 187 height 19
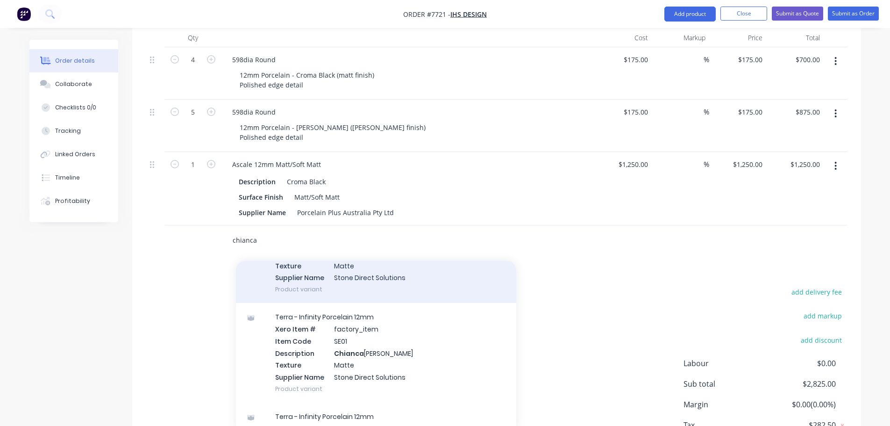
scroll to position [187, 0]
type input "chianca"
click at [307, 314] on div "Terra - Infinity Porcelain 12mm Xero Item # factory_item Item Code SE01 Descrip…" at bounding box center [376, 352] width 280 height 100
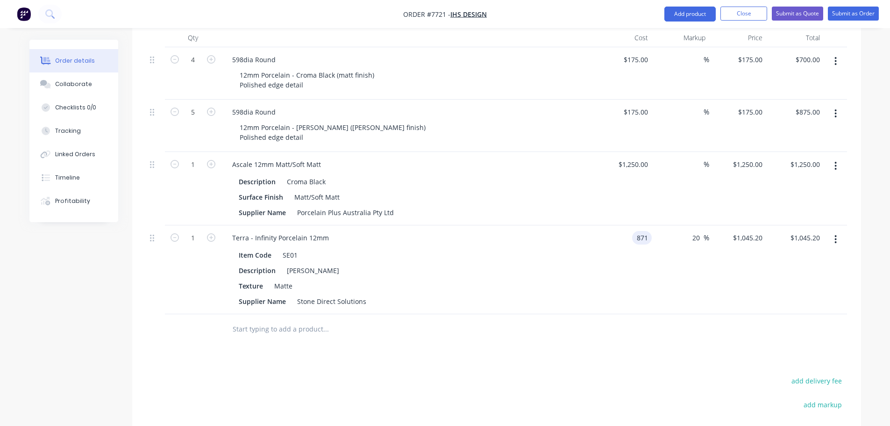
click at [632, 225] on div "871 871" at bounding box center [623, 269] width 57 height 89
type input "$1,250.00"
type input "$1,500.00"
type input "0"
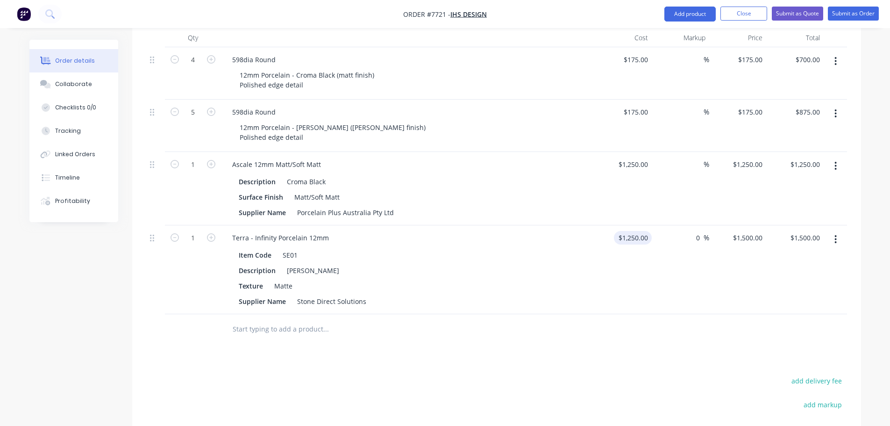
type input "1250"
type input "$1,250.00"
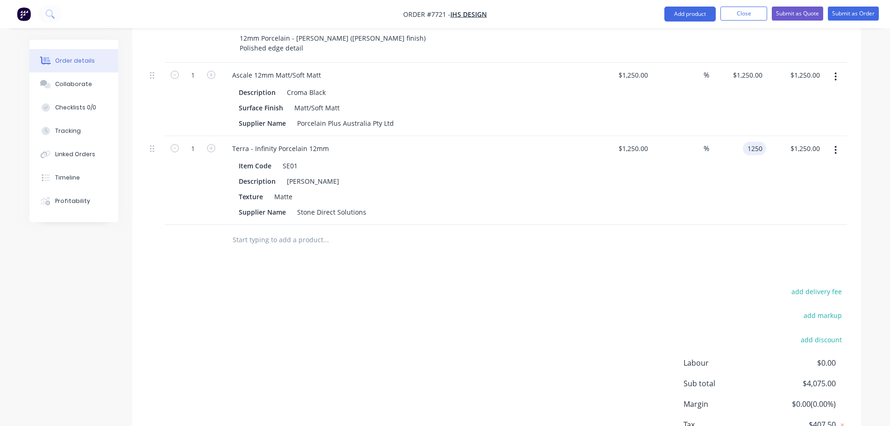
scroll to position [386, 0]
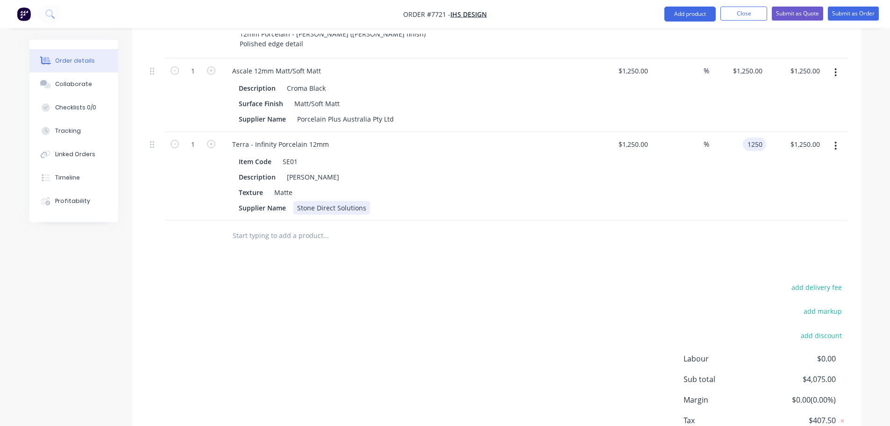
type input "$1,250.00"
drag, startPoint x: 364, startPoint y: 181, endPoint x: 298, endPoint y: 181, distance: 66.4
click at [298, 201] on div "Stone Direct Solutions" at bounding box center [331, 208] width 77 height 14
click at [363, 201] on div "Stone Direct Solutions" at bounding box center [331, 208] width 77 height 14
drag, startPoint x: 367, startPoint y: 181, endPoint x: 298, endPoint y: 179, distance: 69.2
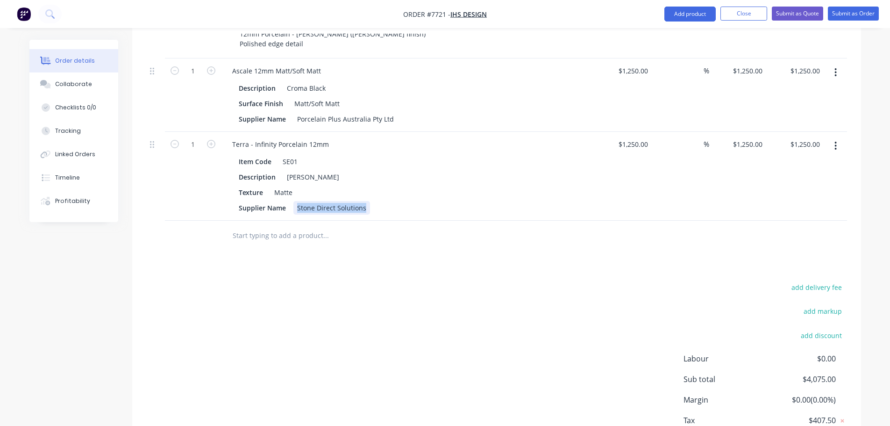
click at [298, 201] on div "Stone Direct Solutions" at bounding box center [331, 208] width 77 height 14
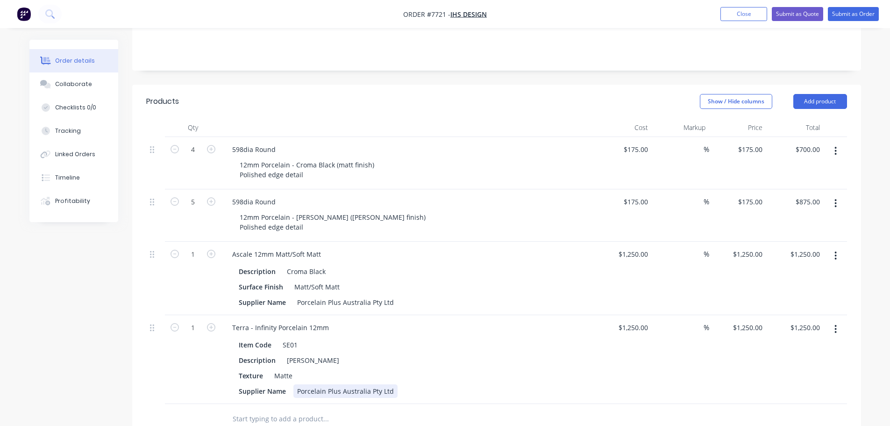
scroll to position [200, 0]
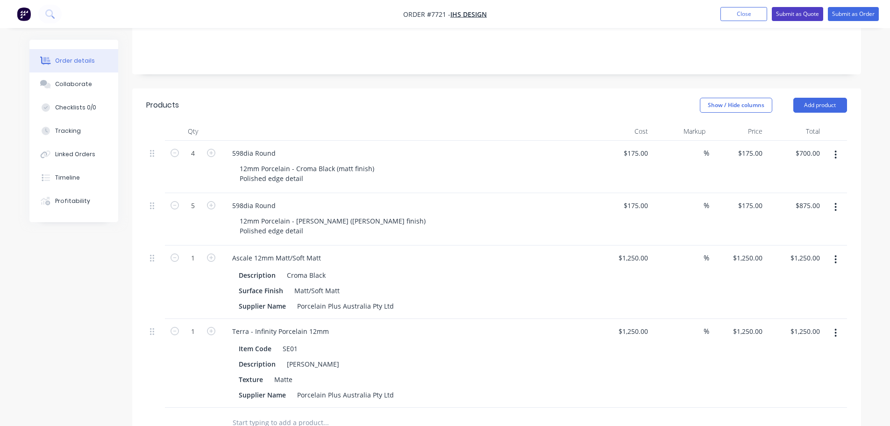
click at [793, 13] on button "Submit as Quote" at bounding box center [797, 14] width 51 height 14
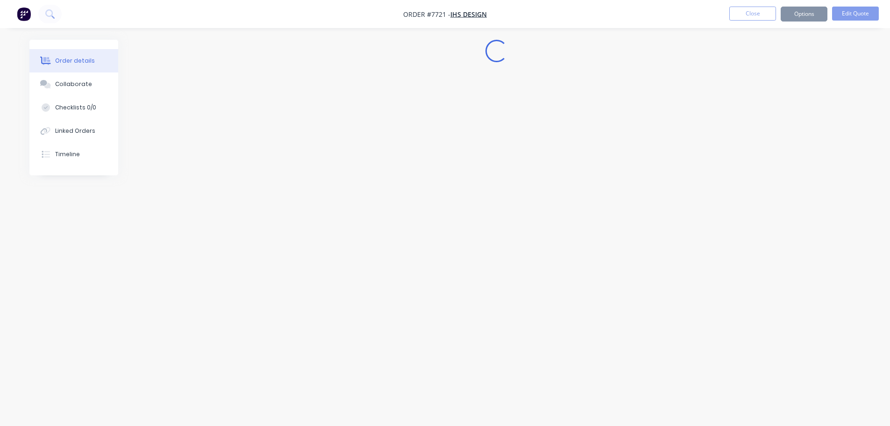
scroll to position [0, 0]
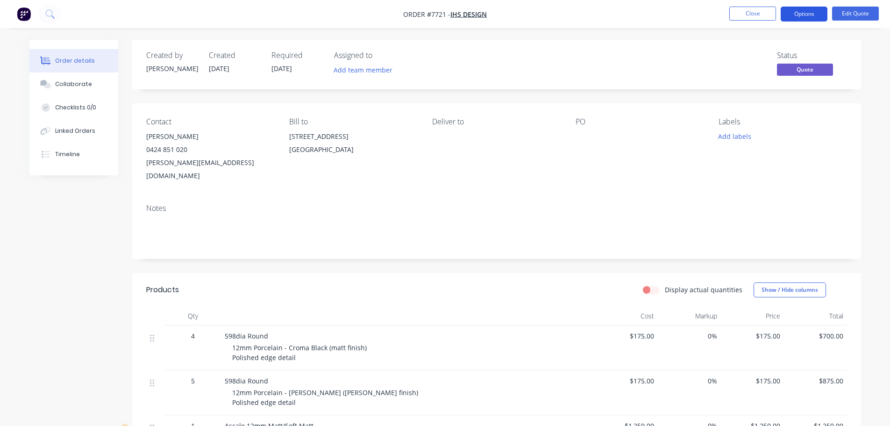
click at [799, 13] on button "Options" at bounding box center [804, 14] width 47 height 15
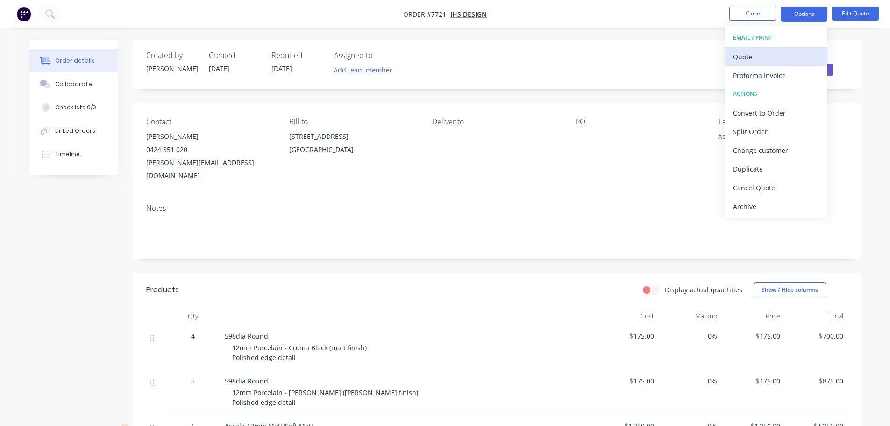
click at [758, 53] on div "Quote" at bounding box center [776, 57] width 86 height 14
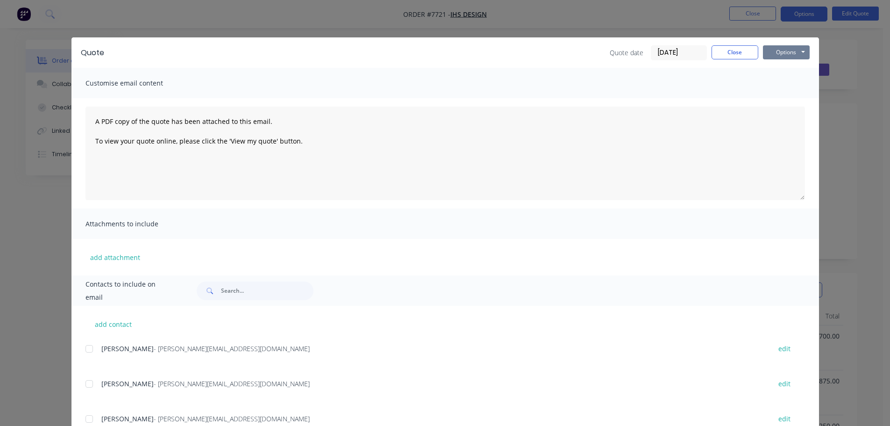
click at [773, 50] on button "Options" at bounding box center [786, 52] width 47 height 14
click at [780, 69] on button "Preview" at bounding box center [793, 68] width 60 height 15
click at [747, 54] on button "Close" at bounding box center [735, 52] width 47 height 14
